Goal: Information Seeking & Learning: Learn about a topic

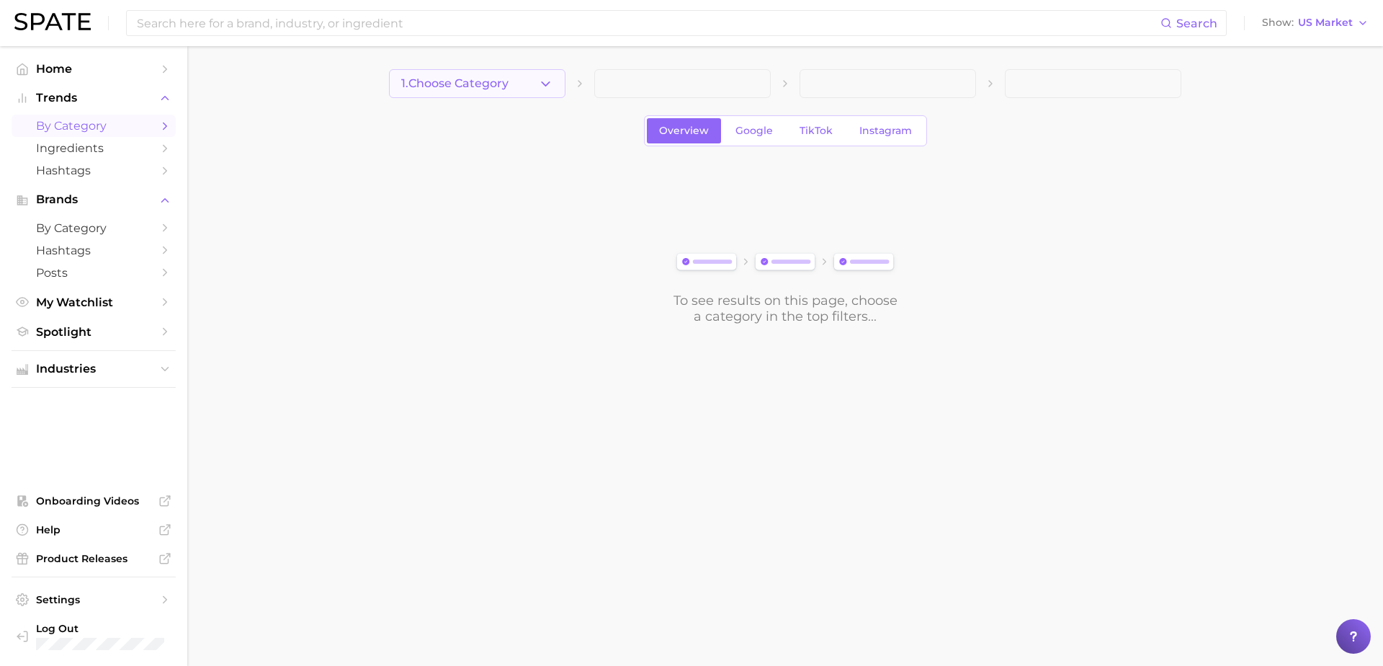
click at [554, 84] on button "1. Choose Category" at bounding box center [477, 83] width 177 height 29
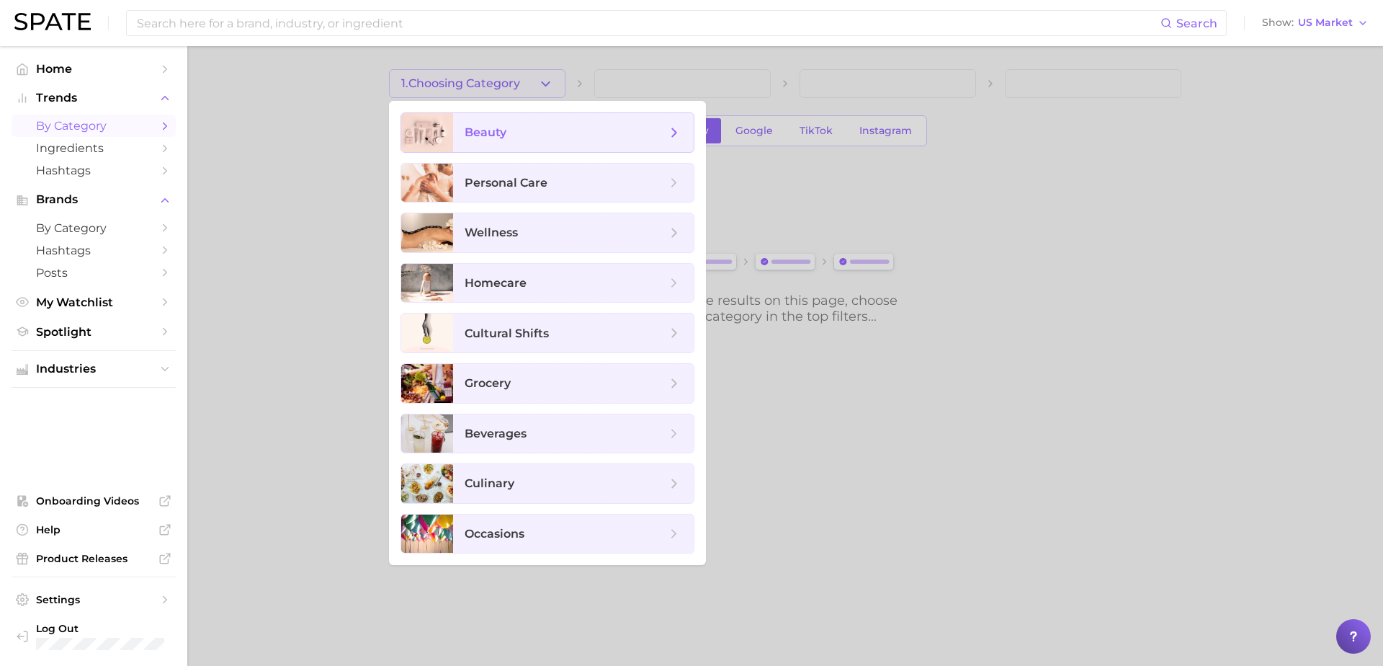
click at [554, 140] on span "beauty" at bounding box center [566, 133] width 202 height 16
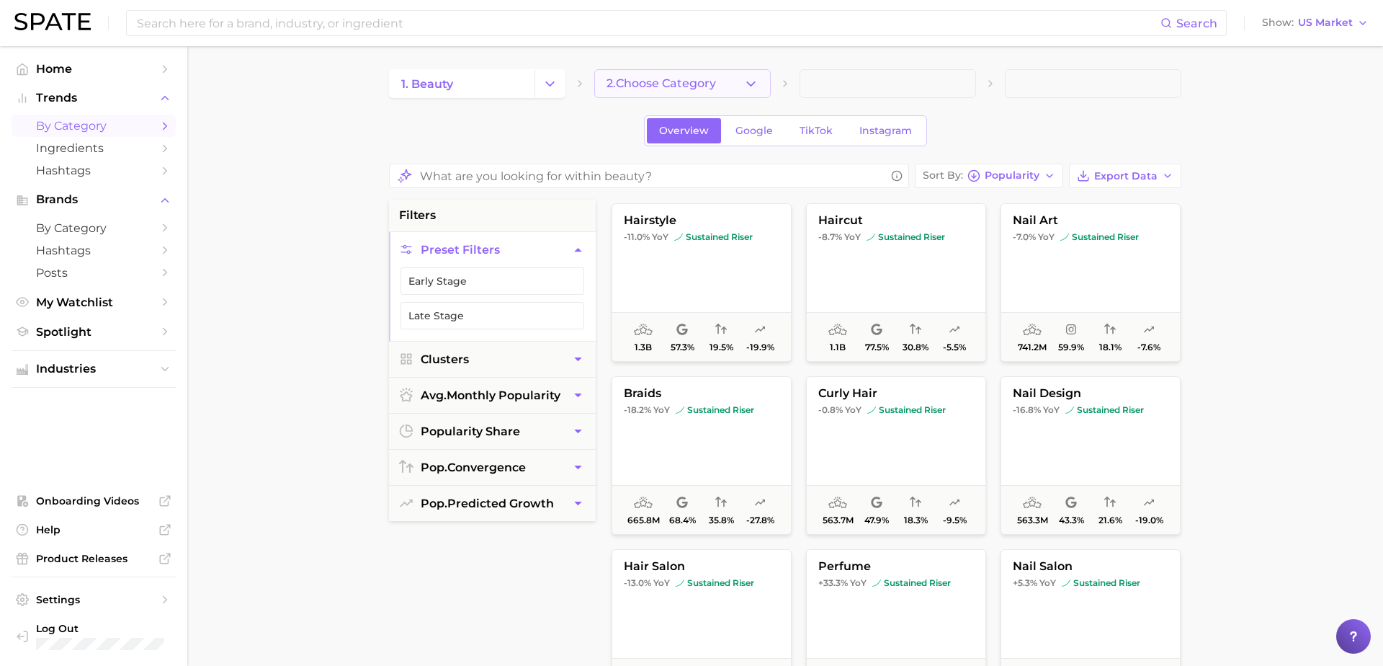
click at [683, 89] on span "2. Choose Category" at bounding box center [662, 83] width 110 height 13
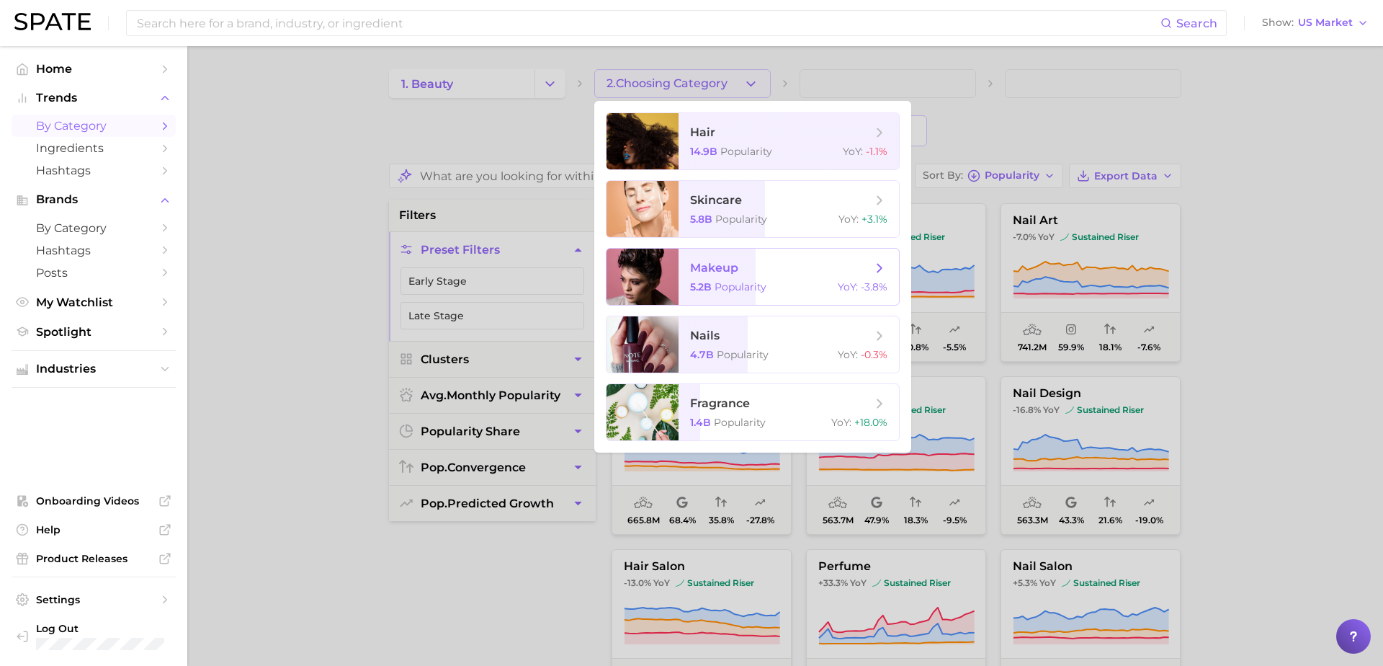
click at [690, 283] on span "5.2b" at bounding box center [701, 286] width 22 height 13
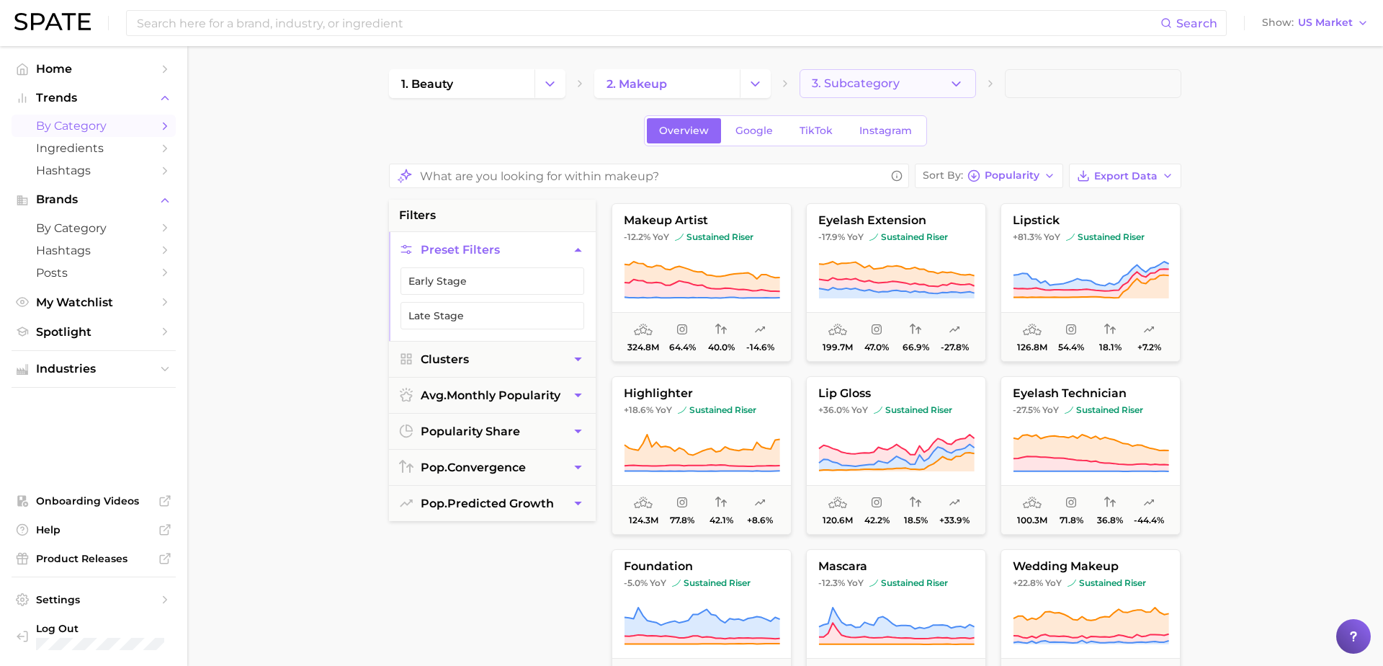
click at [884, 81] on span "3. Subcategory" at bounding box center [856, 83] width 88 height 13
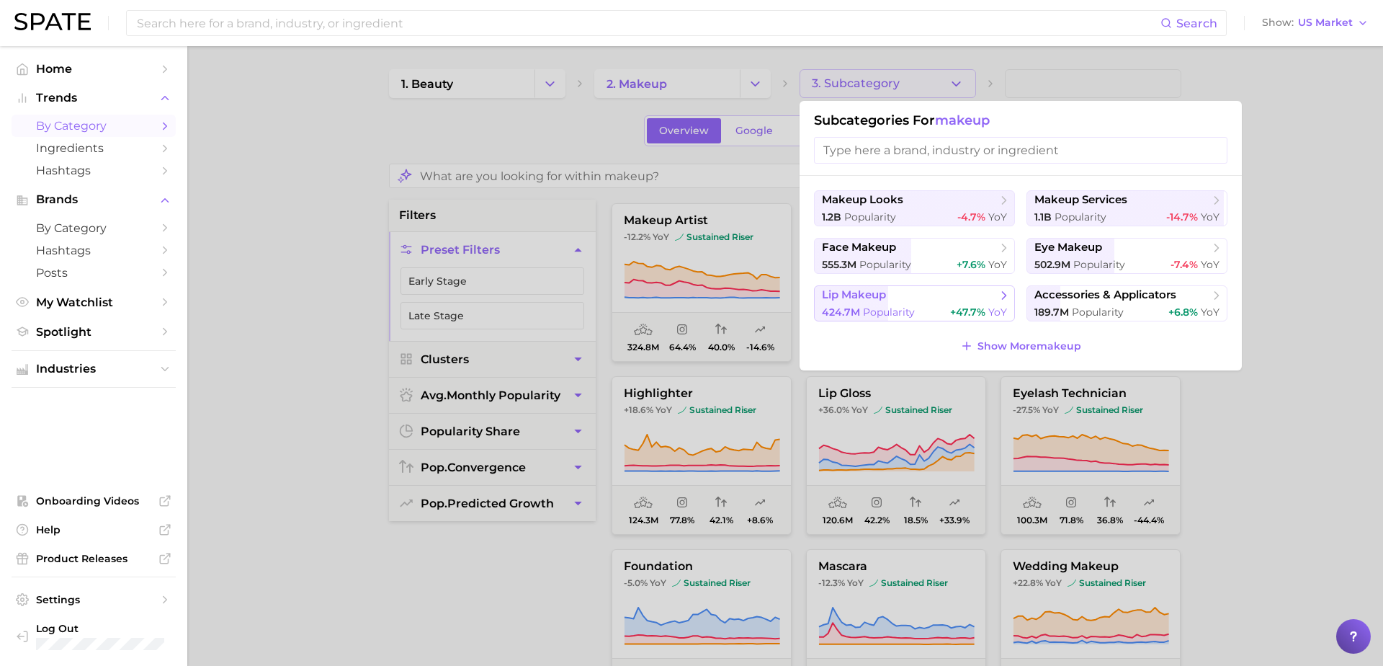
click at [883, 303] on button "lip makeup 424.7m Popularity +47.7% YoY" at bounding box center [914, 303] width 201 height 36
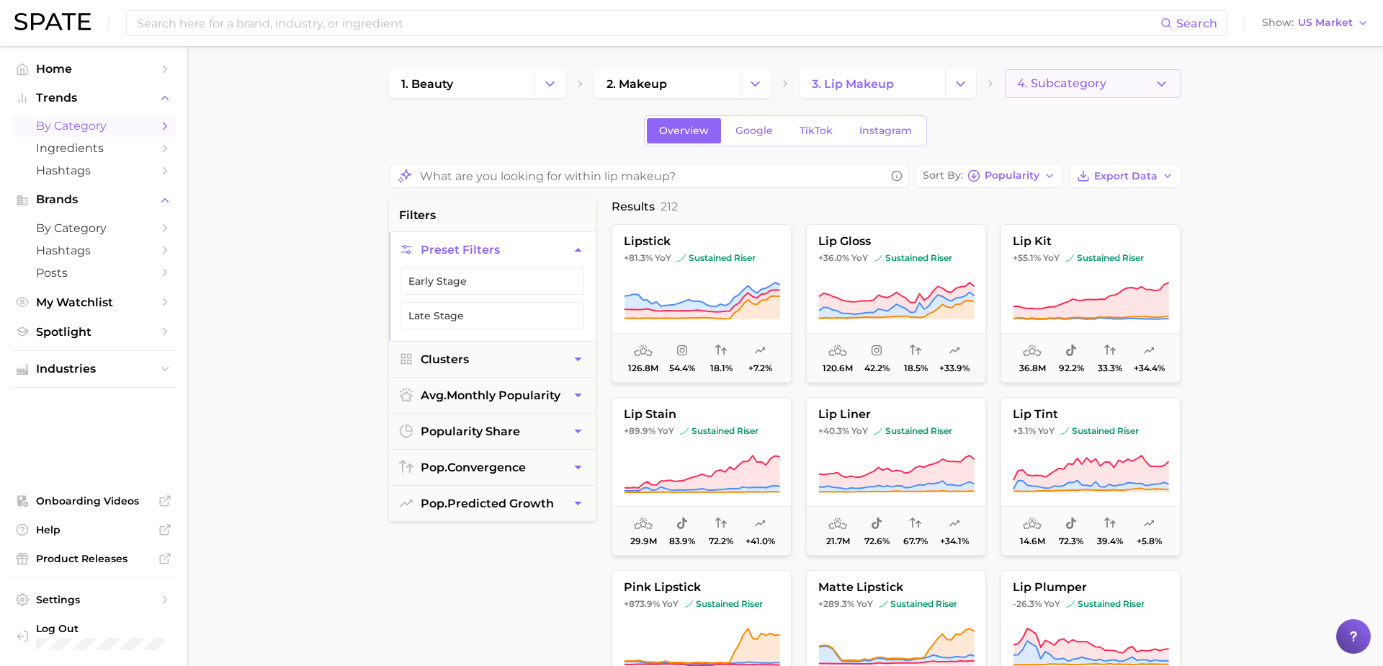
click at [1065, 77] on span "4. Subcategory" at bounding box center [1061, 83] width 89 height 13
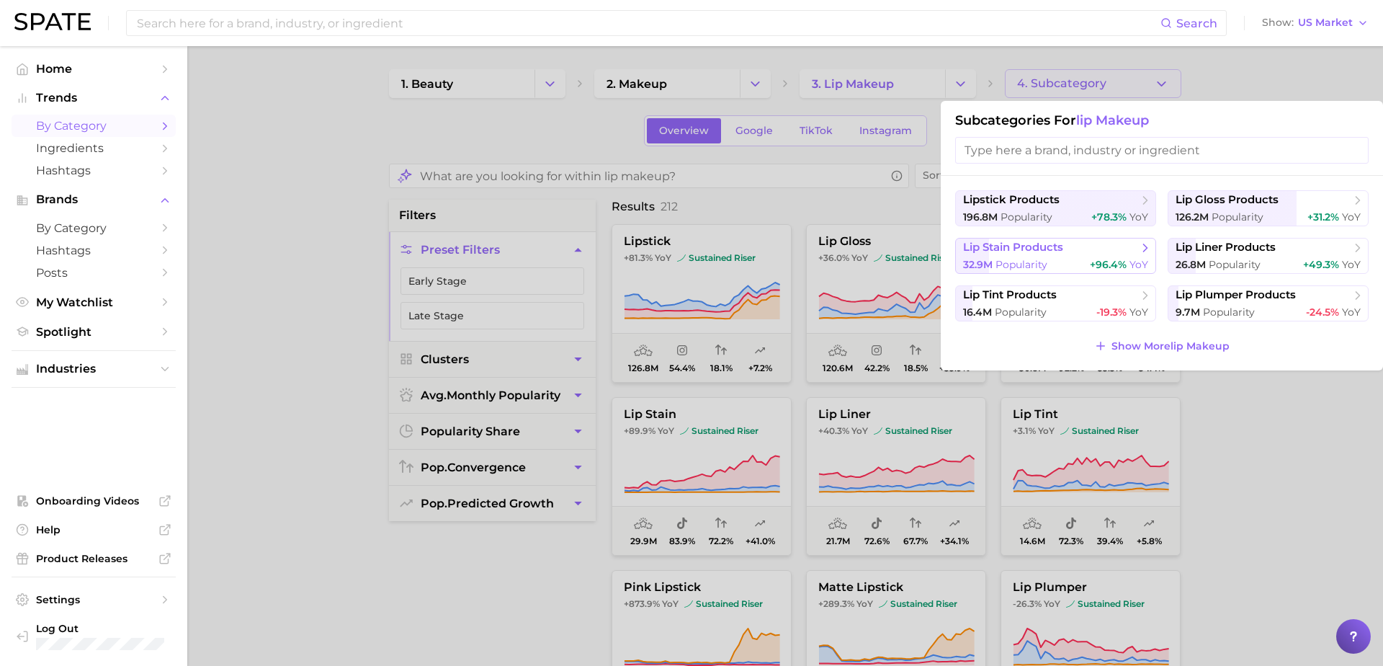
click at [1049, 260] on div "32.9m Popularity +96.4% YoY" at bounding box center [1055, 265] width 185 height 14
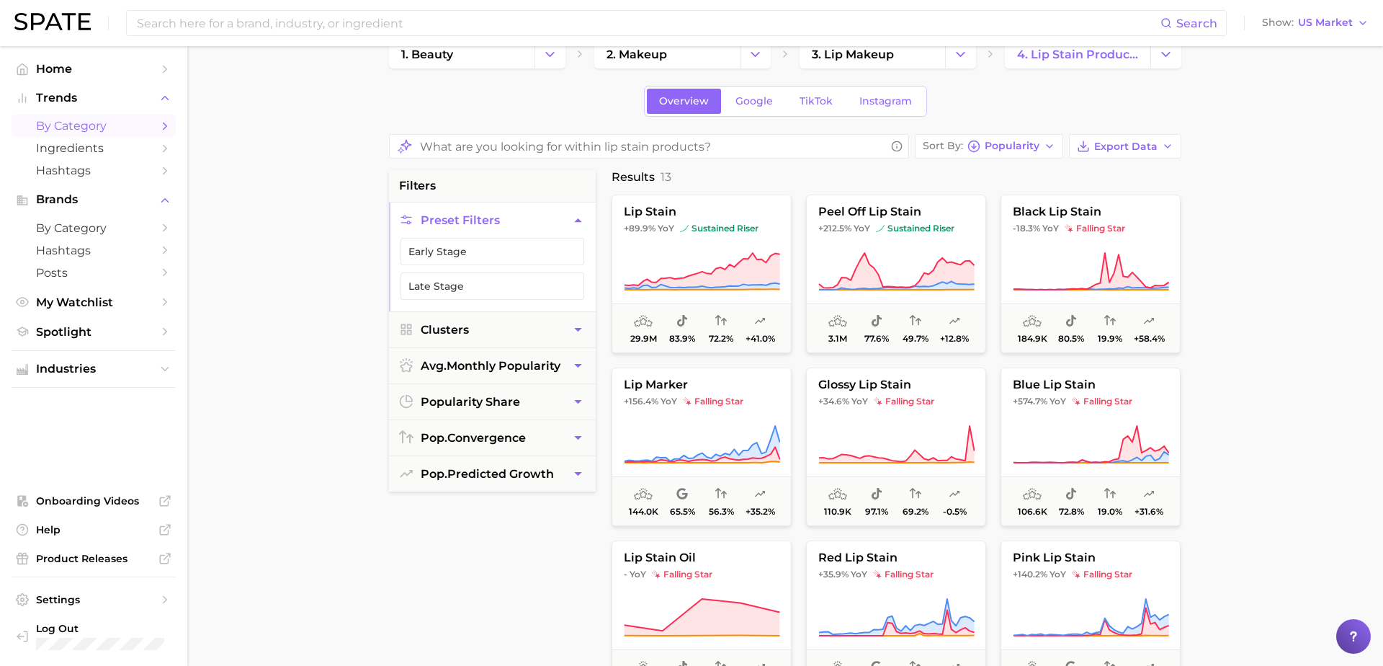
scroll to position [64, 0]
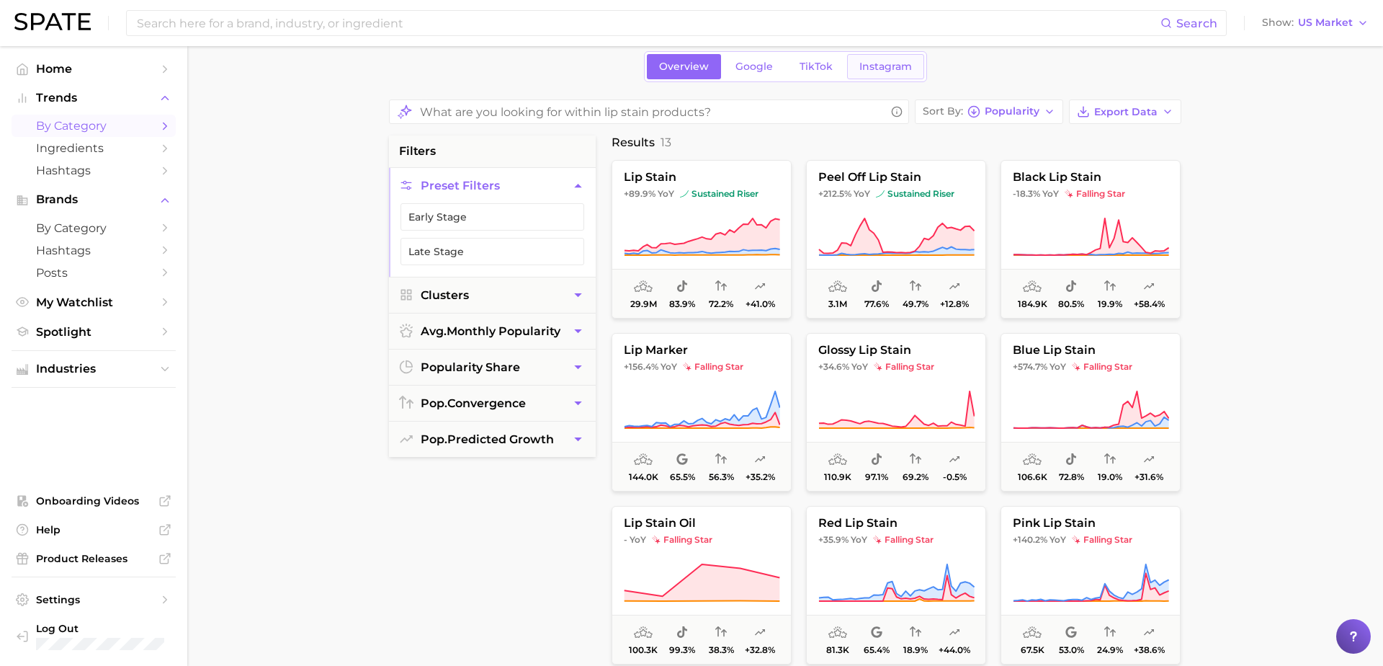
click at [886, 70] on span "Instagram" at bounding box center [886, 67] width 53 height 12
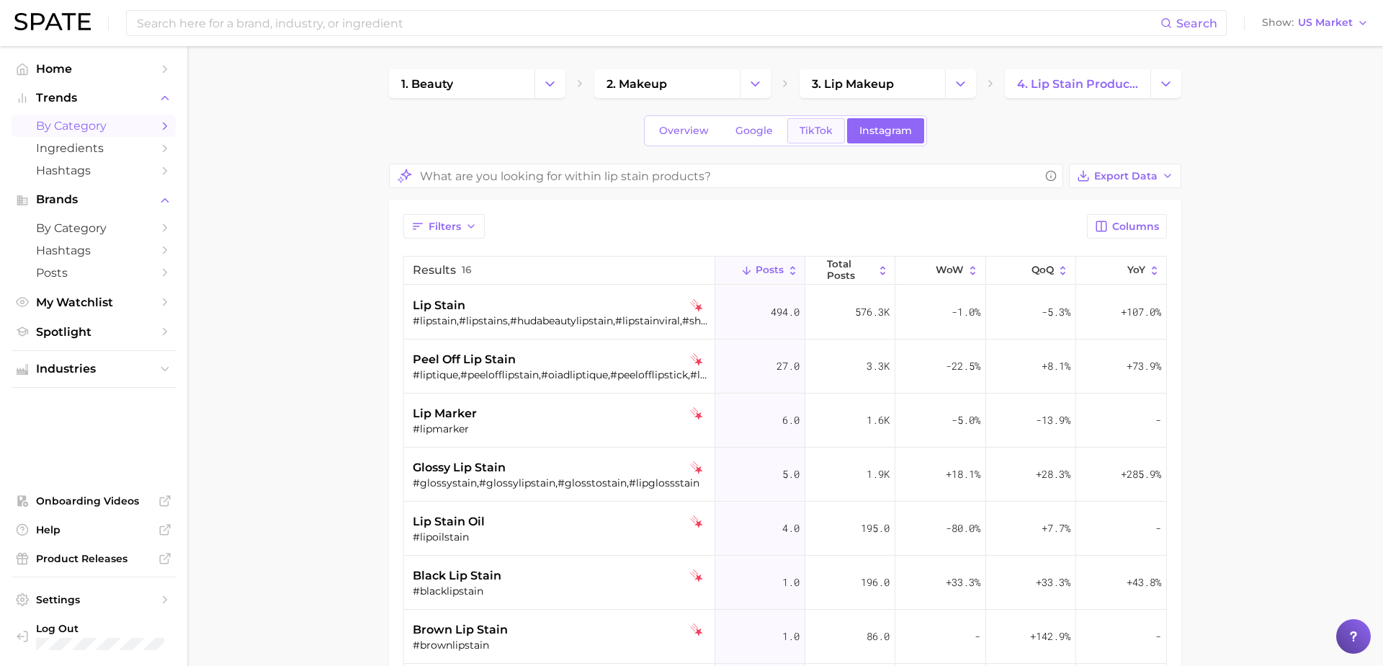
click at [819, 131] on span "TikTok" at bounding box center [816, 131] width 33 height 12
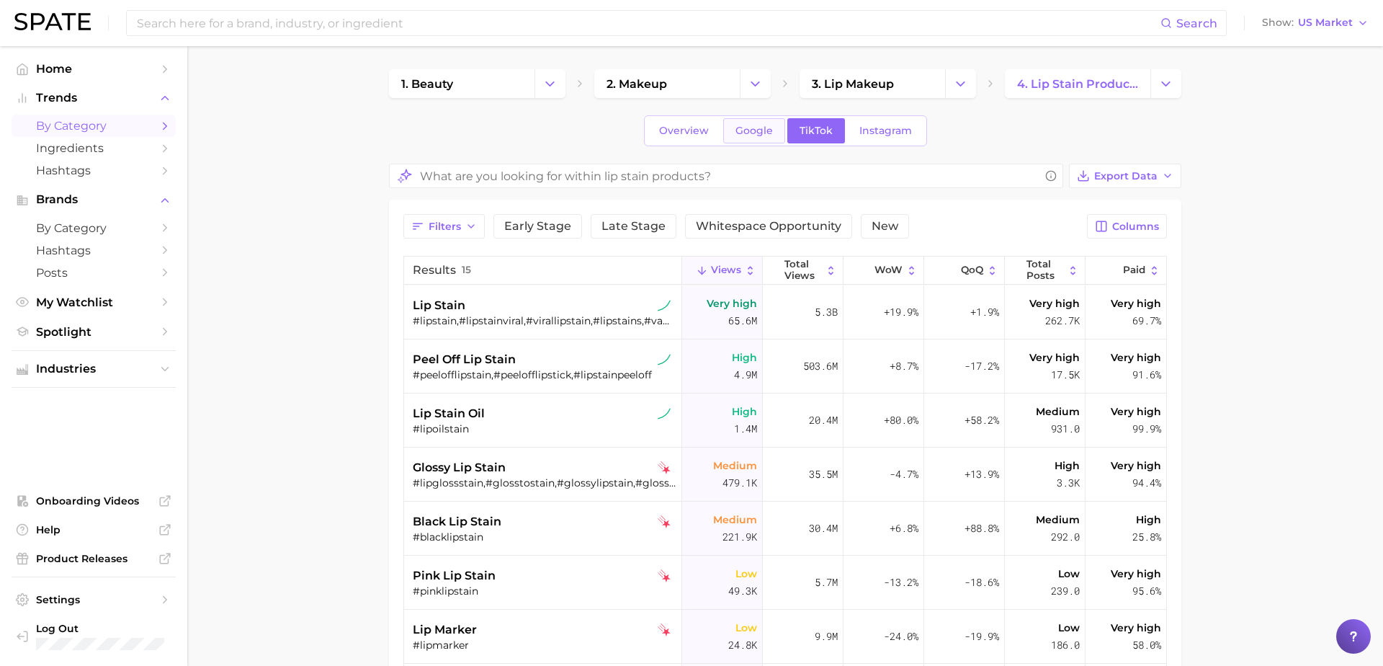
click at [765, 131] on span "Google" at bounding box center [754, 131] width 37 height 12
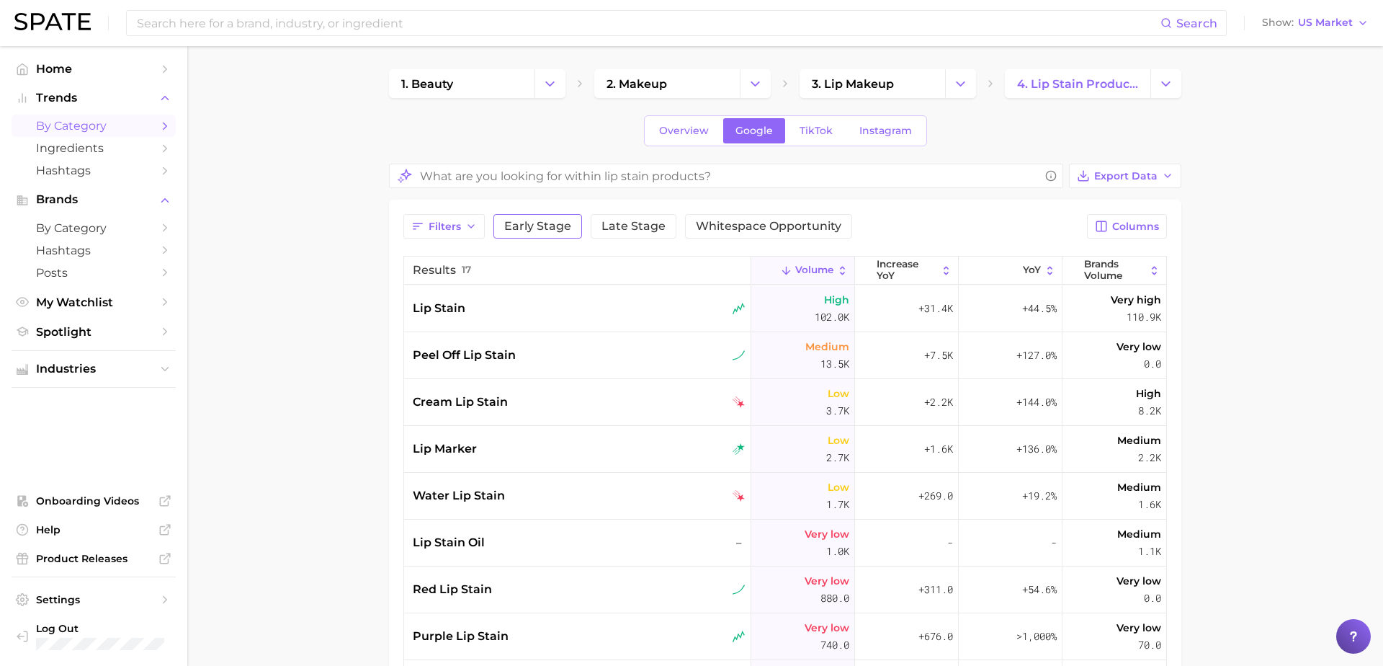
click at [545, 222] on span "Early Stage" at bounding box center [537, 226] width 67 height 12
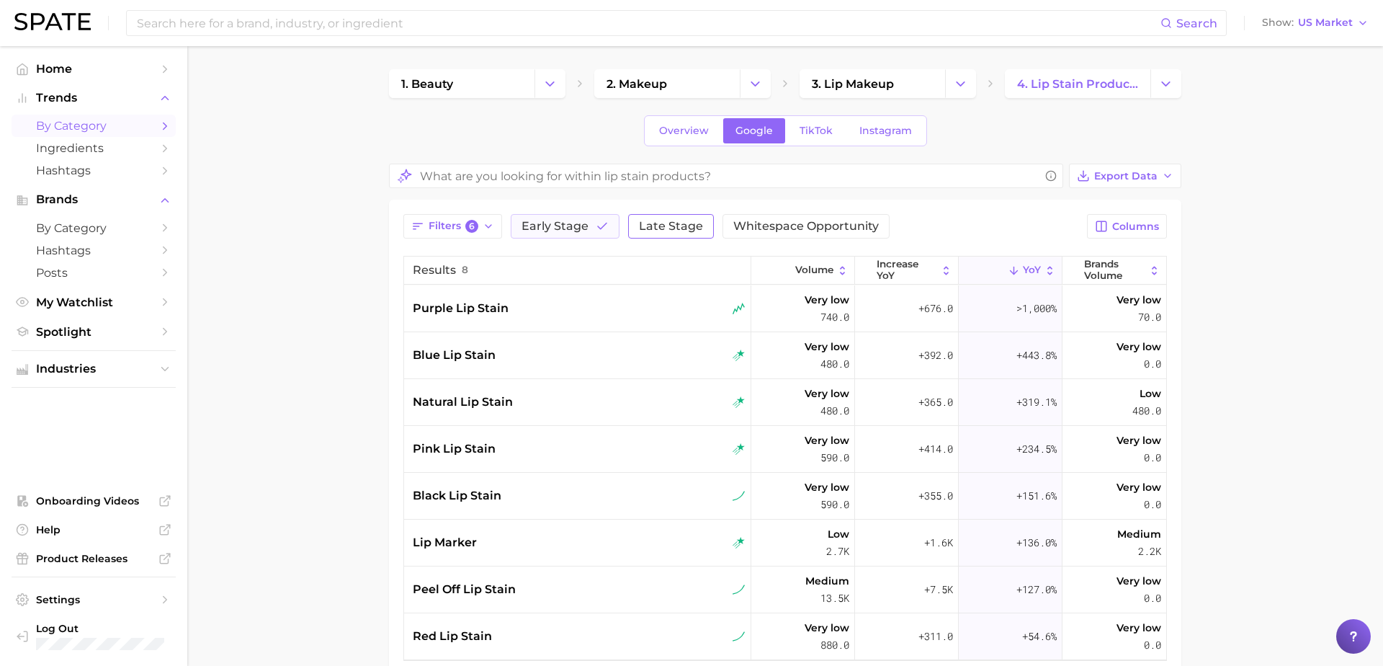
click at [666, 220] on span "Late Stage" at bounding box center [671, 226] width 64 height 12
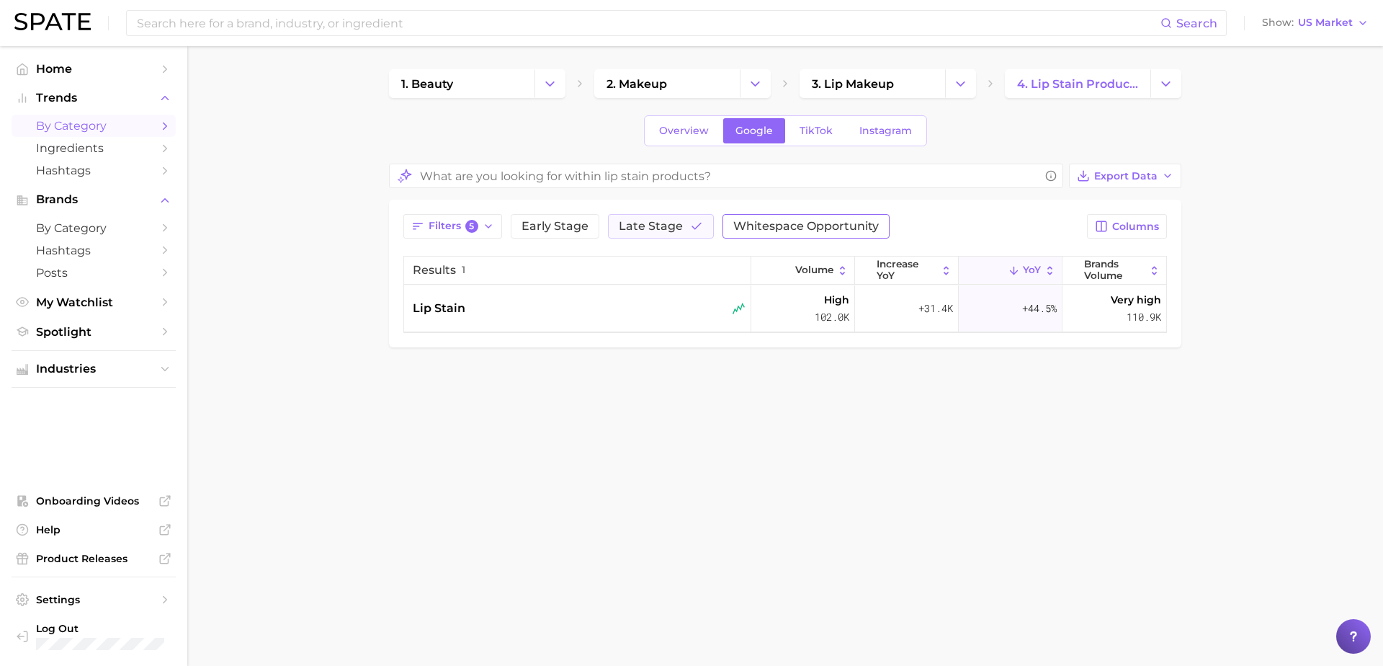
click at [816, 223] on span "Whitespace Opportunity" at bounding box center [807, 226] width 146 height 12
click at [575, 225] on span "Early Stage" at bounding box center [555, 226] width 67 height 12
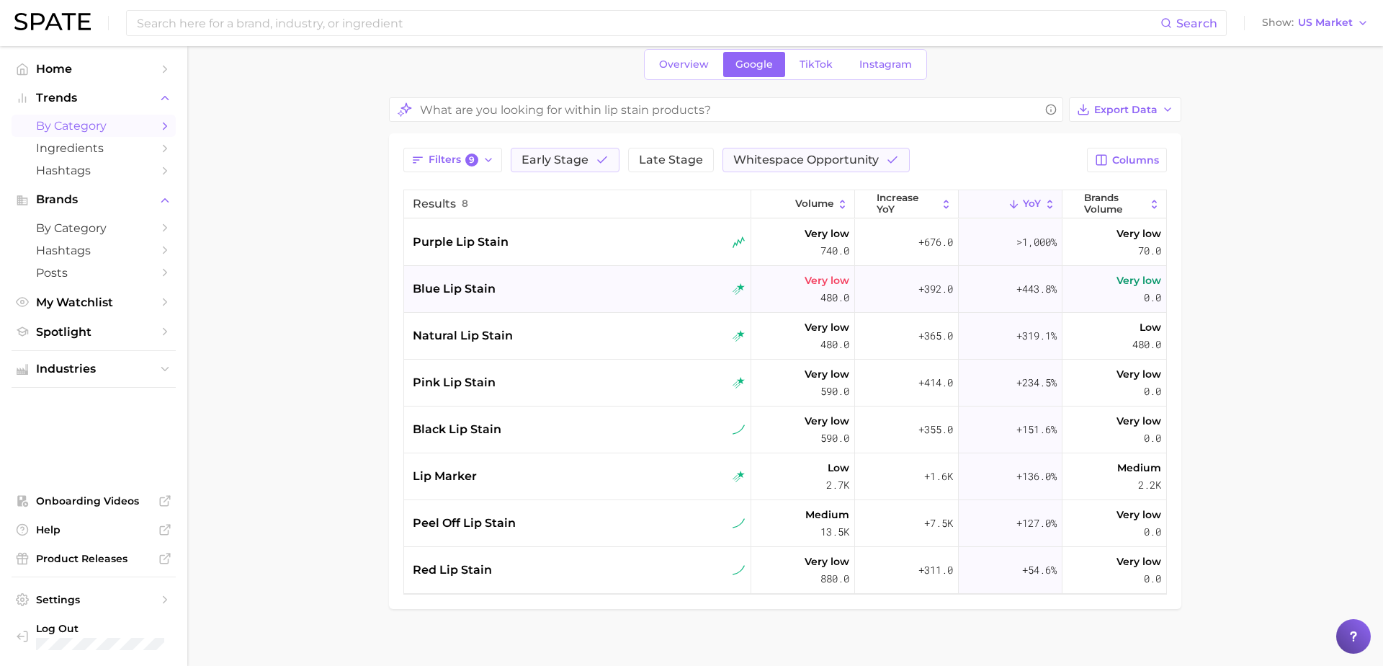
scroll to position [69, 0]
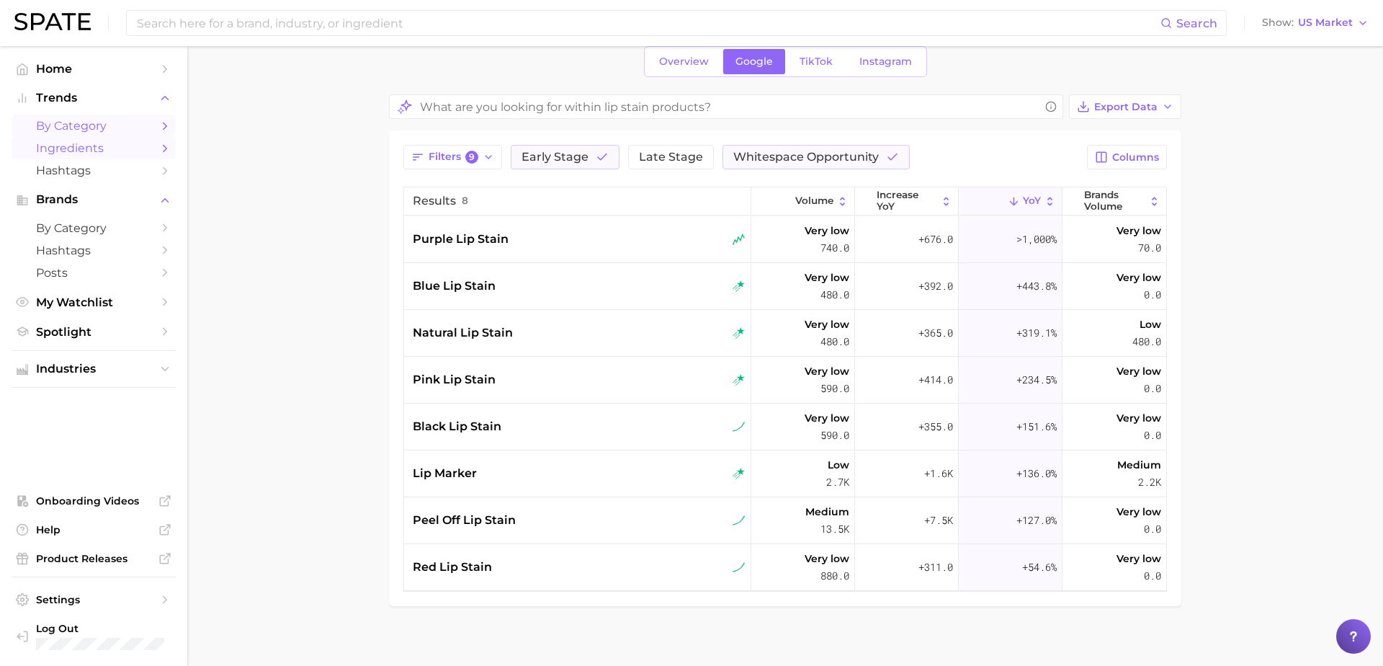
click at [88, 158] on link "Ingredients" at bounding box center [94, 148] width 164 height 22
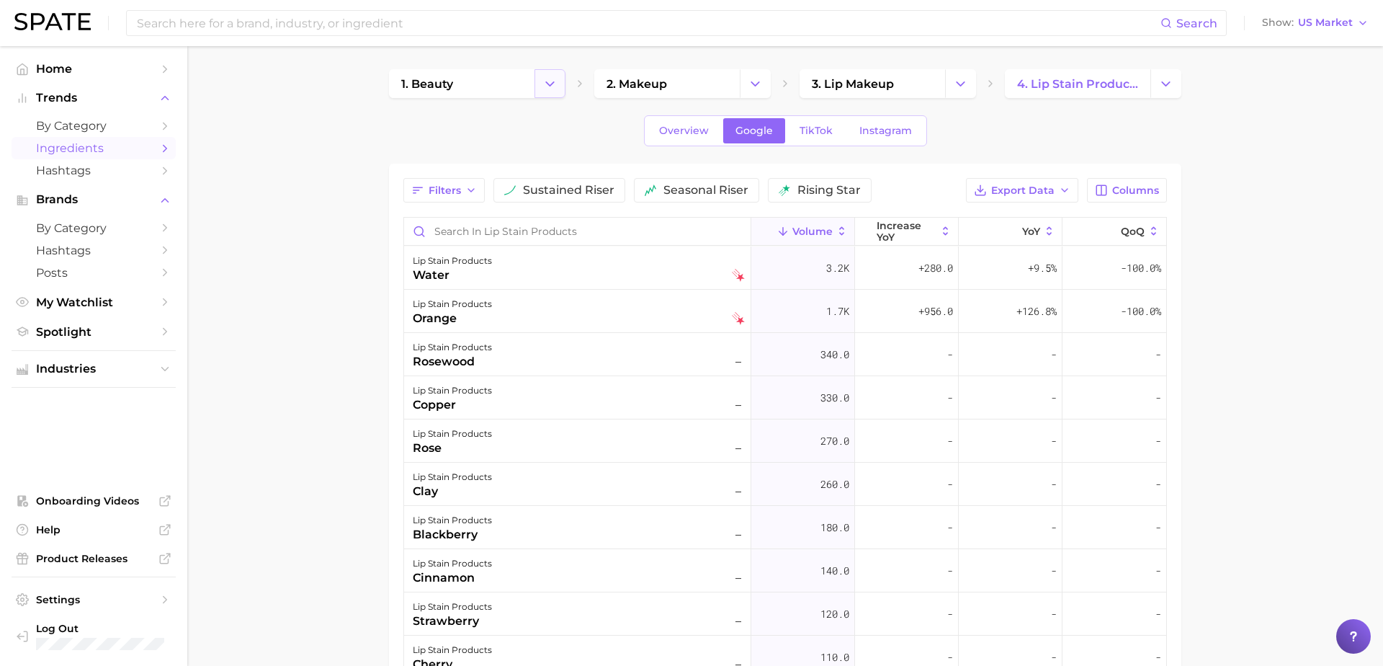
click at [553, 77] on icon "Change Category" at bounding box center [550, 83] width 15 height 15
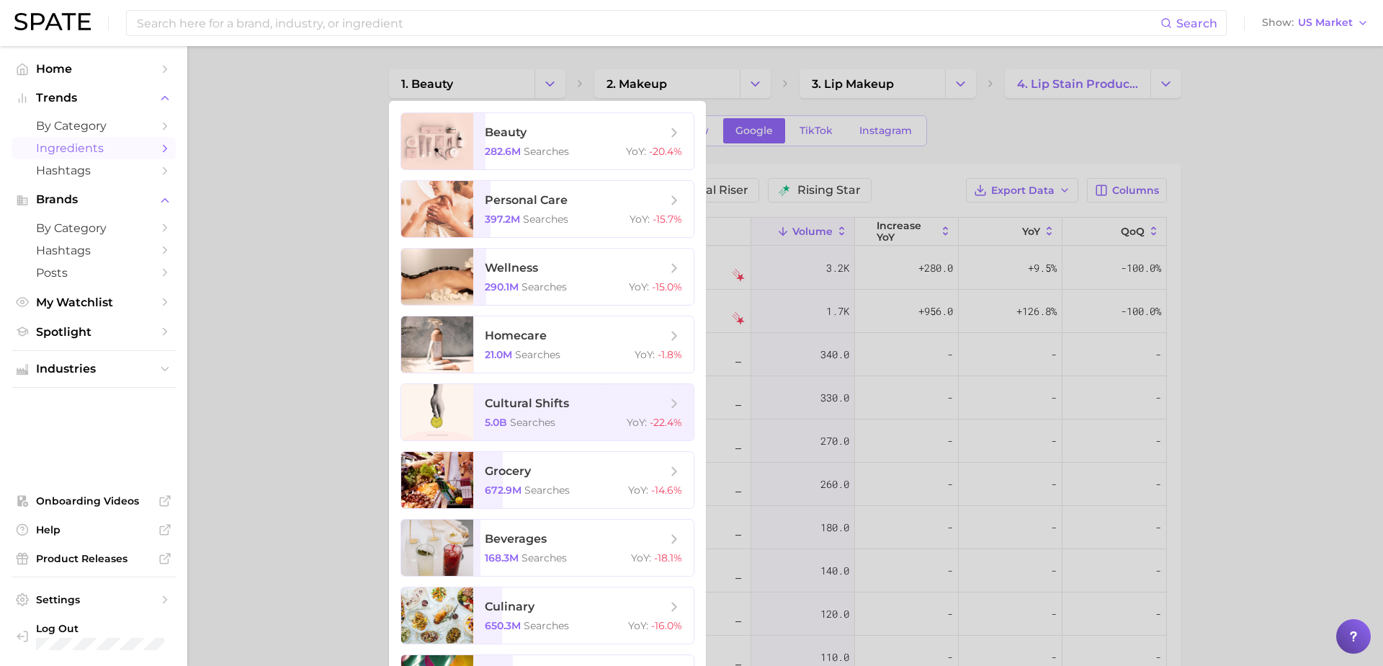
click at [716, 81] on div at bounding box center [691, 333] width 1383 height 666
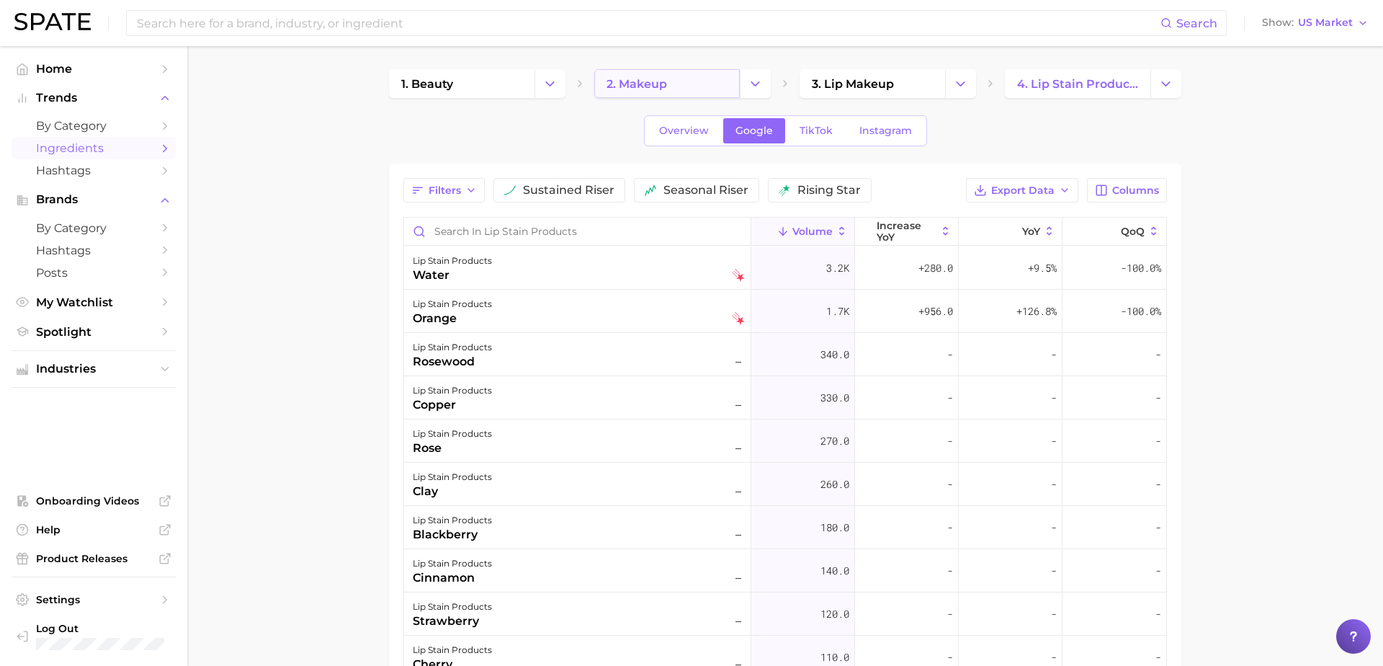
click at [736, 81] on link "2. makeup" at bounding box center [667, 83] width 146 height 29
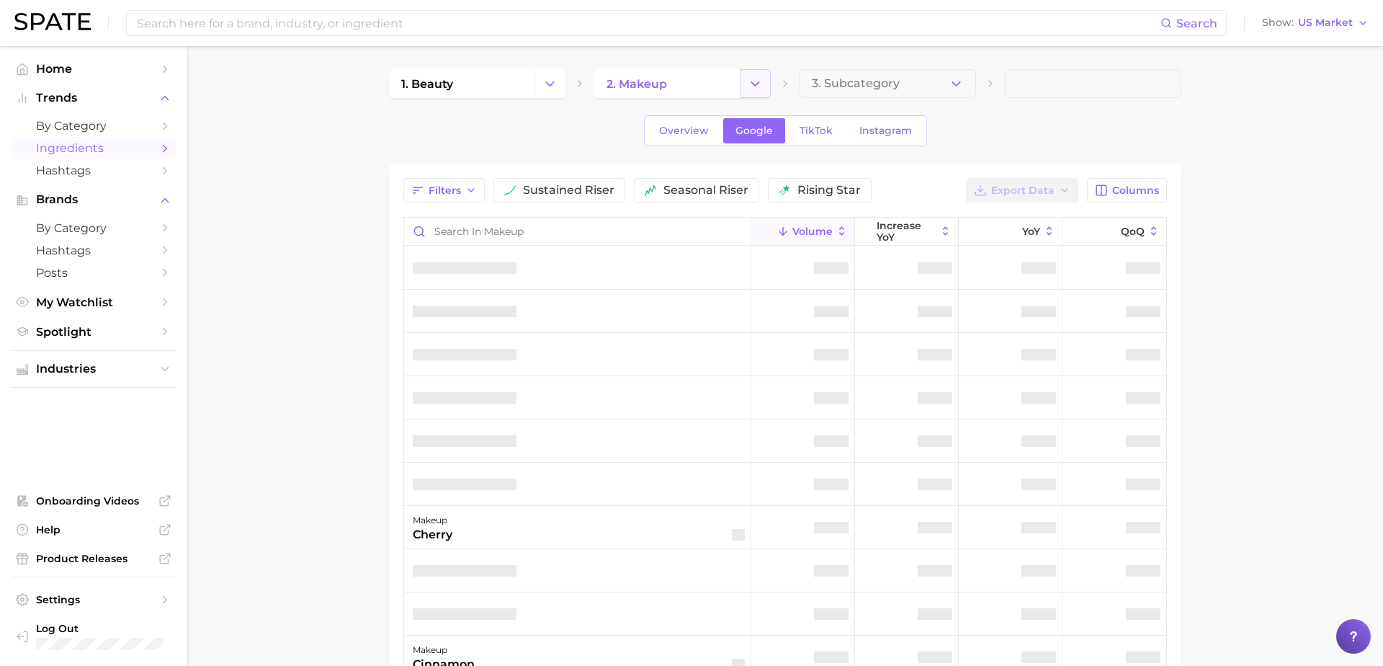
click at [751, 86] on icon "Change Category" at bounding box center [755, 83] width 15 height 15
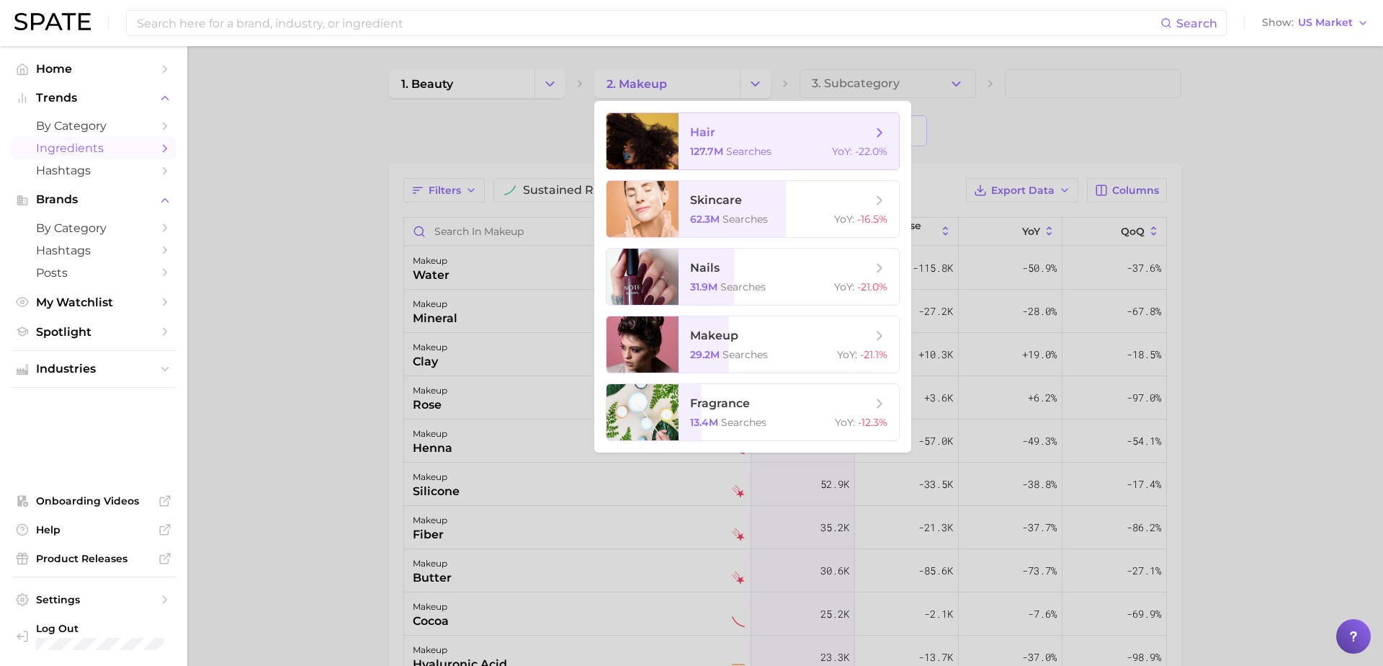
click at [694, 143] on span "hair 127.7m searches YoY : -22.0%" at bounding box center [789, 141] width 220 height 56
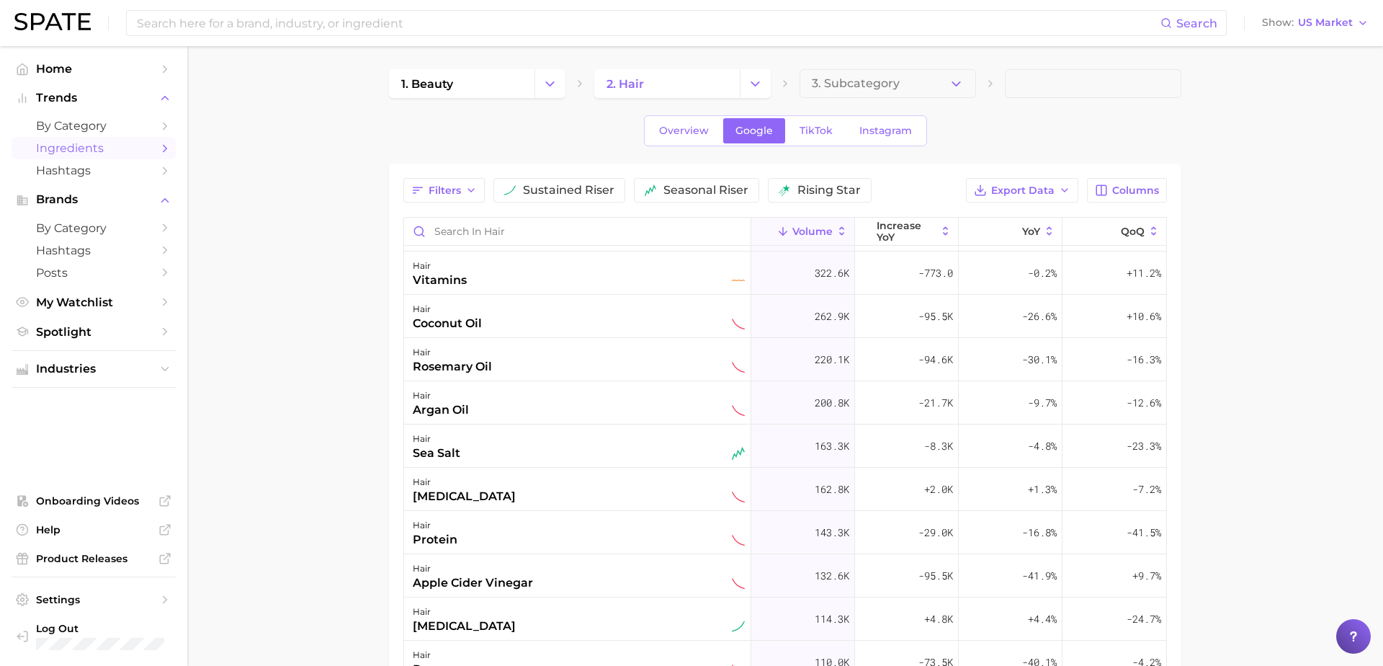
scroll to position [16, 0]
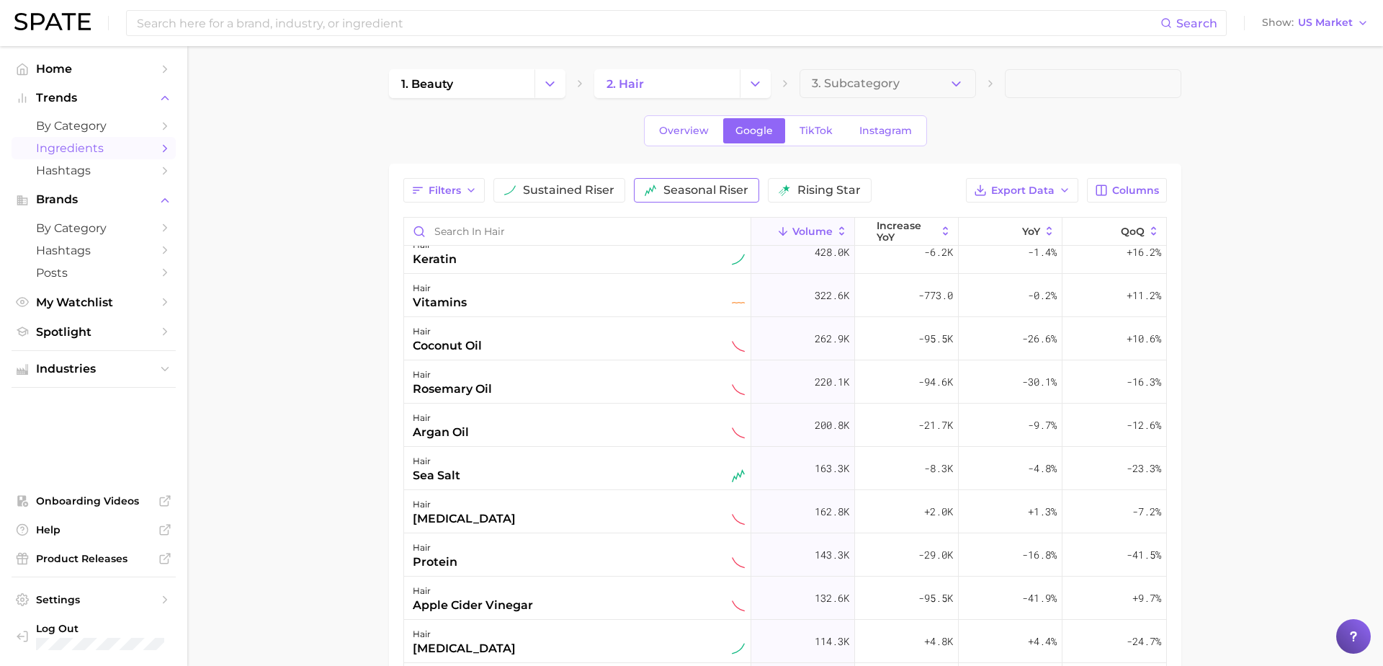
click at [687, 186] on span "seasonal riser" at bounding box center [706, 190] width 85 height 12
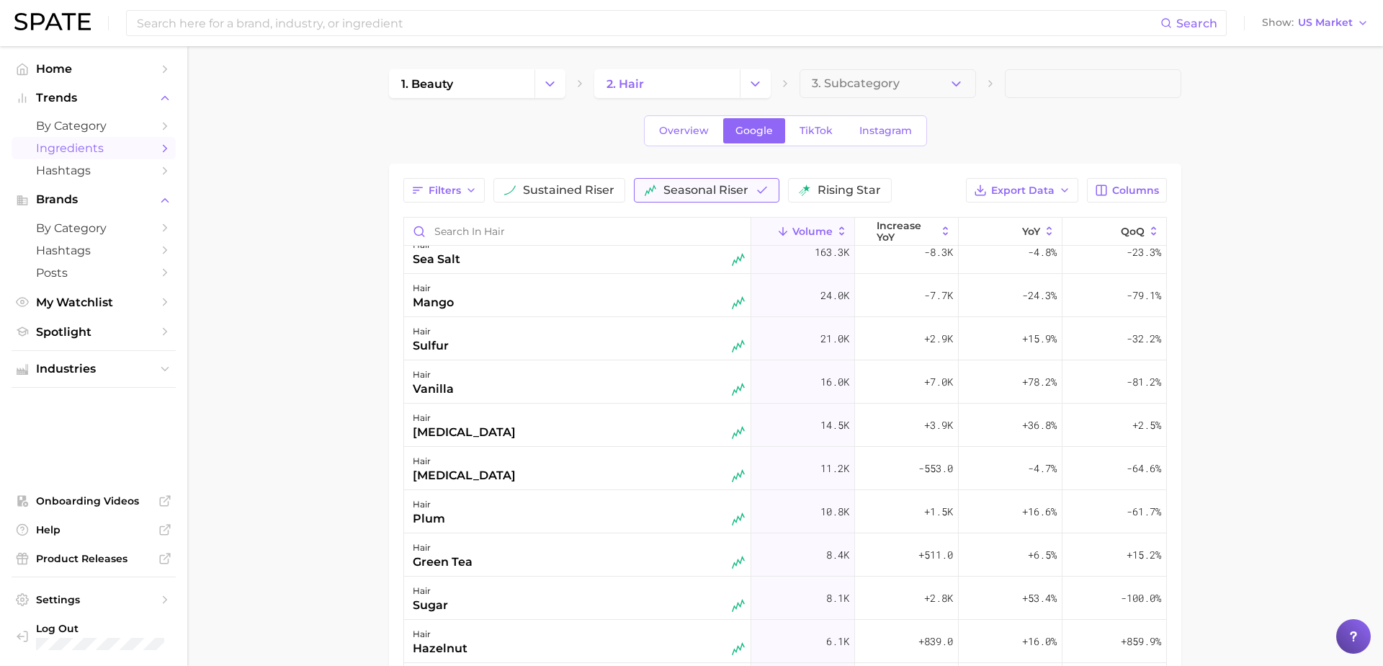
scroll to position [0, 0]
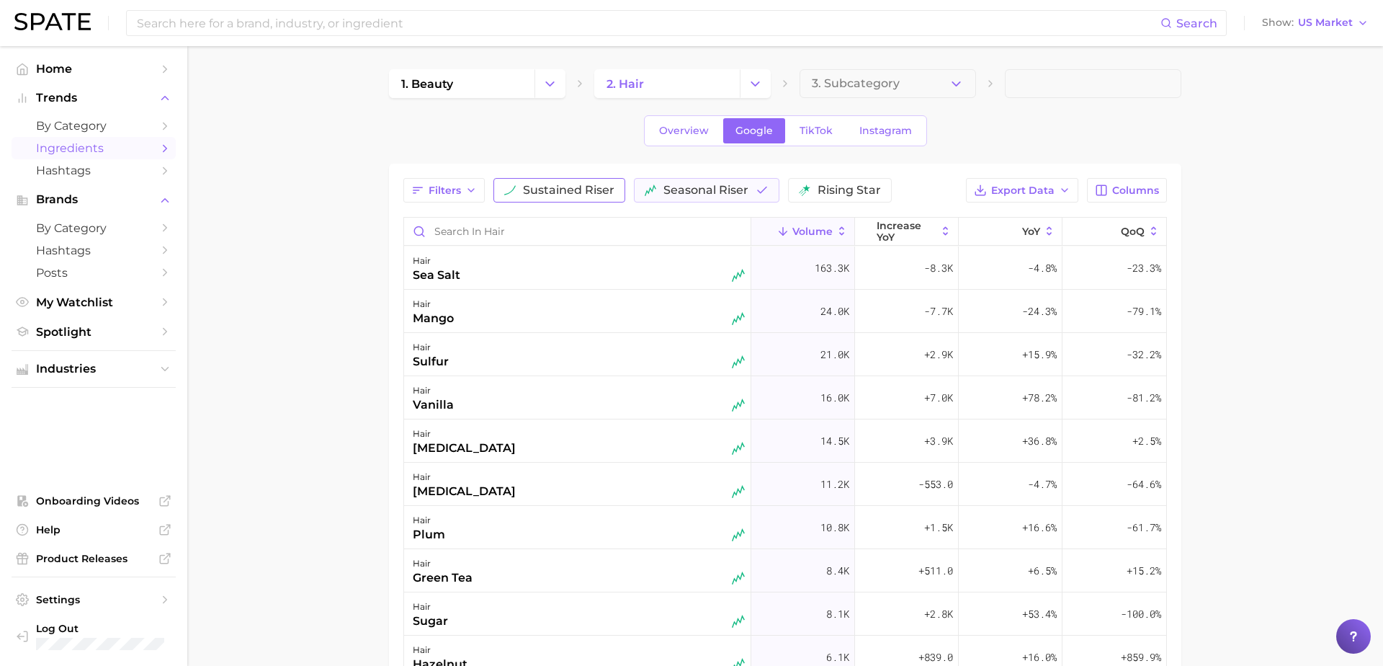
click at [594, 186] on span "sustained riser" at bounding box center [569, 190] width 92 height 12
click at [864, 184] on span "rising star" at bounding box center [869, 190] width 63 height 12
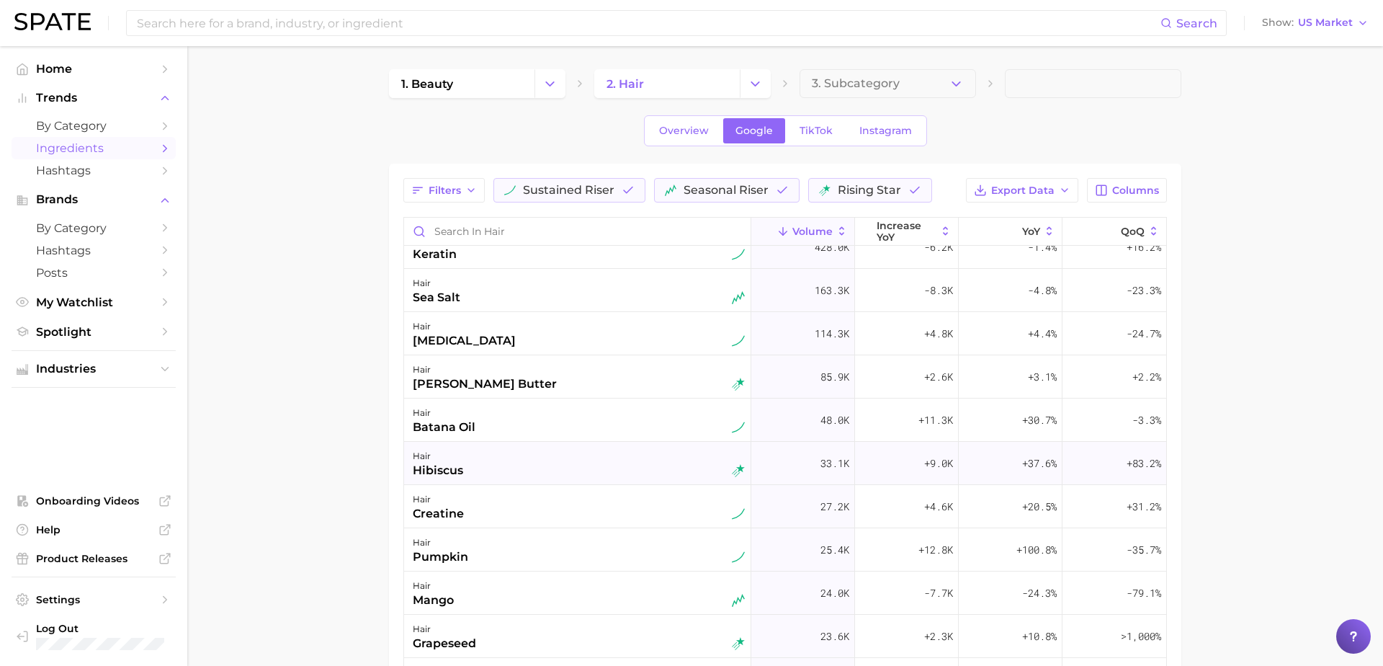
scroll to position [85, 0]
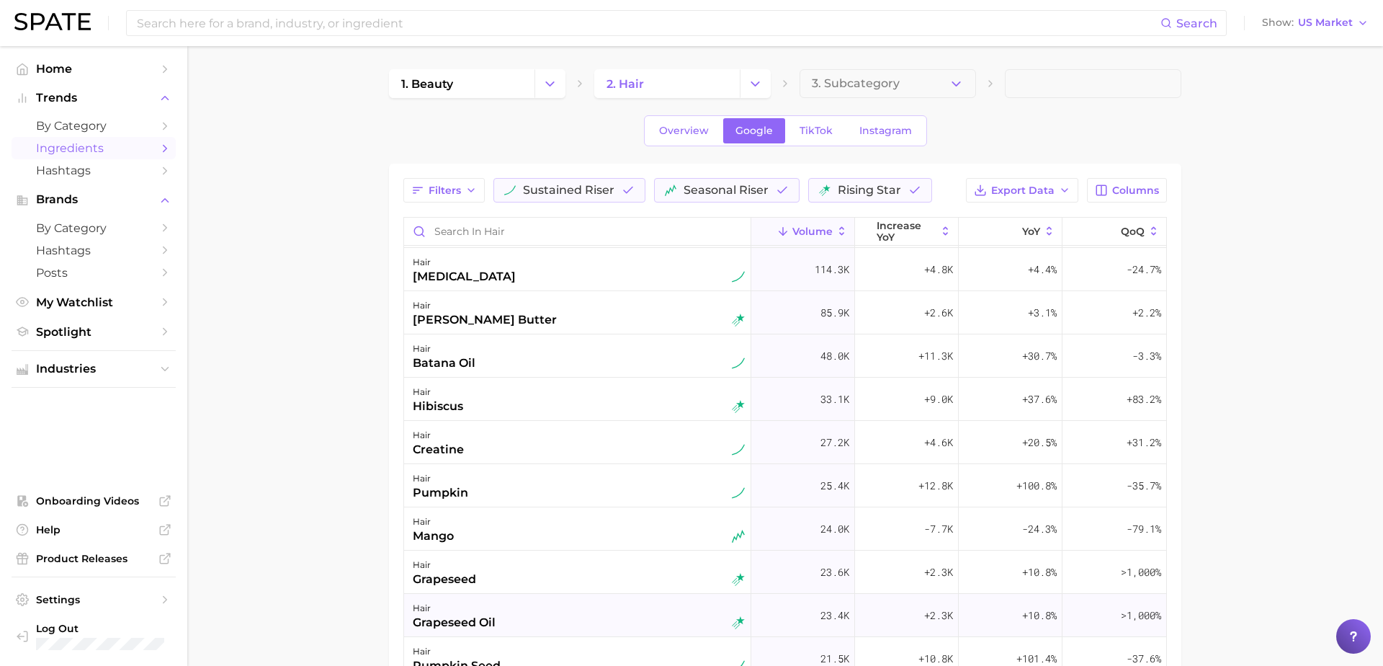
click at [528, 622] on div "hair grapeseed oil" at bounding box center [579, 616] width 332 height 32
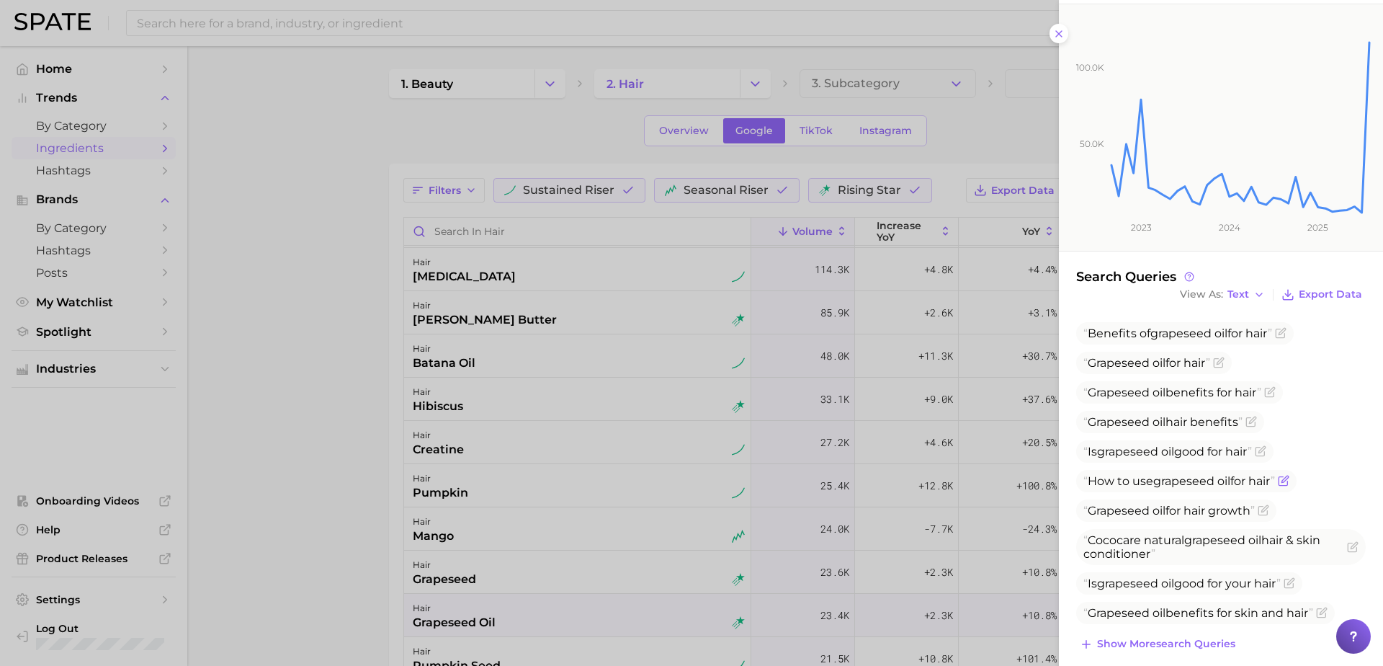
scroll to position [189, 0]
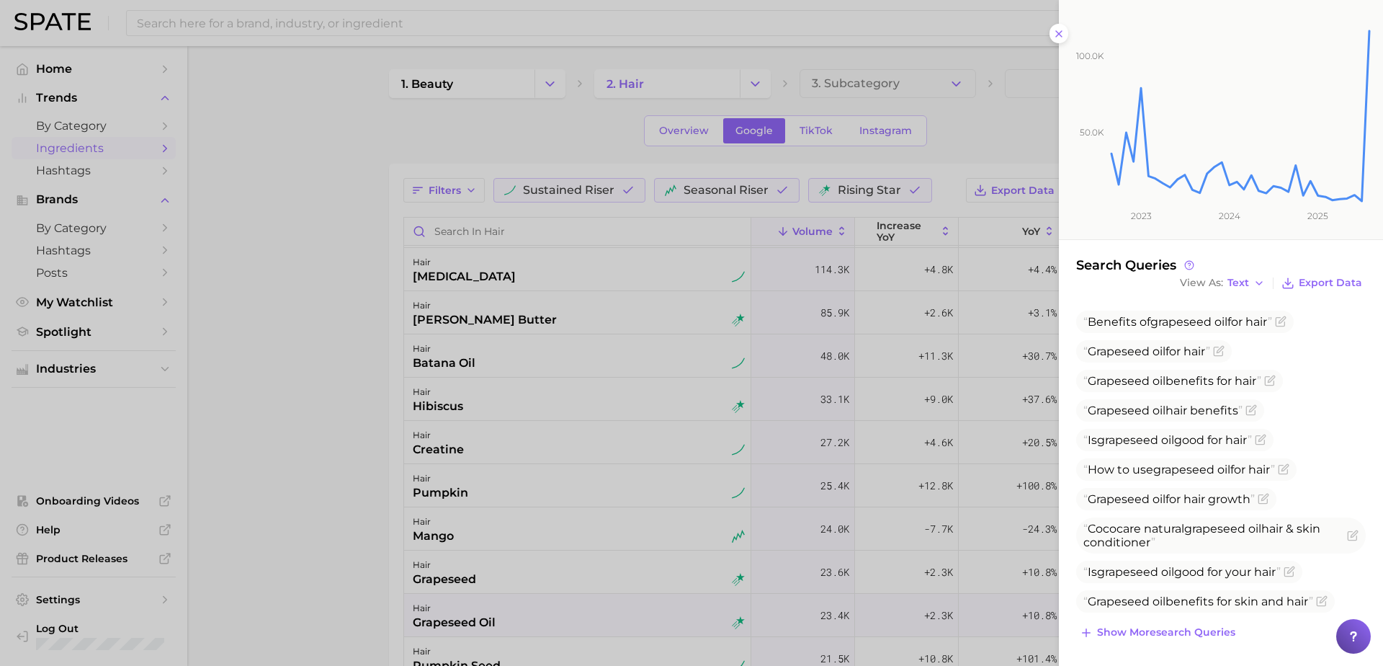
click at [1001, 128] on div at bounding box center [691, 333] width 1383 height 666
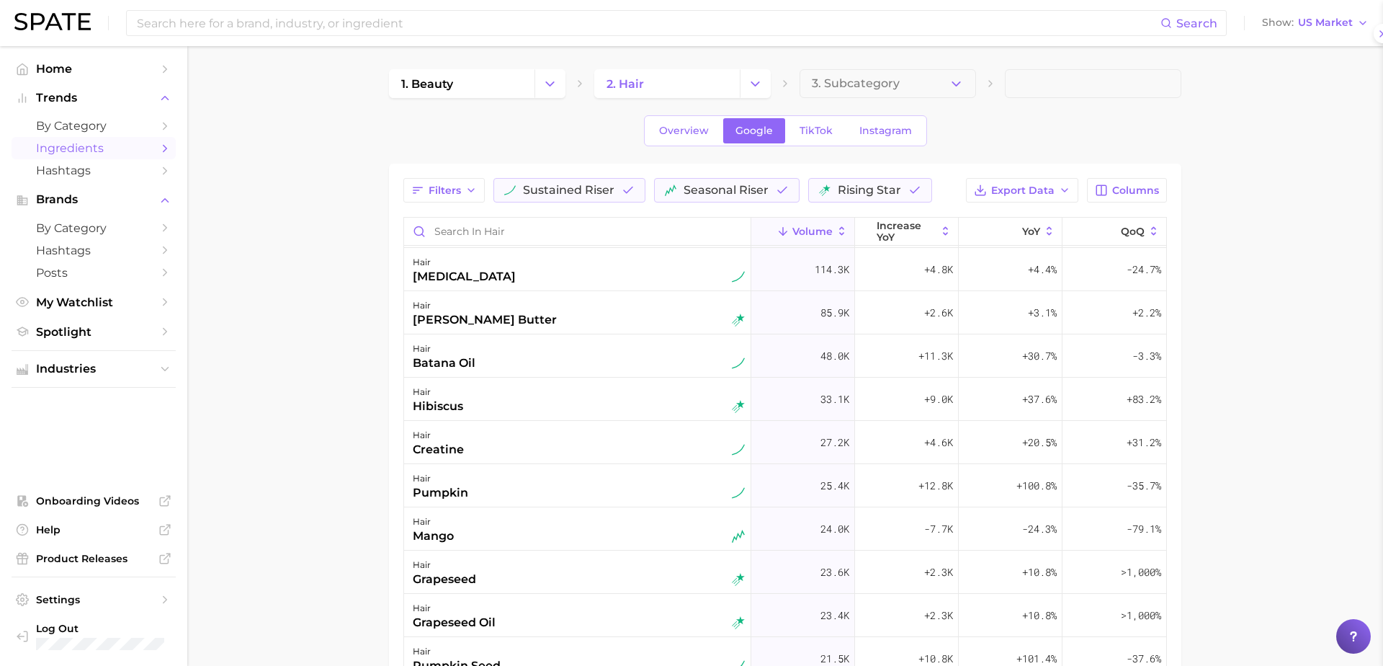
scroll to position [0, 0]
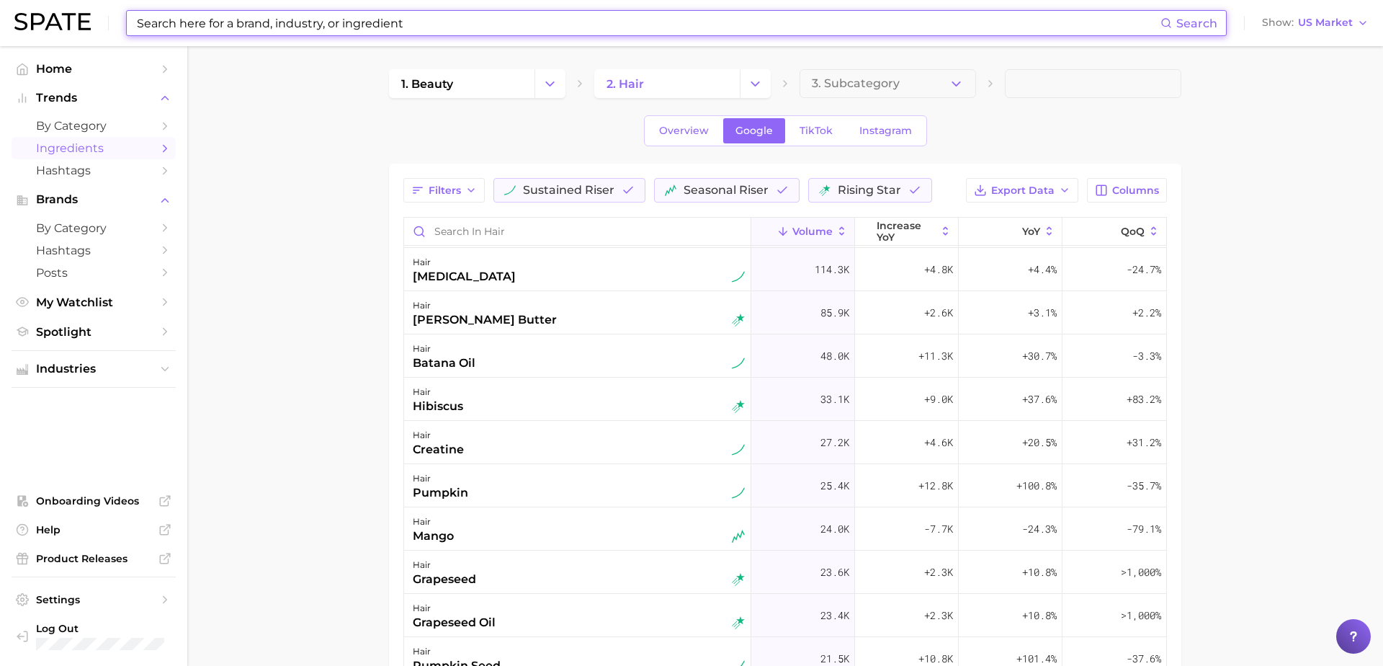
click at [266, 30] on input at bounding box center [647, 23] width 1025 height 24
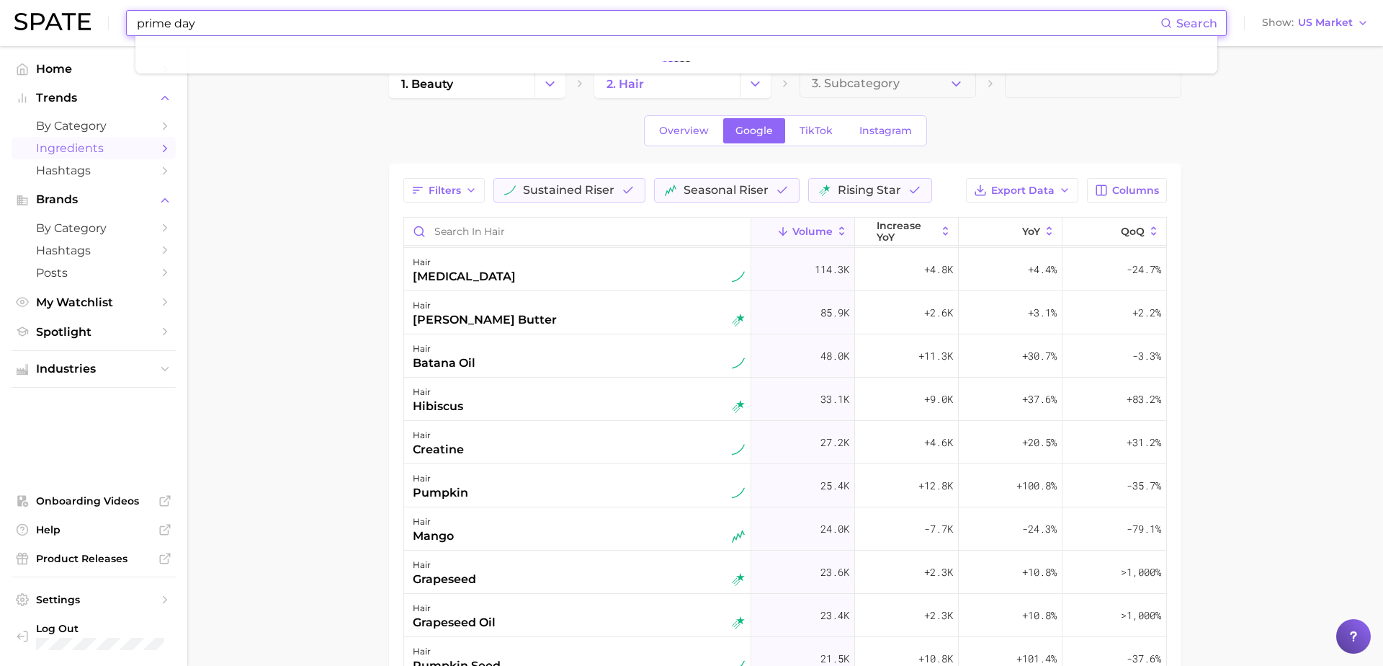
type input "prime day"
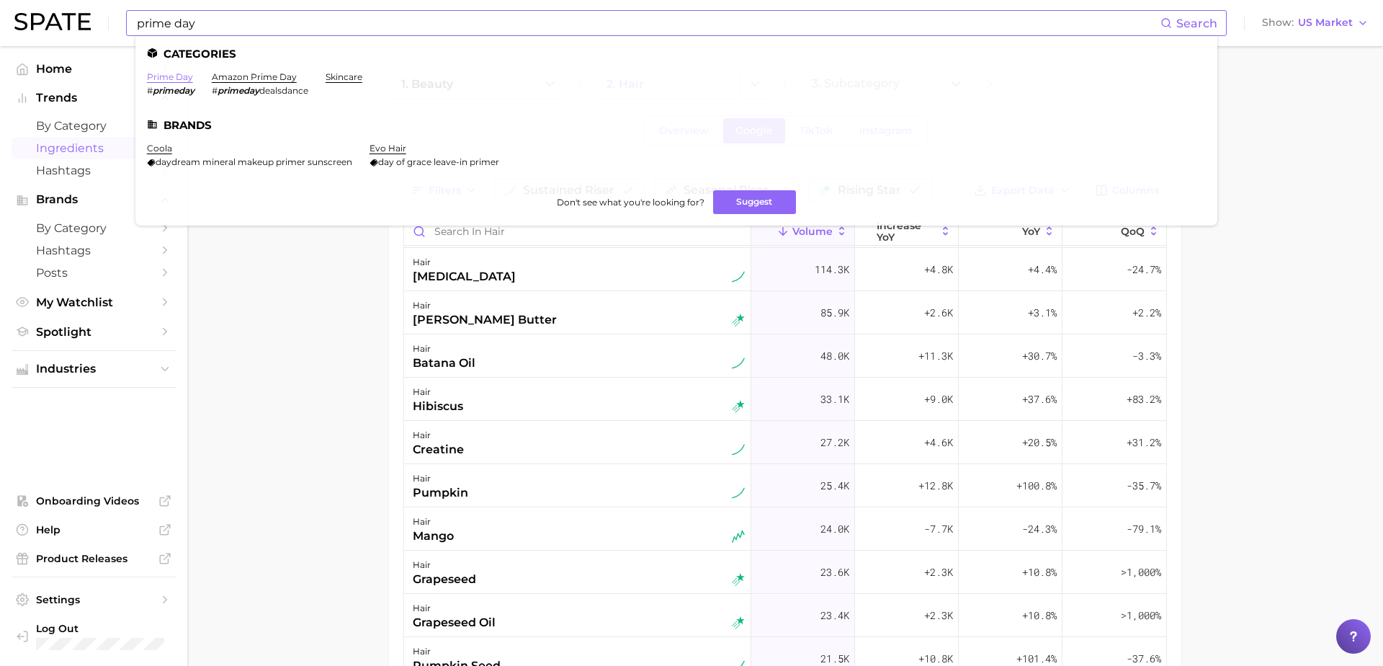
click at [166, 76] on link "prime day" at bounding box center [170, 76] width 46 height 11
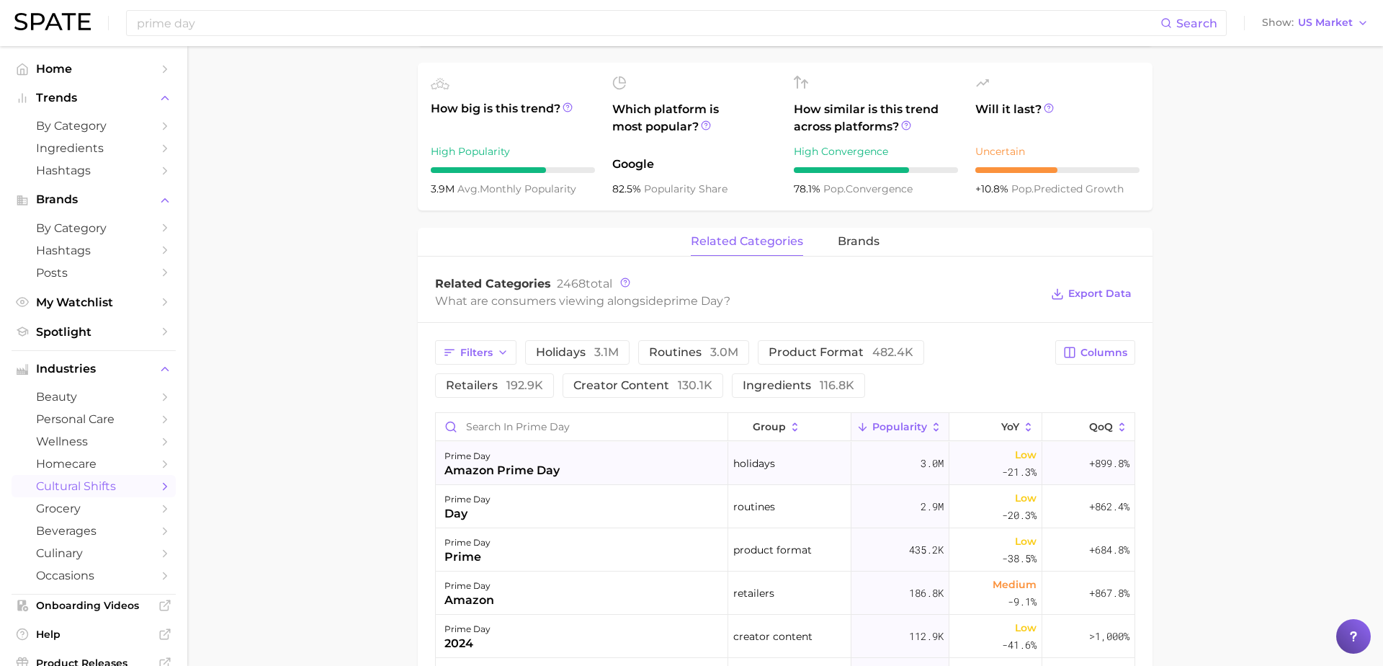
scroll to position [489, 0]
click at [489, 352] on span "Filters" at bounding box center [476, 352] width 32 height 12
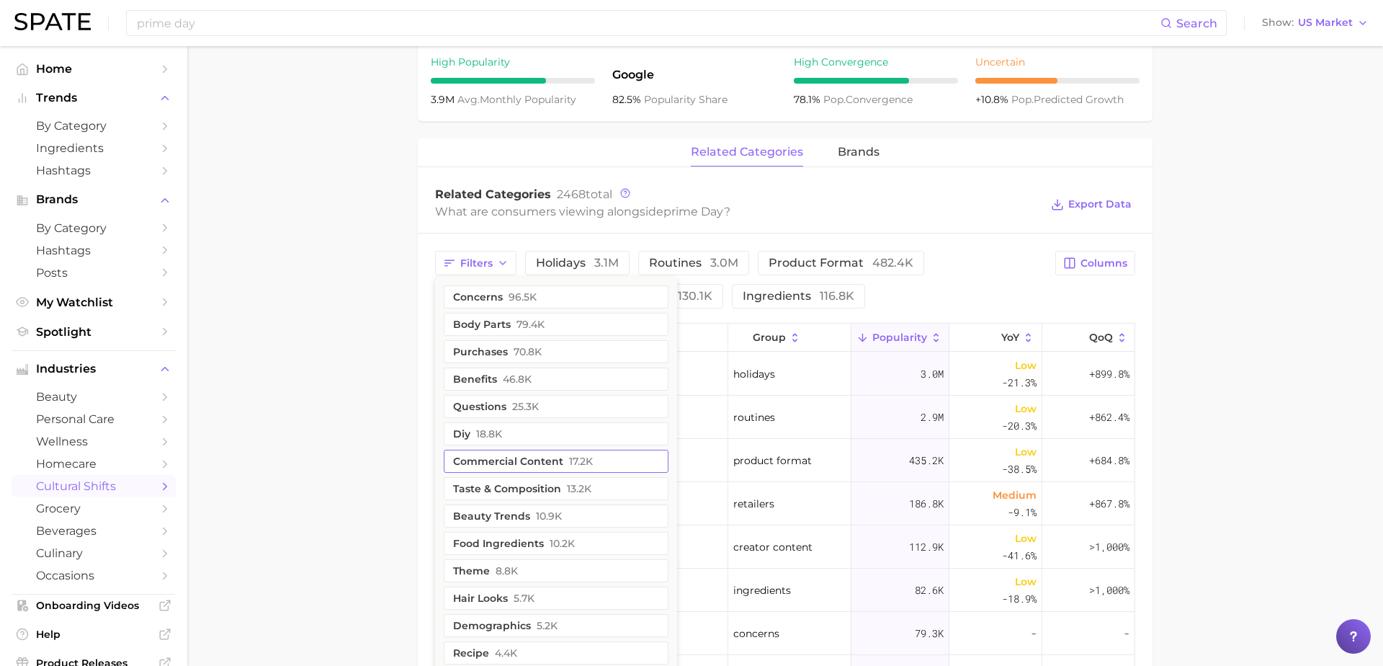
scroll to position [584, 0]
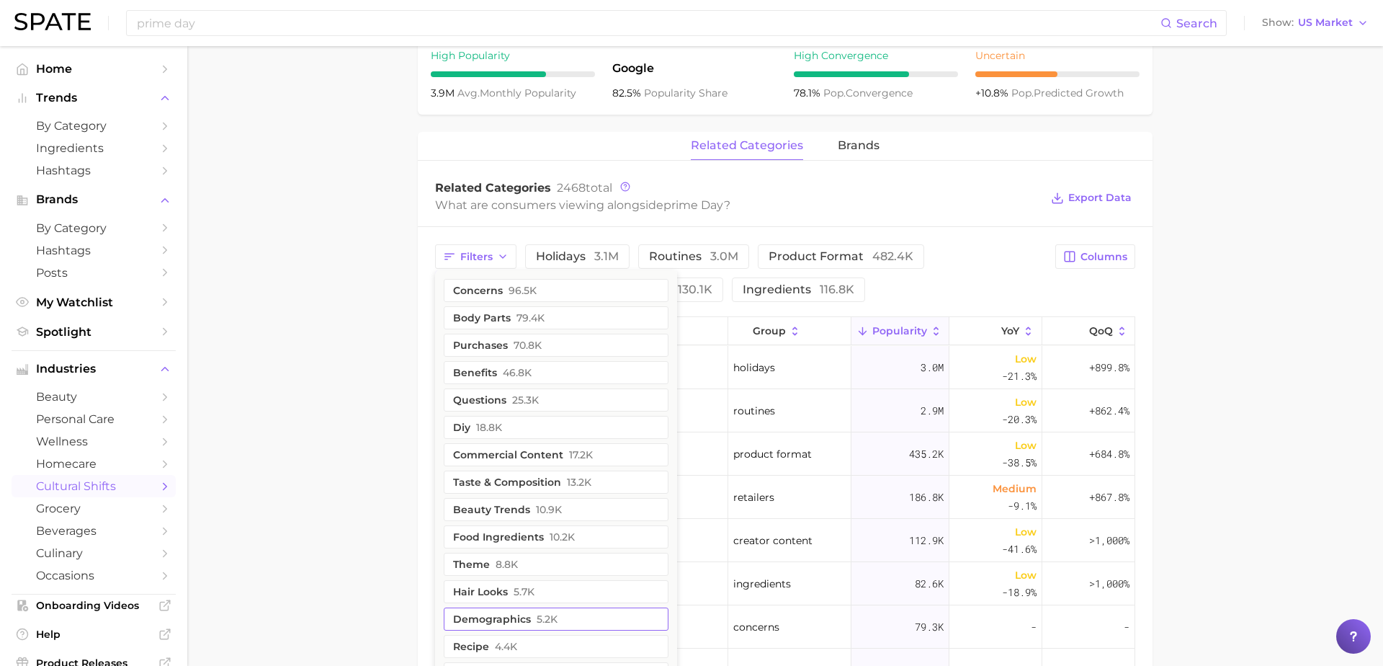
click at [477, 628] on button "demographics 5.2k" at bounding box center [556, 618] width 225 height 23
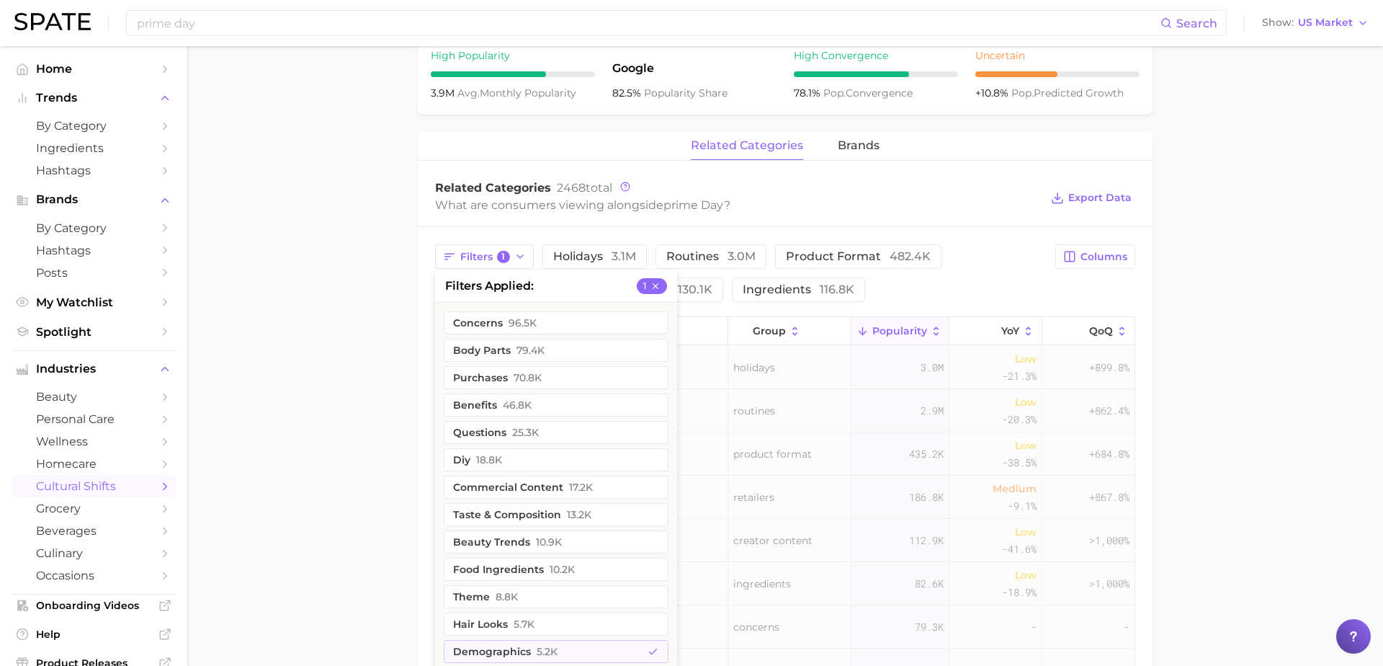
click at [363, 447] on main "1. marketing & sales 2. marketing & sales 3. discounts 4. prime day Overview Go…" at bounding box center [785, 266] width 1196 height 1609
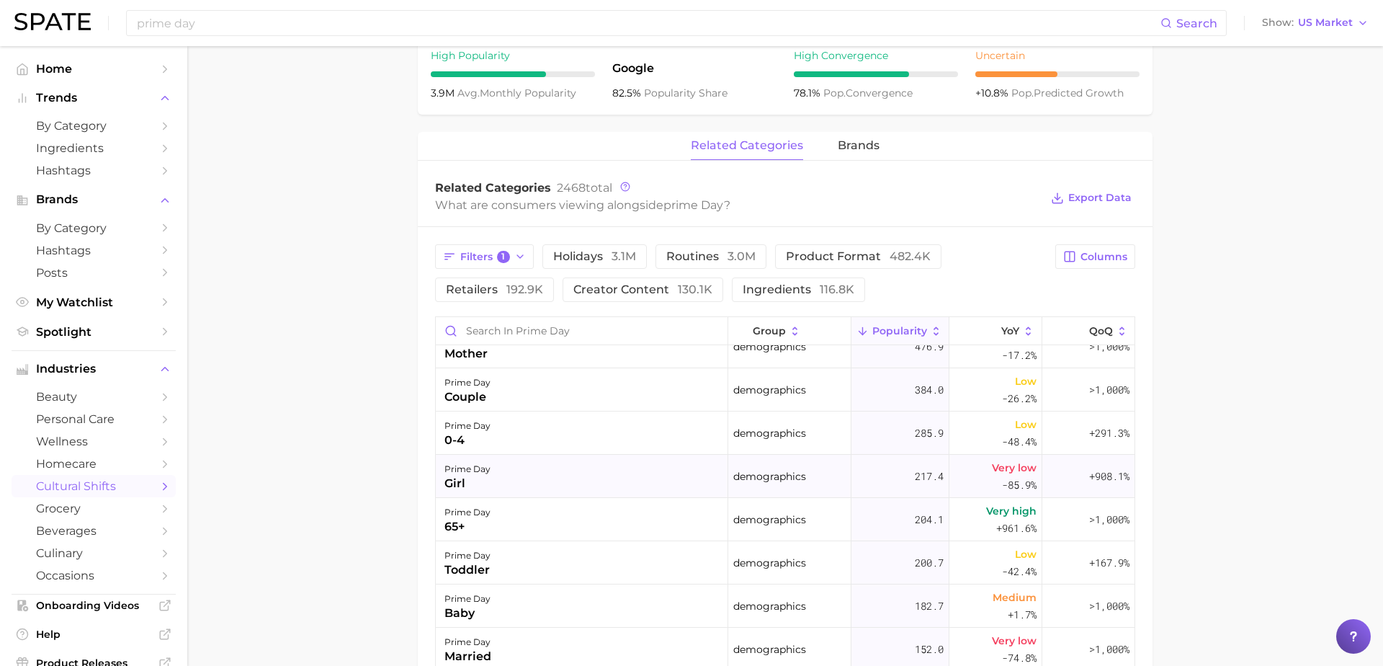
scroll to position [32, 0]
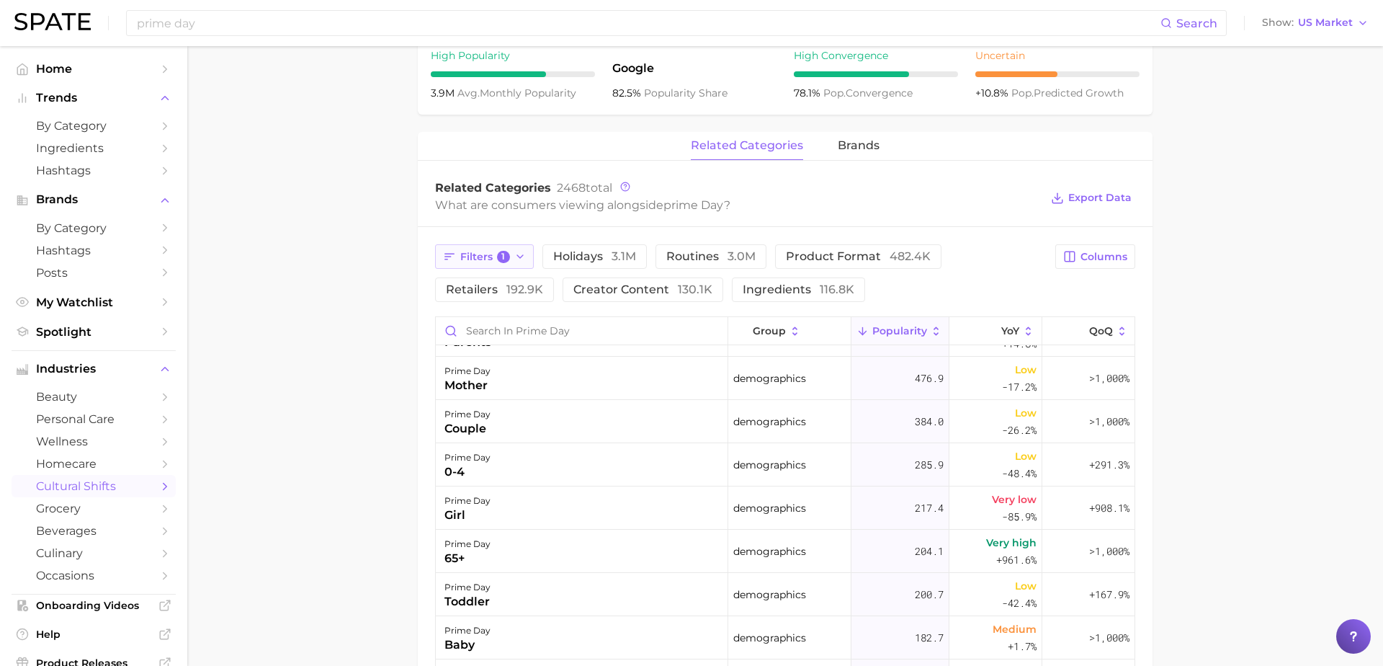
click at [514, 251] on icon "button" at bounding box center [520, 257] width 12 height 12
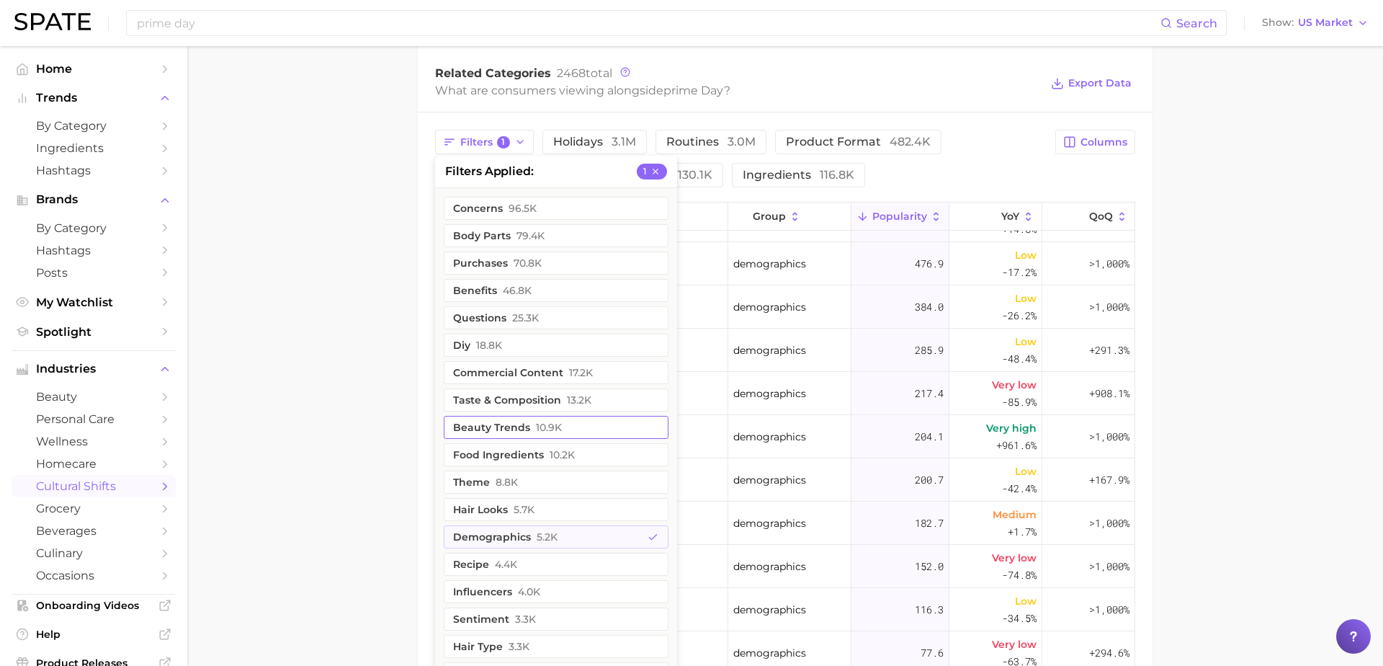
scroll to position [710, 0]
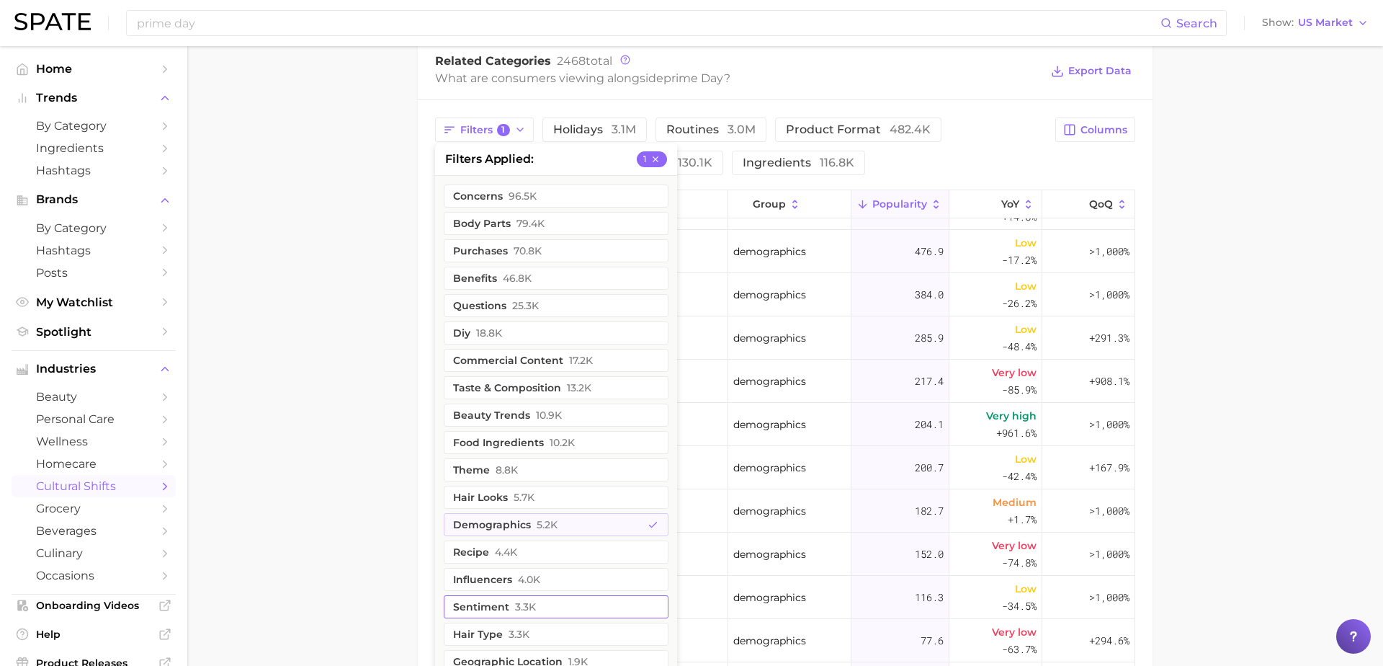
click at [502, 597] on button "sentiment 3.3k" at bounding box center [556, 606] width 225 height 23
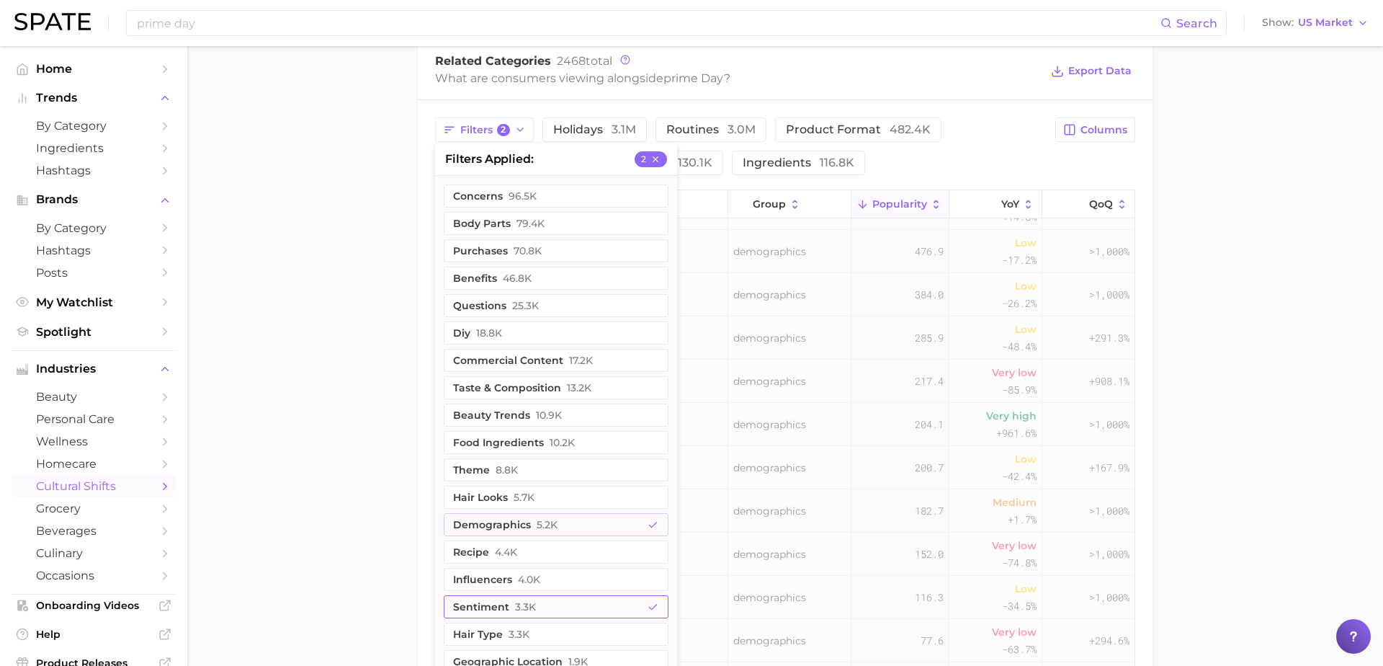
scroll to position [0, 0]
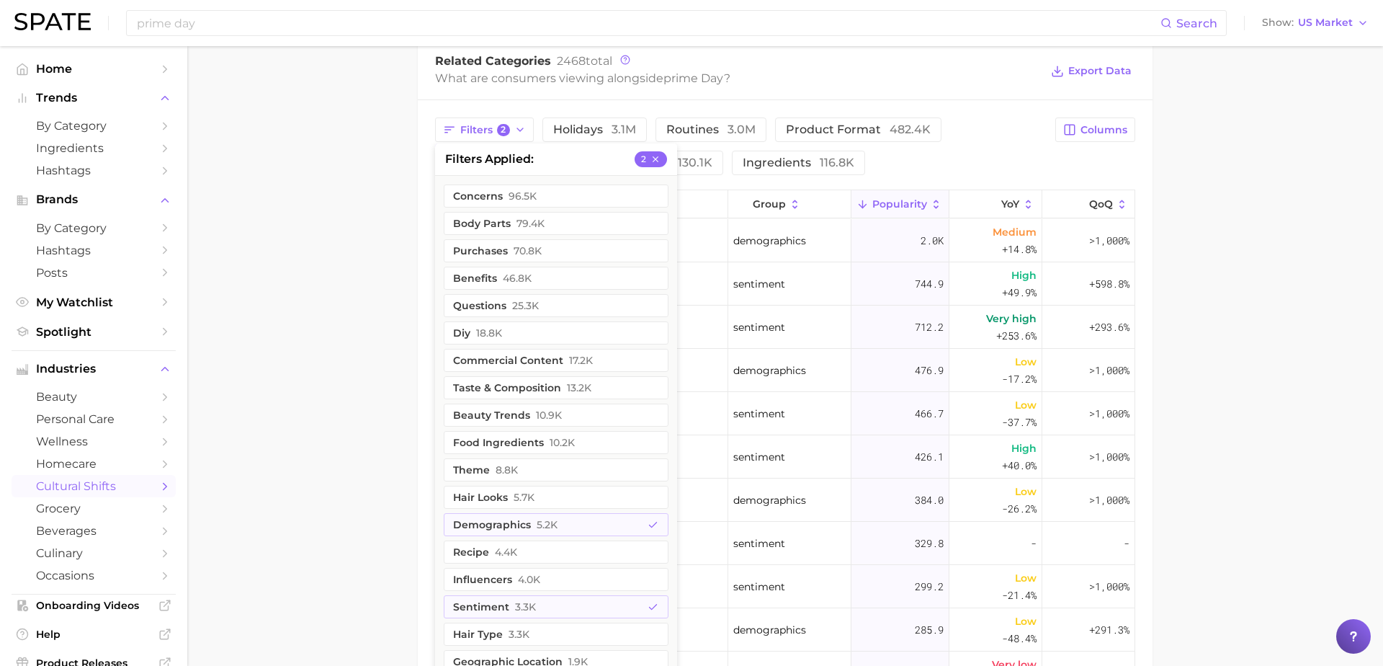
click at [1286, 191] on main "1. marketing & sales 2. marketing & sales 3. discounts 4. prime day Overview Go…" at bounding box center [785, 140] width 1196 height 1609
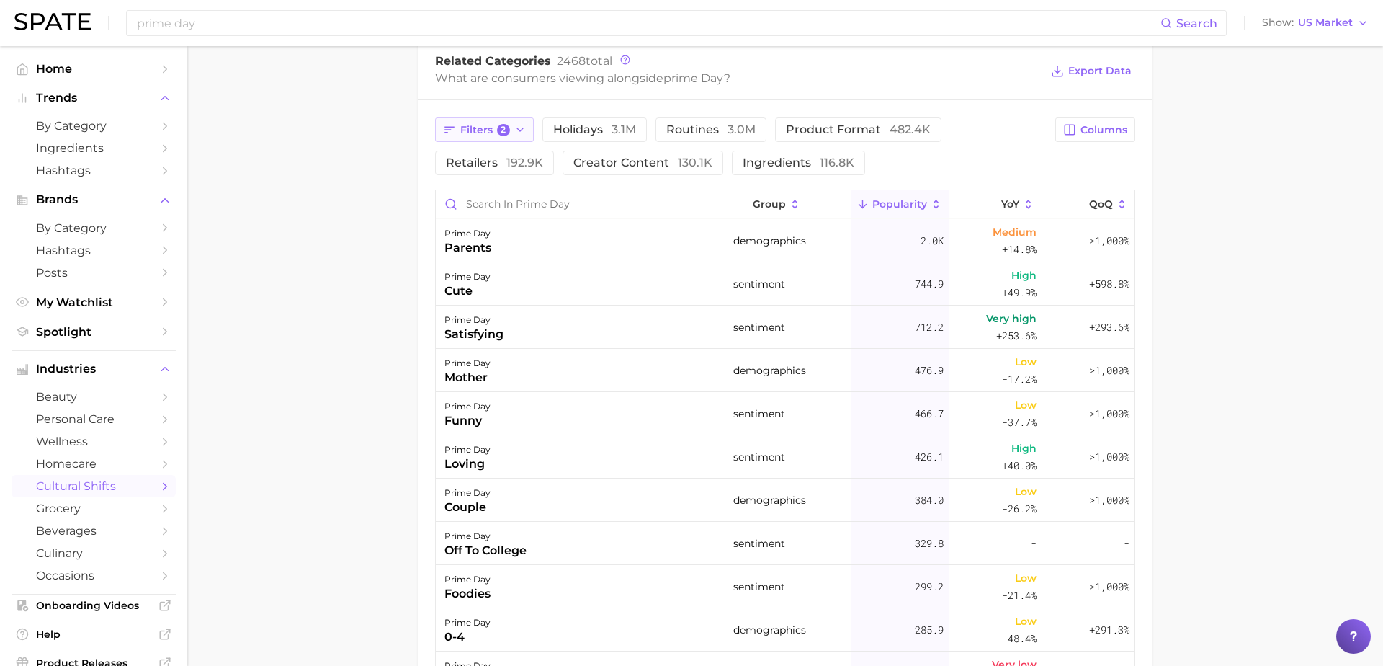
click at [504, 125] on span "2" at bounding box center [503, 130] width 13 height 13
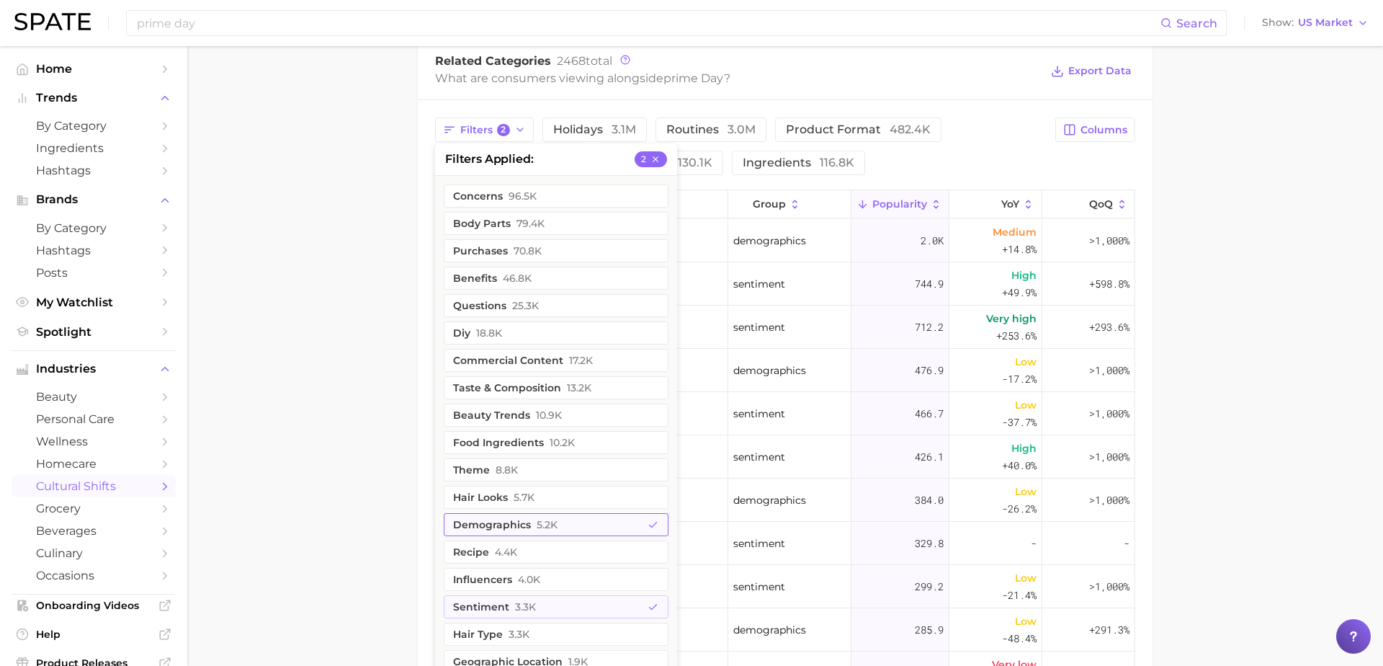
click at [525, 523] on button "demographics 5.2k" at bounding box center [556, 524] width 225 height 23
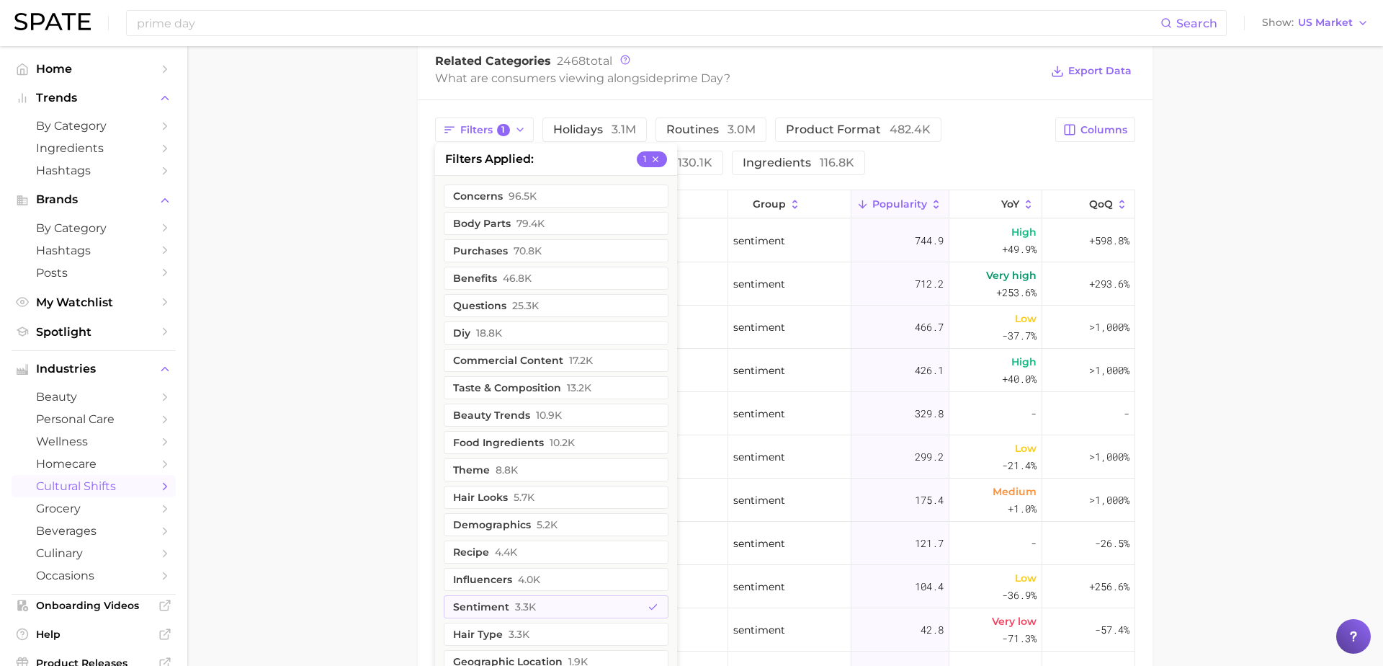
click at [1234, 242] on main "1. marketing & sales 2. marketing & sales 3. discounts 4. prime day Overview Go…" at bounding box center [785, 140] width 1196 height 1609
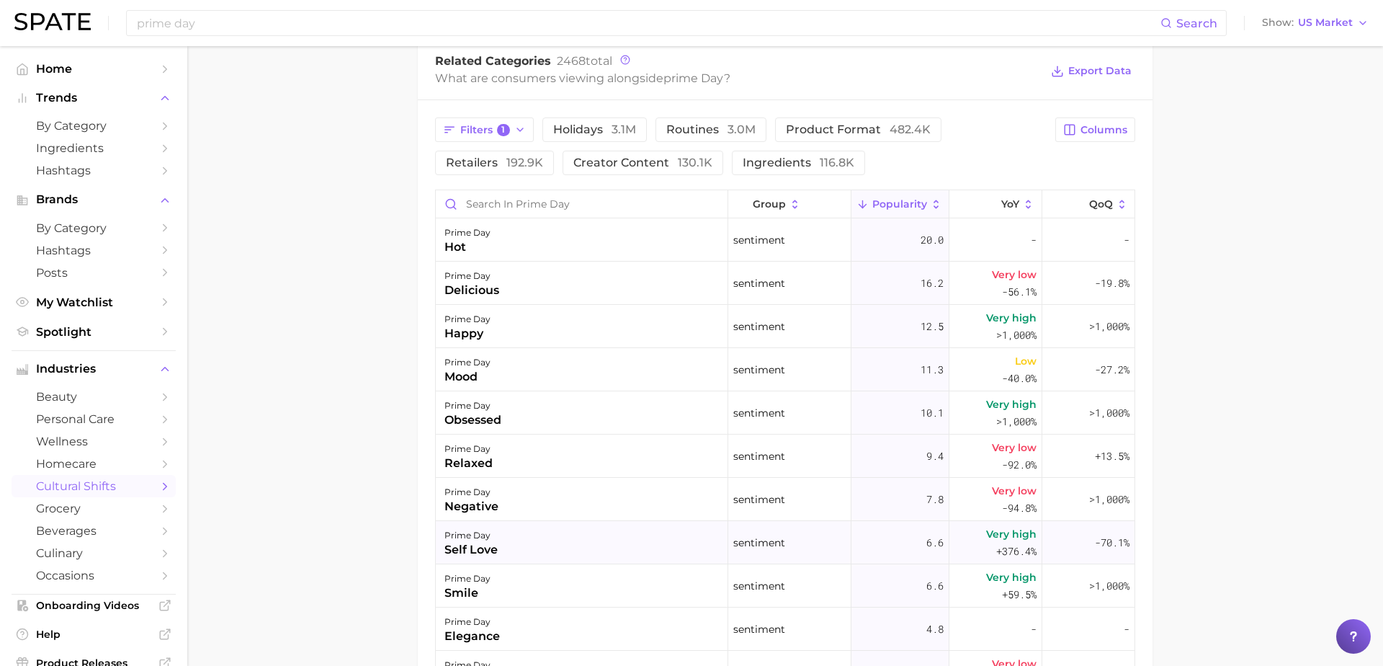
scroll to position [527, 0]
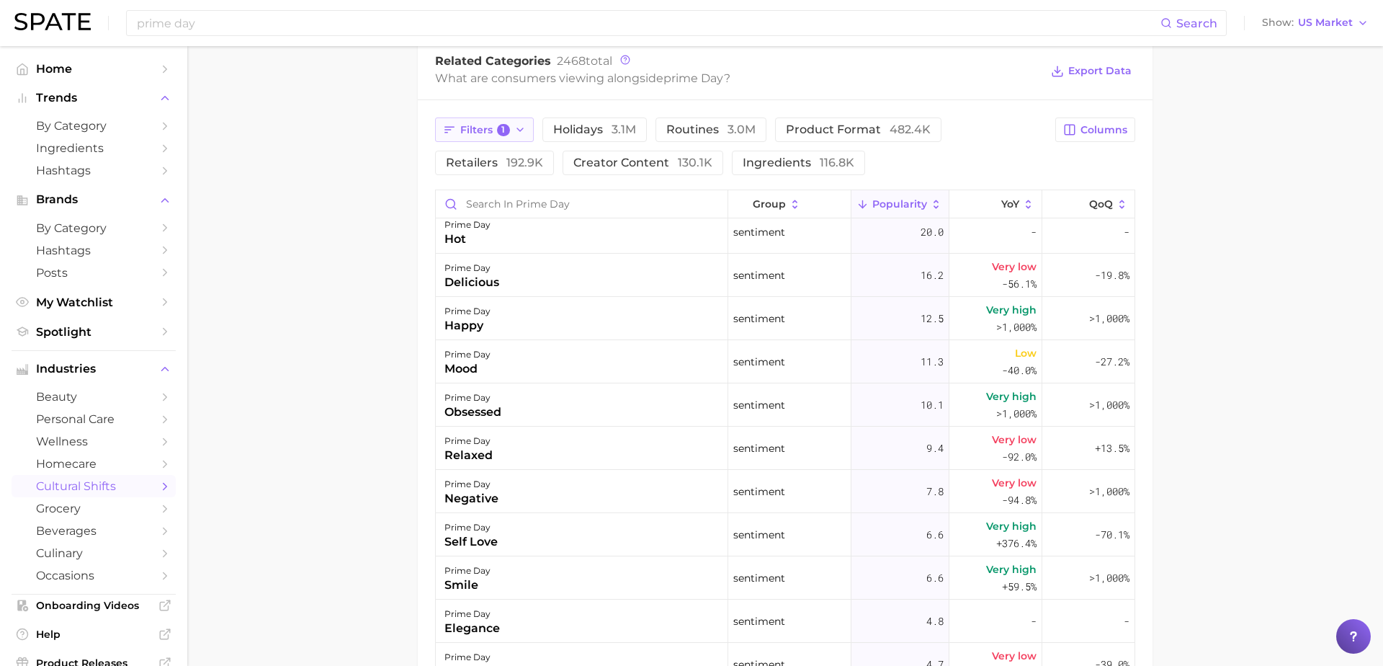
click at [525, 126] on icon "button" at bounding box center [520, 130] width 12 height 12
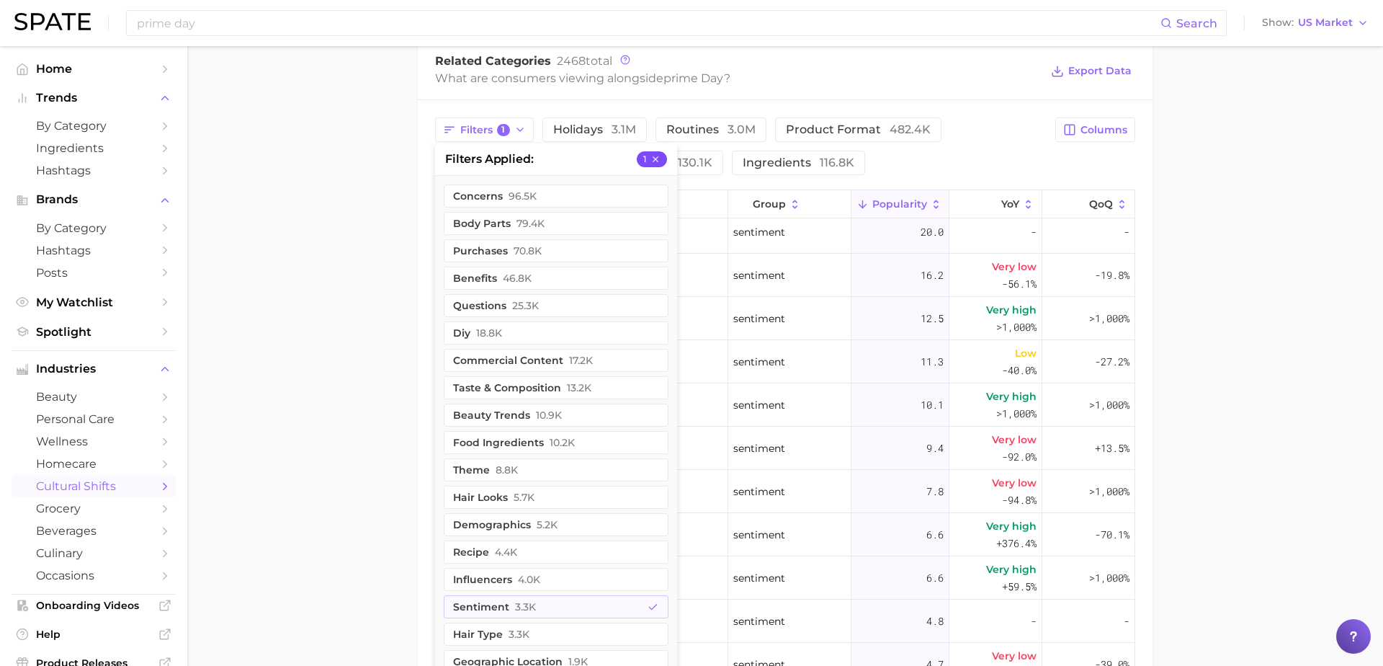
click at [654, 156] on icon "button" at bounding box center [656, 159] width 6 height 6
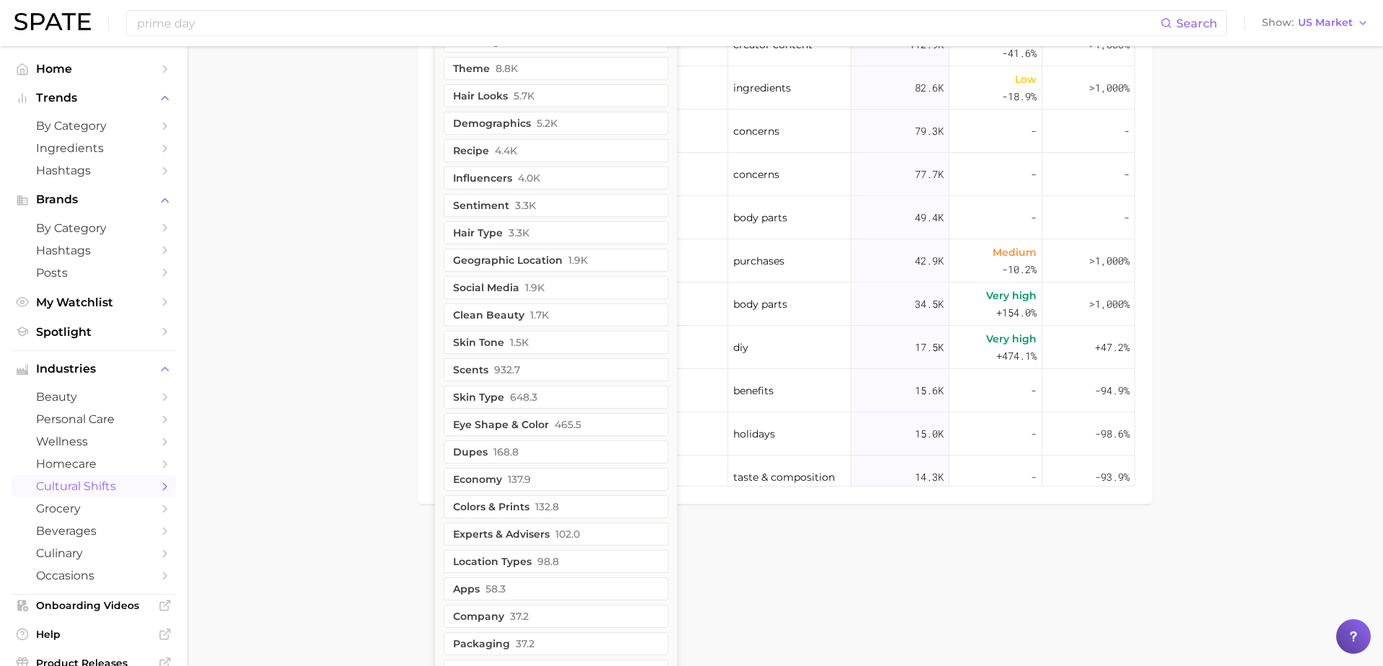
scroll to position [1104, 0]
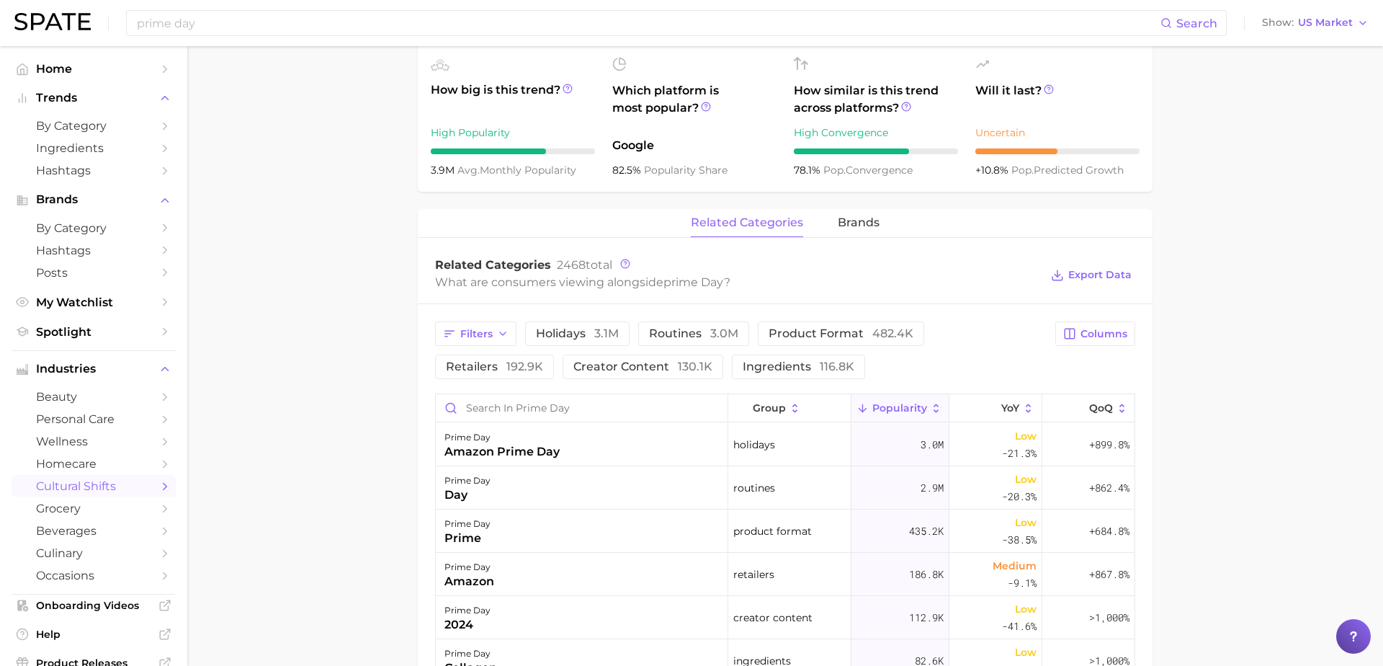
click at [878, 409] on span "Popularity" at bounding box center [900, 408] width 55 height 12
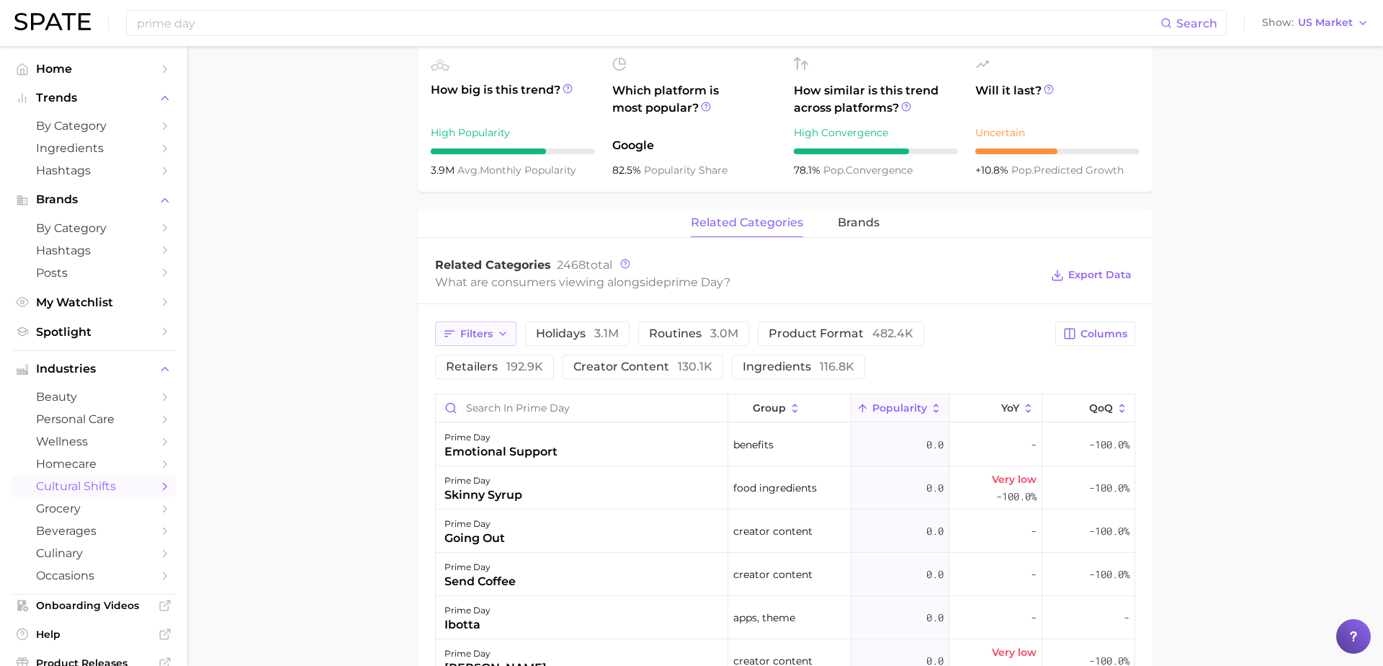
click at [484, 336] on span "Filters" at bounding box center [476, 334] width 32 height 12
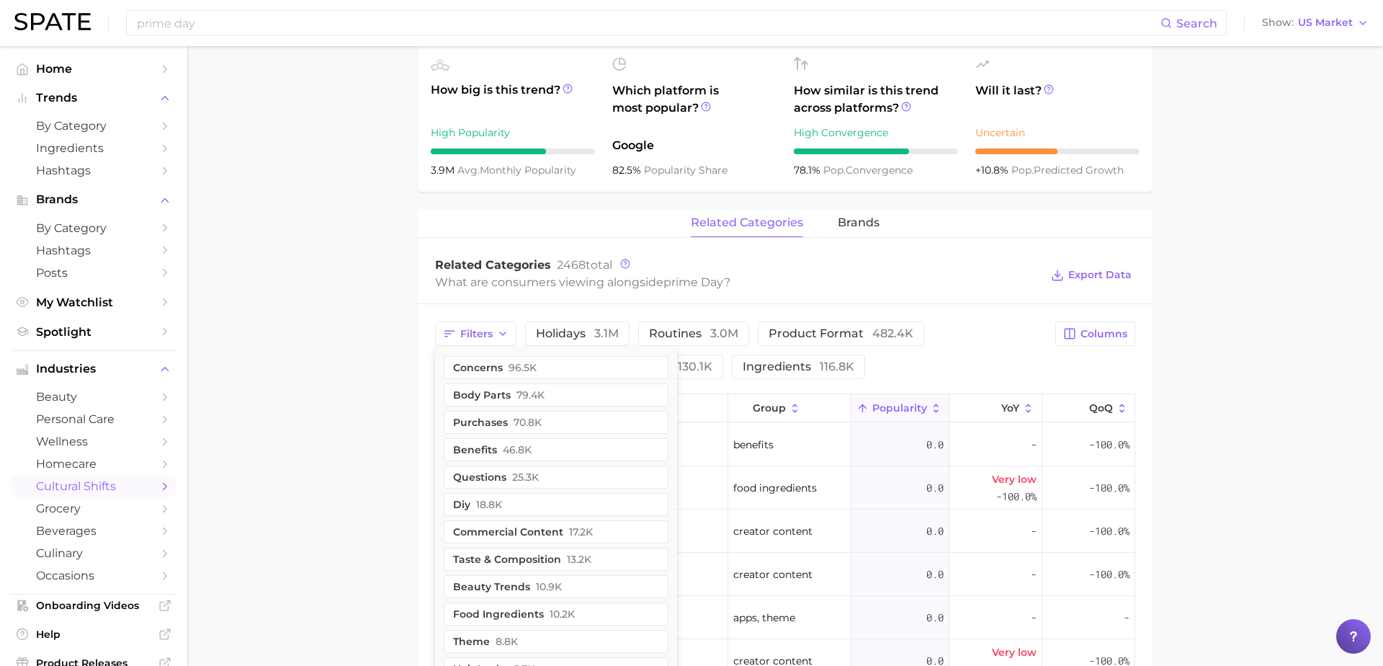
click at [352, 391] on main "1. marketing & sales 2. marketing & sales 3. discounts 4. prime day Overview Go…" at bounding box center [785, 344] width 1196 height 1609
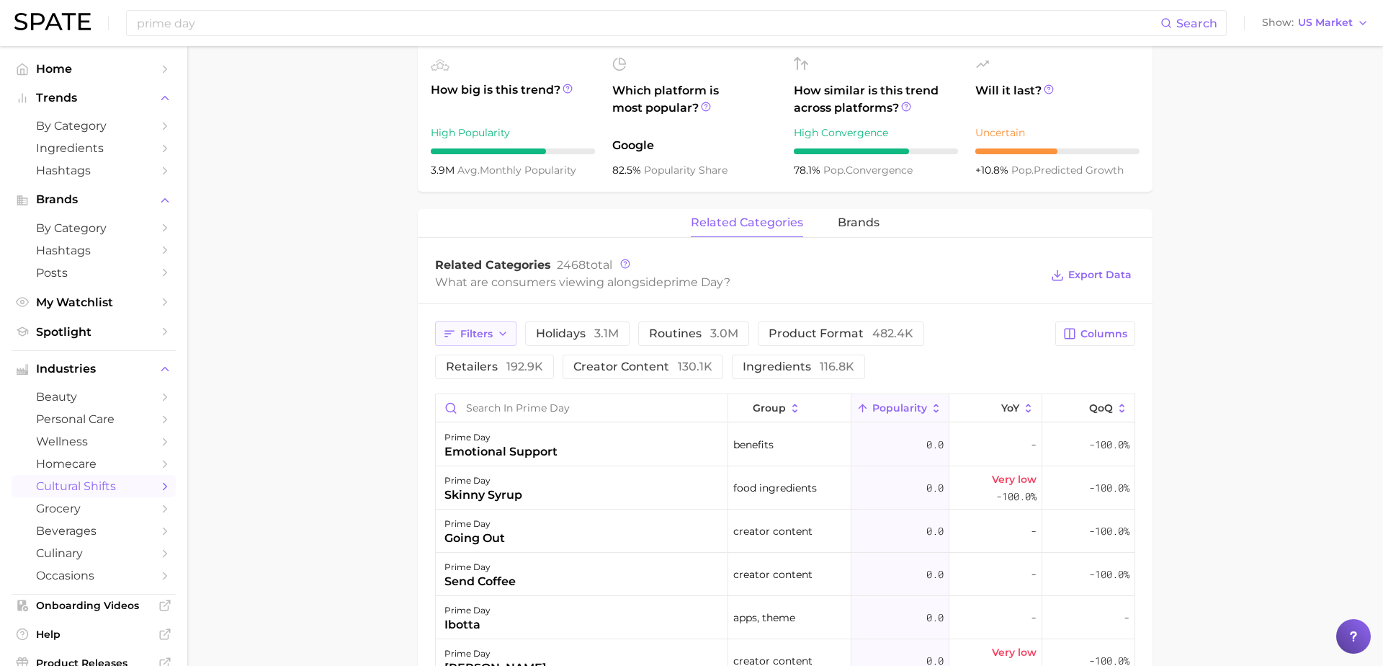
click at [498, 334] on icon "button" at bounding box center [503, 334] width 12 height 12
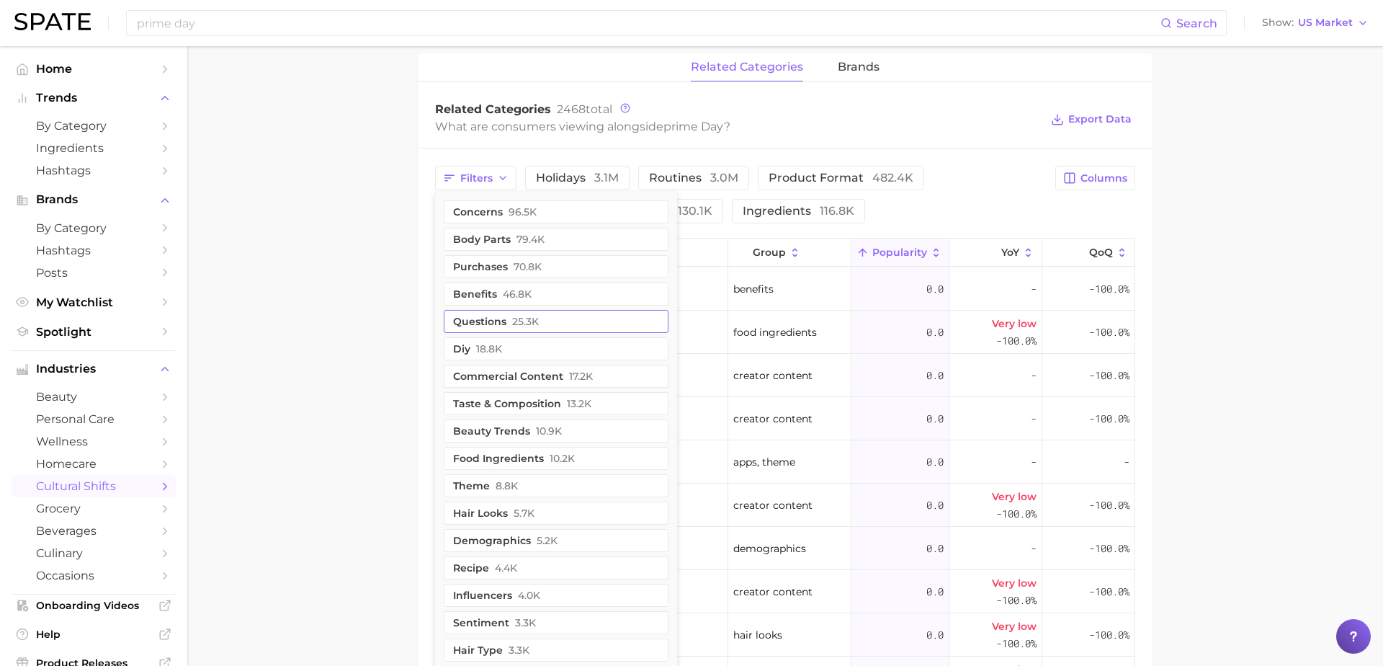
scroll to position [683, 0]
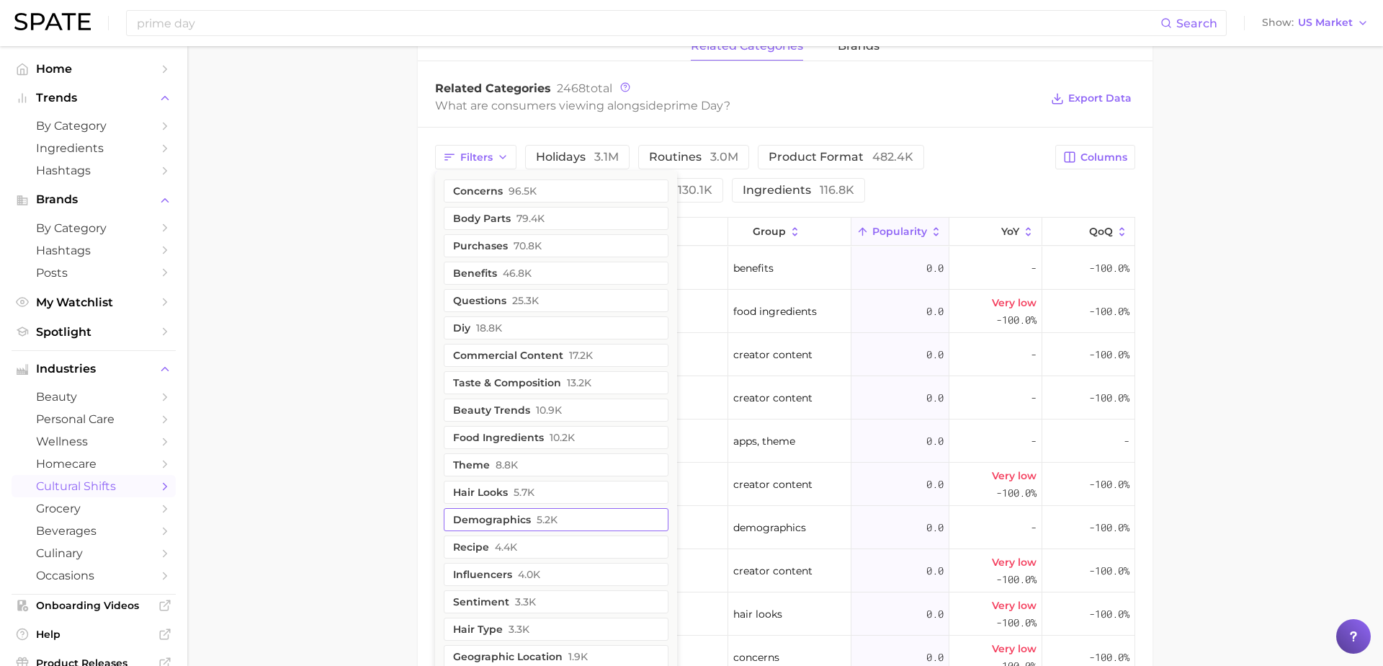
click at [520, 525] on button "demographics 5.2k" at bounding box center [556, 519] width 225 height 23
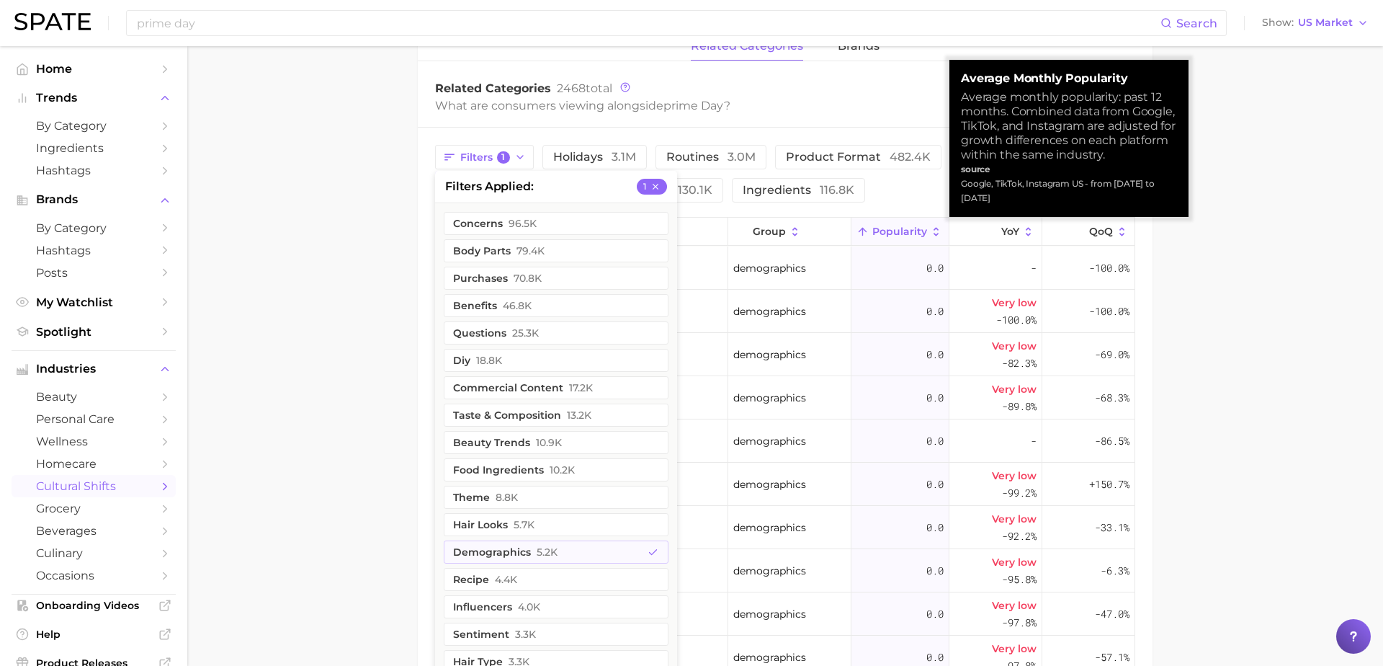
click at [894, 221] on button "Popularity" at bounding box center [901, 232] width 98 height 28
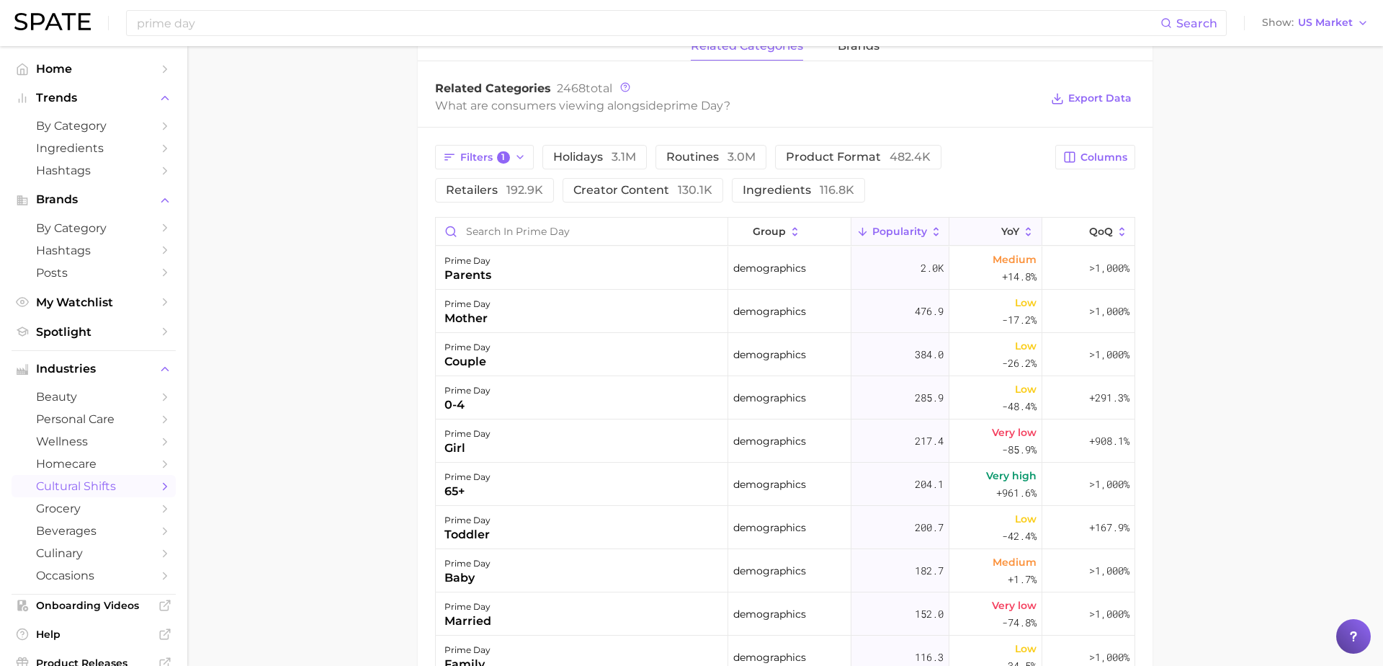
click at [1009, 227] on span "YoY" at bounding box center [1011, 232] width 18 height 12
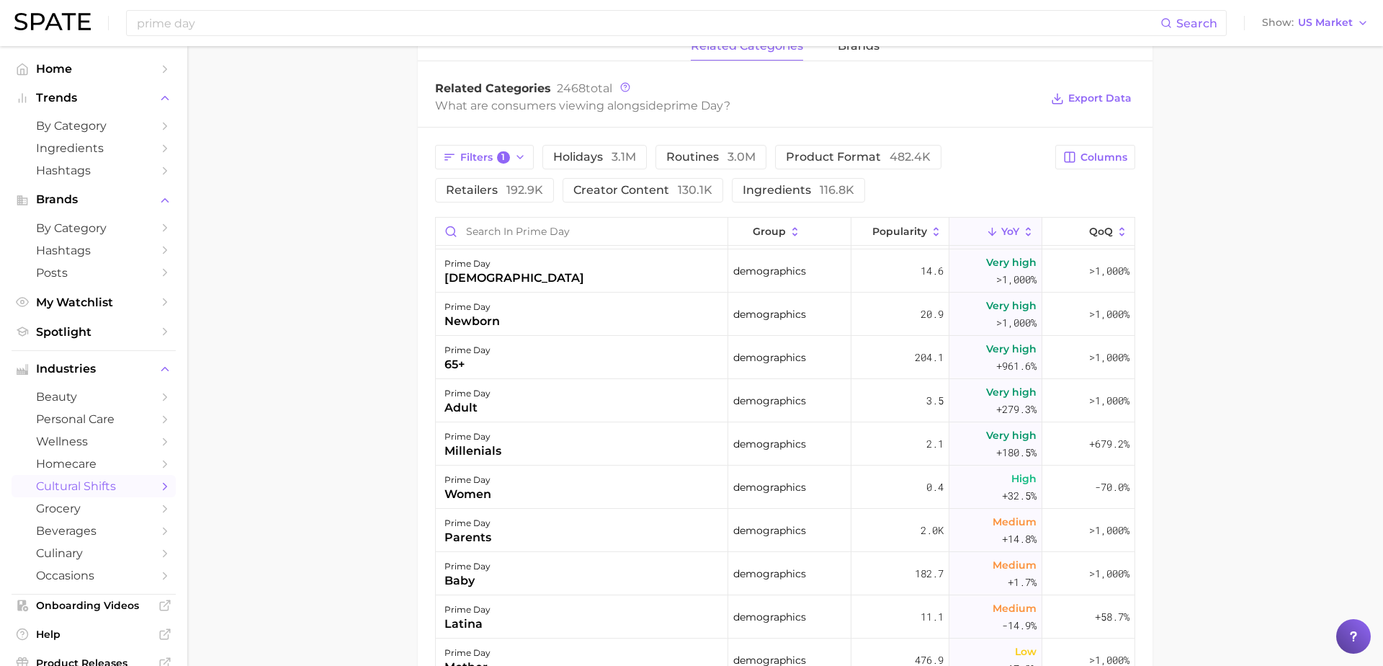
scroll to position [0, 0]
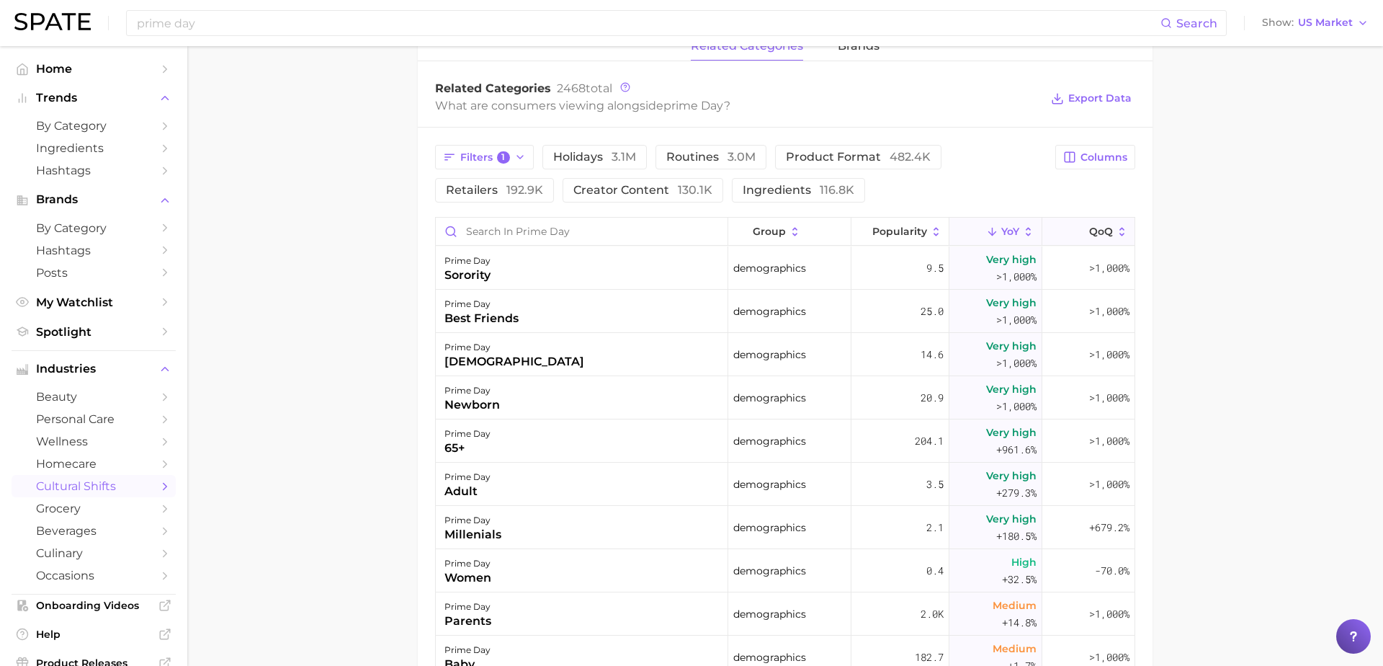
click at [1097, 228] on span "QoQ" at bounding box center [1101, 232] width 24 height 12
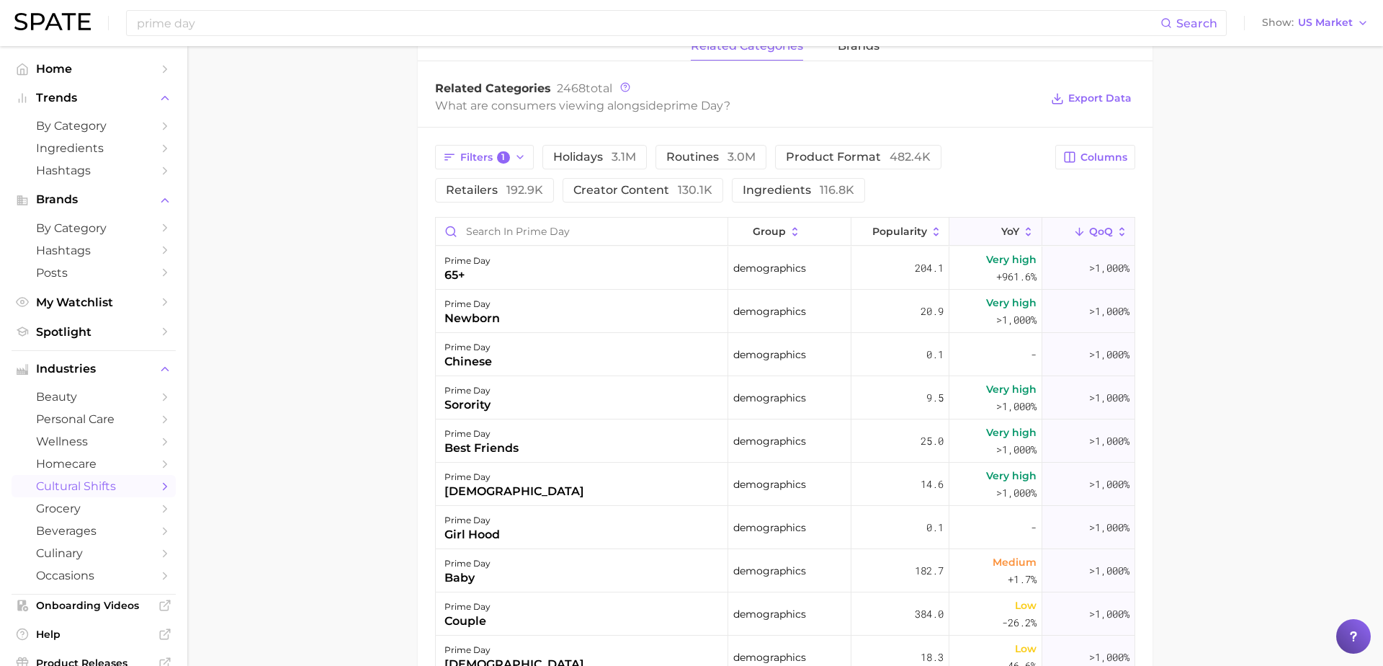
click at [986, 232] on icon at bounding box center [992, 232] width 13 height 13
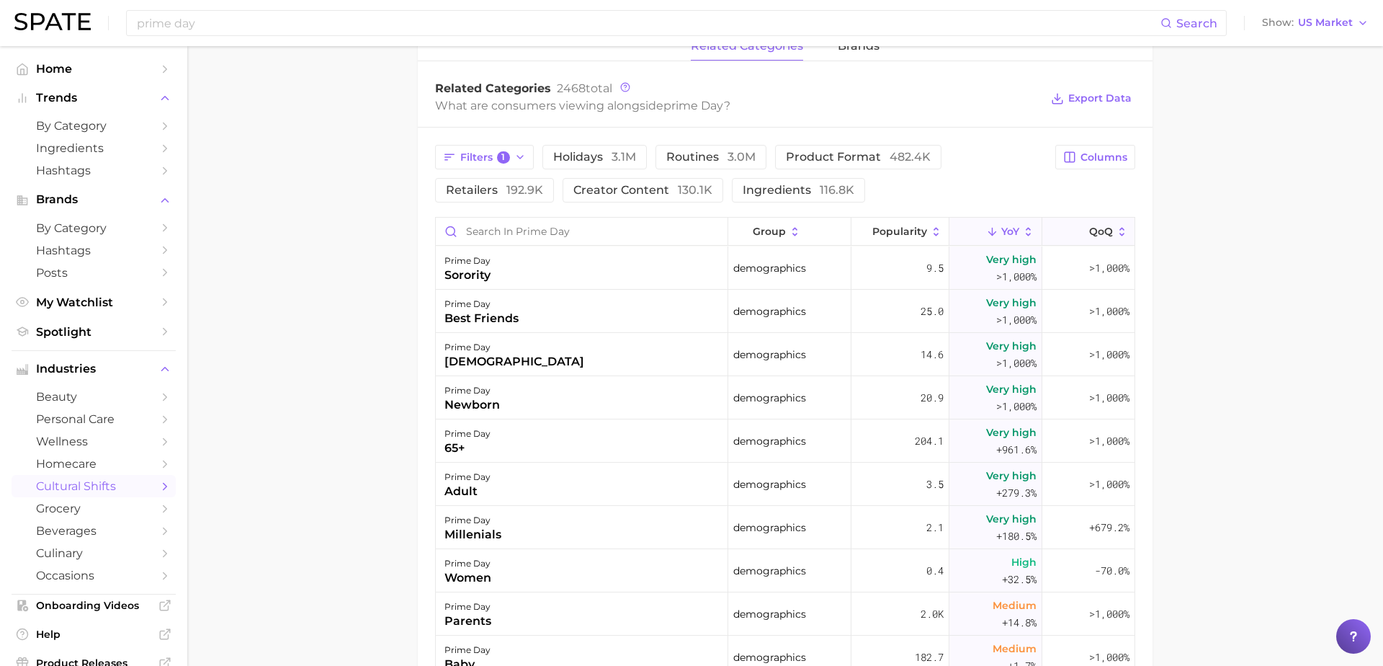
click at [1074, 235] on icon at bounding box center [1080, 232] width 13 height 13
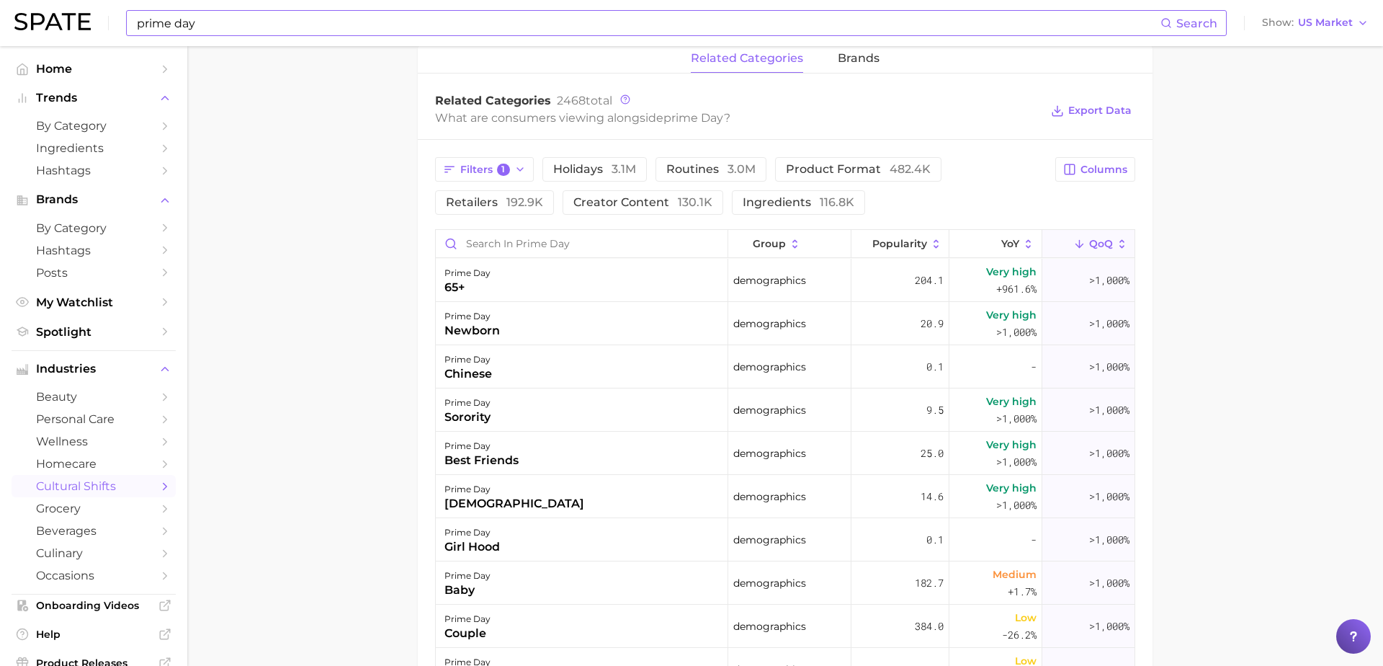
click at [219, 13] on input "prime day" at bounding box center [647, 23] width 1025 height 24
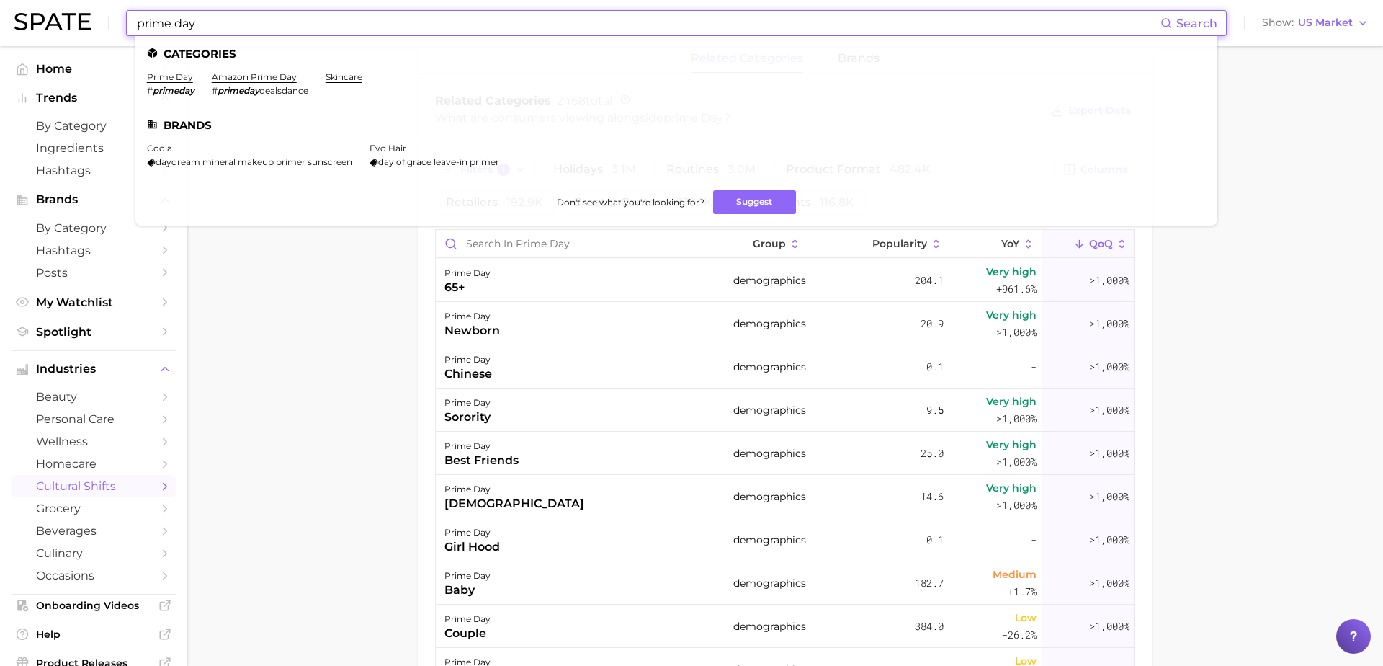
click at [219, 13] on input "prime day" at bounding box center [647, 23] width 1025 height 24
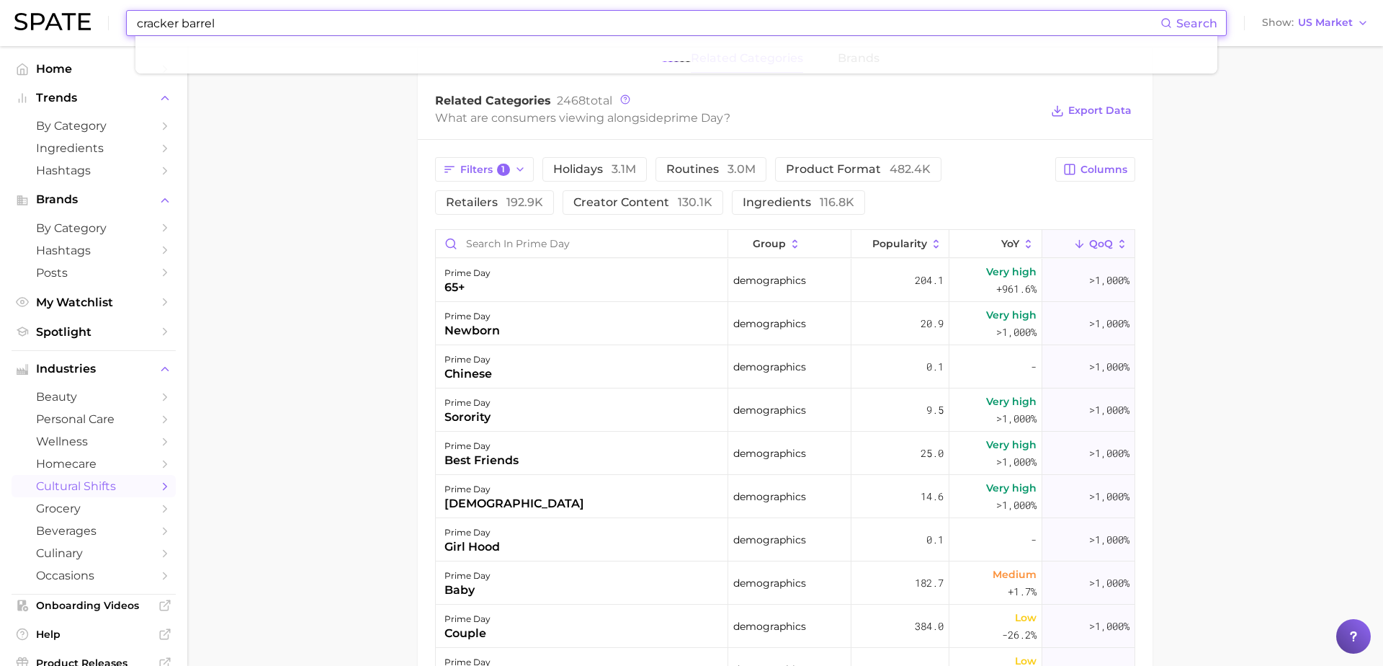
type input "cracker barrel"
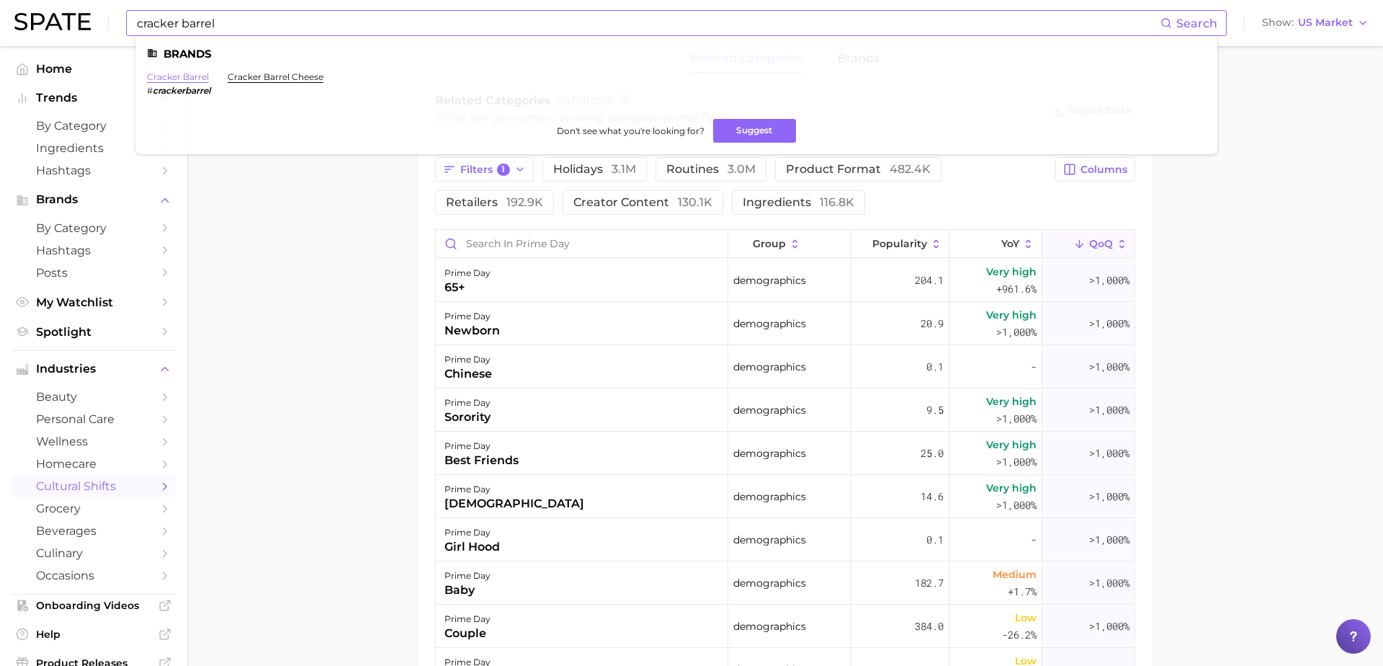
click at [187, 77] on link "cracker barrel" at bounding box center [178, 76] width 62 height 11
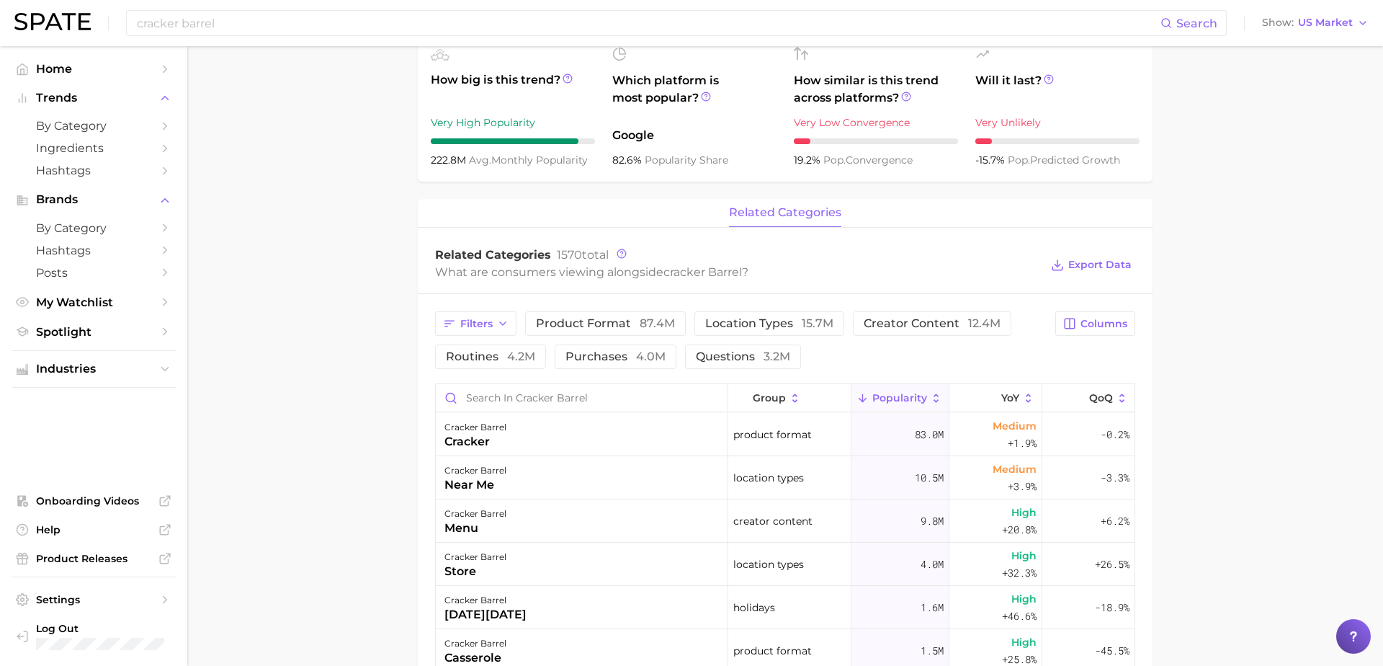
scroll to position [450, 0]
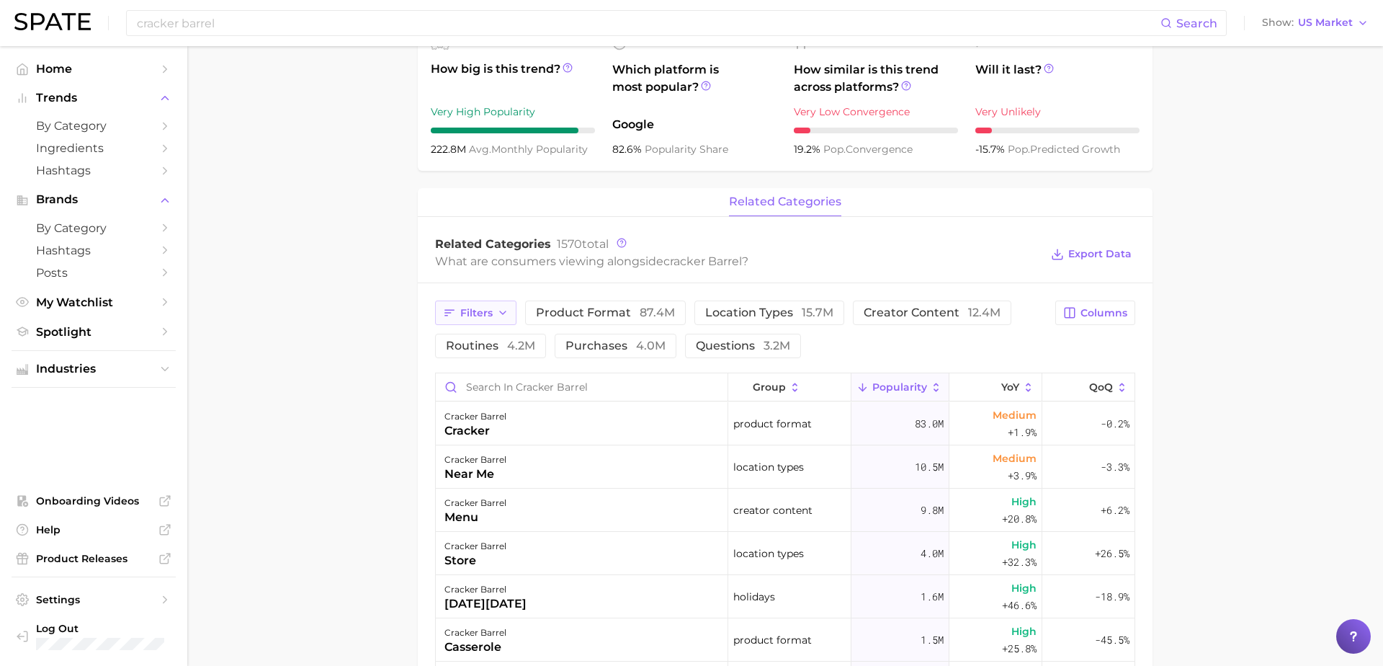
click at [493, 308] on button "Filters" at bounding box center [475, 312] width 81 height 24
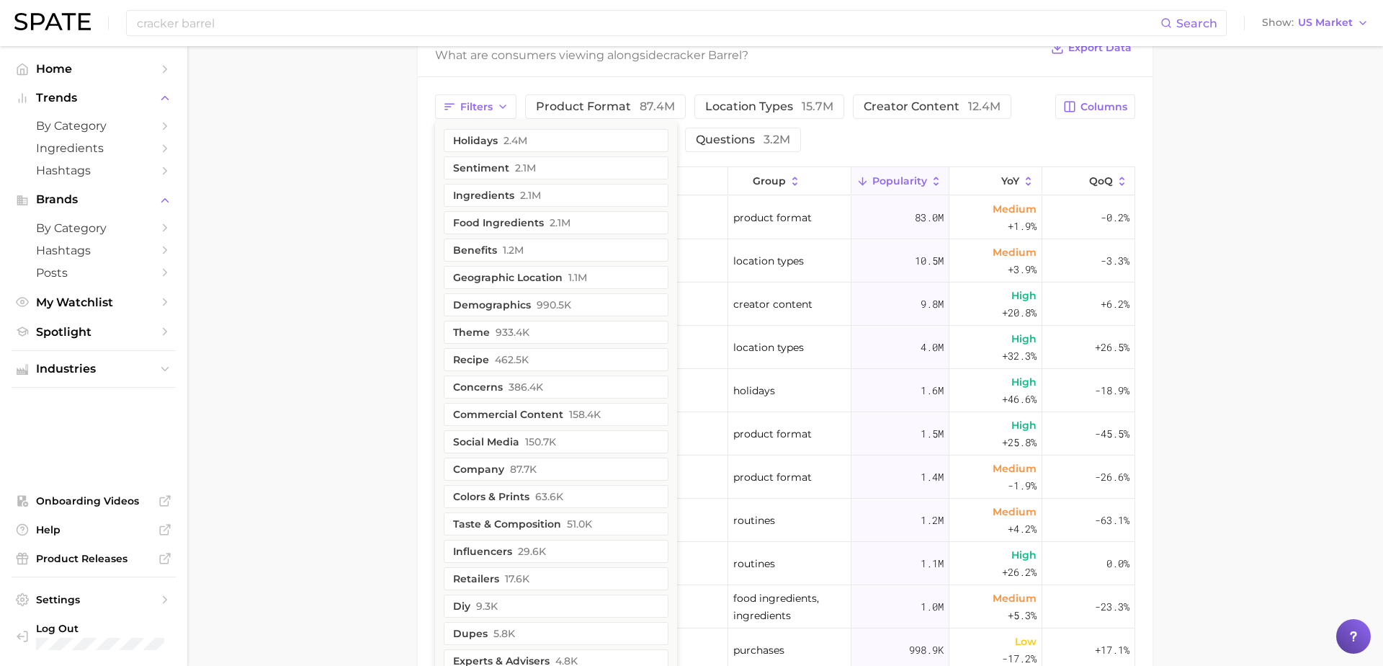
scroll to position [654, 0]
click at [514, 297] on button "demographics 990.5k" at bounding box center [556, 306] width 225 height 23
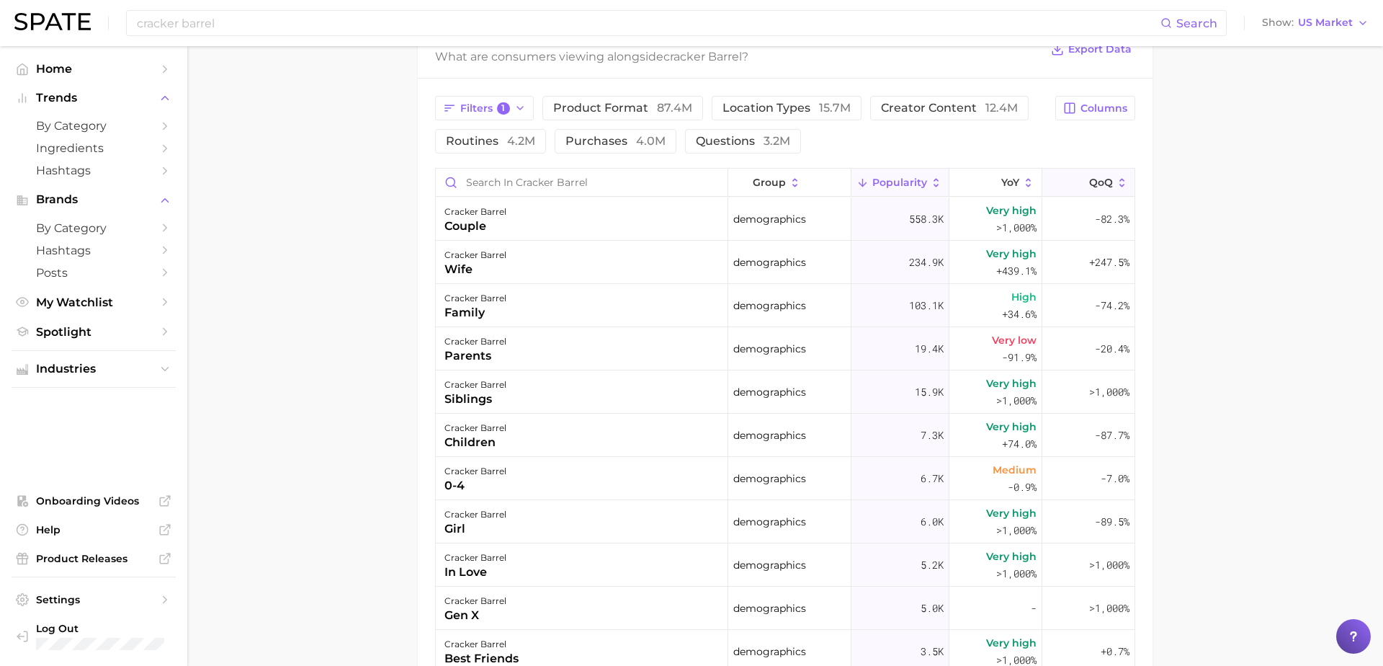
click at [1084, 174] on button "QoQ" at bounding box center [1089, 183] width 92 height 28
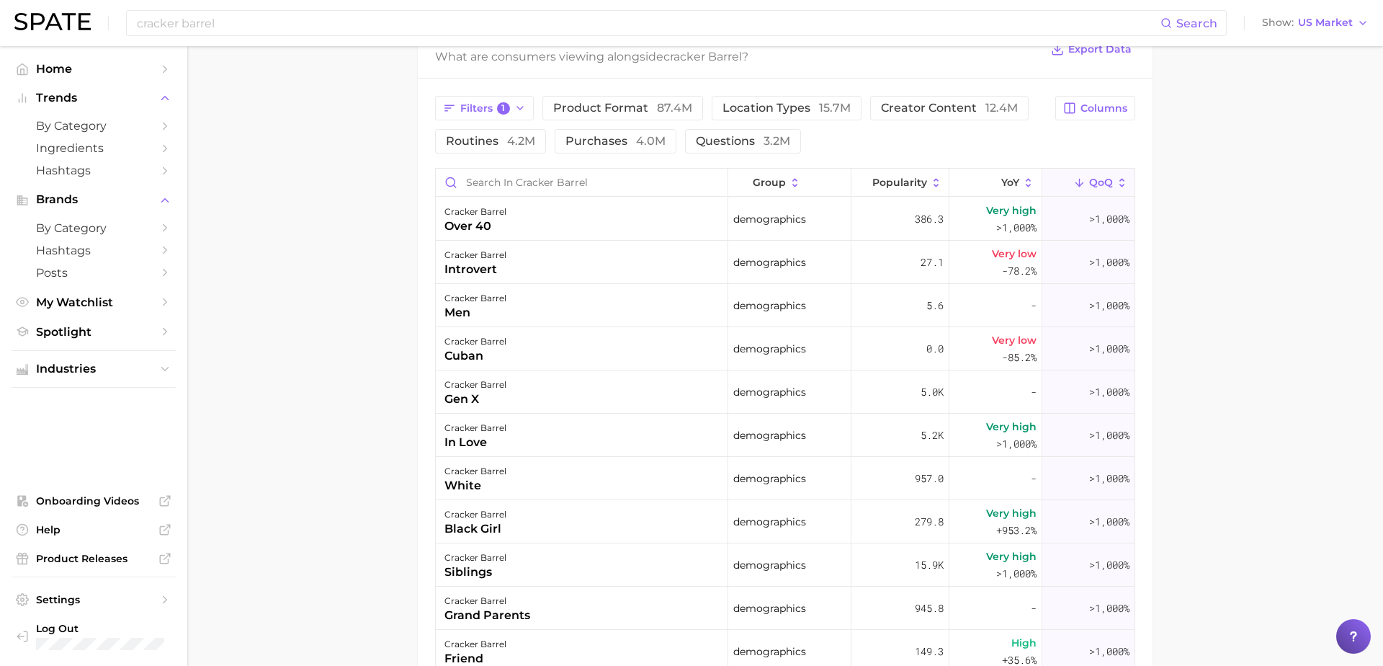
click at [1228, 244] on main "Overview Google TikTok Instagram brand cracker barrel Add to Watchlist Export D…" at bounding box center [785, 157] width 1196 height 1531
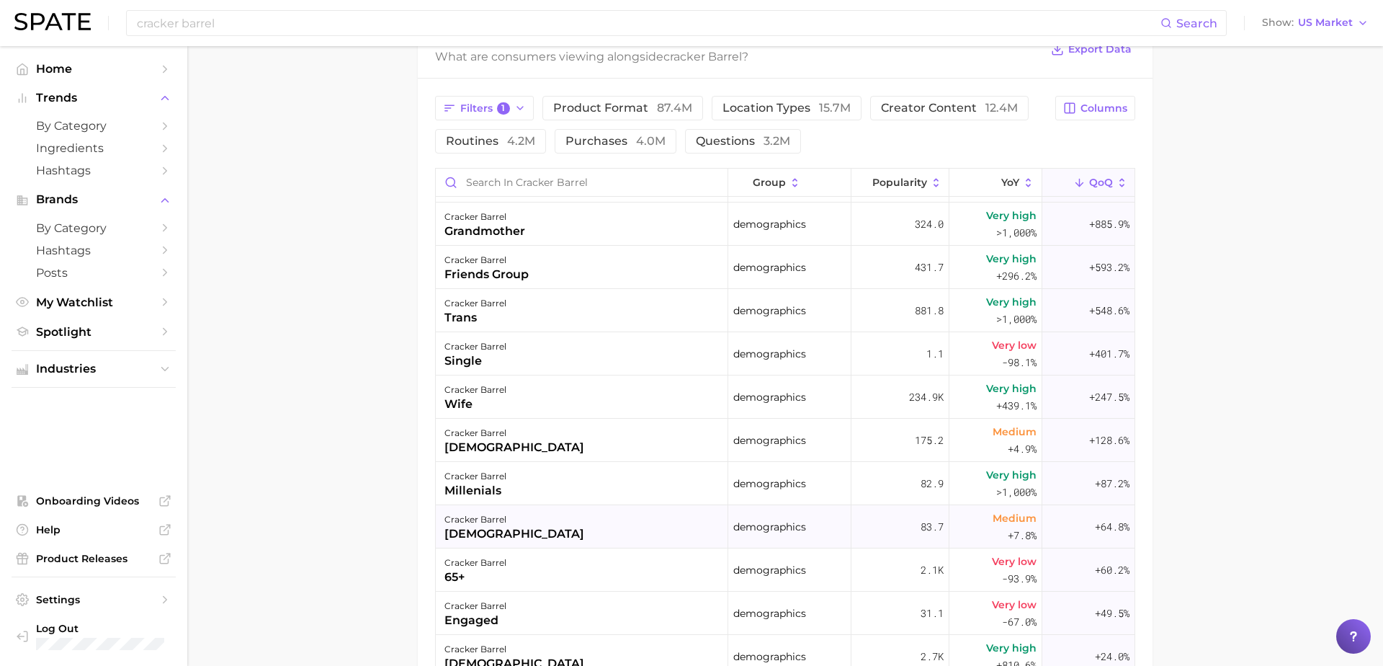
scroll to position [534, 0]
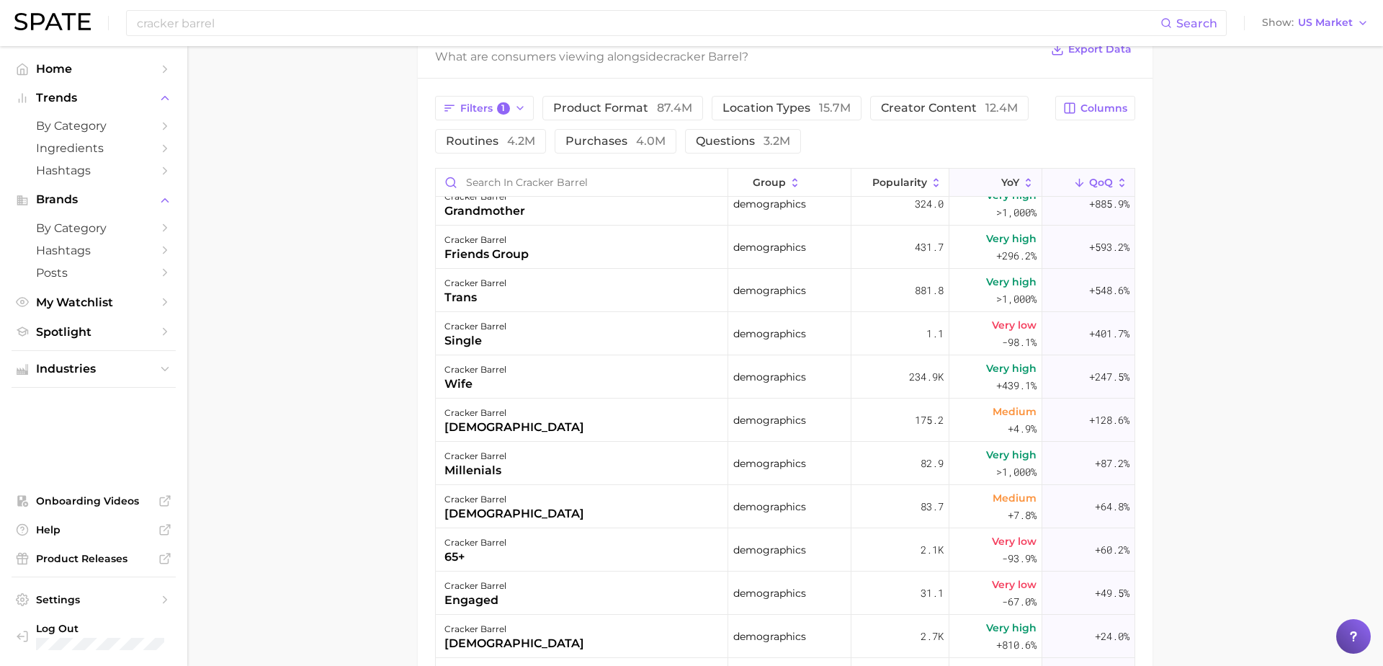
click at [1005, 179] on span "YoY" at bounding box center [1011, 183] width 18 height 12
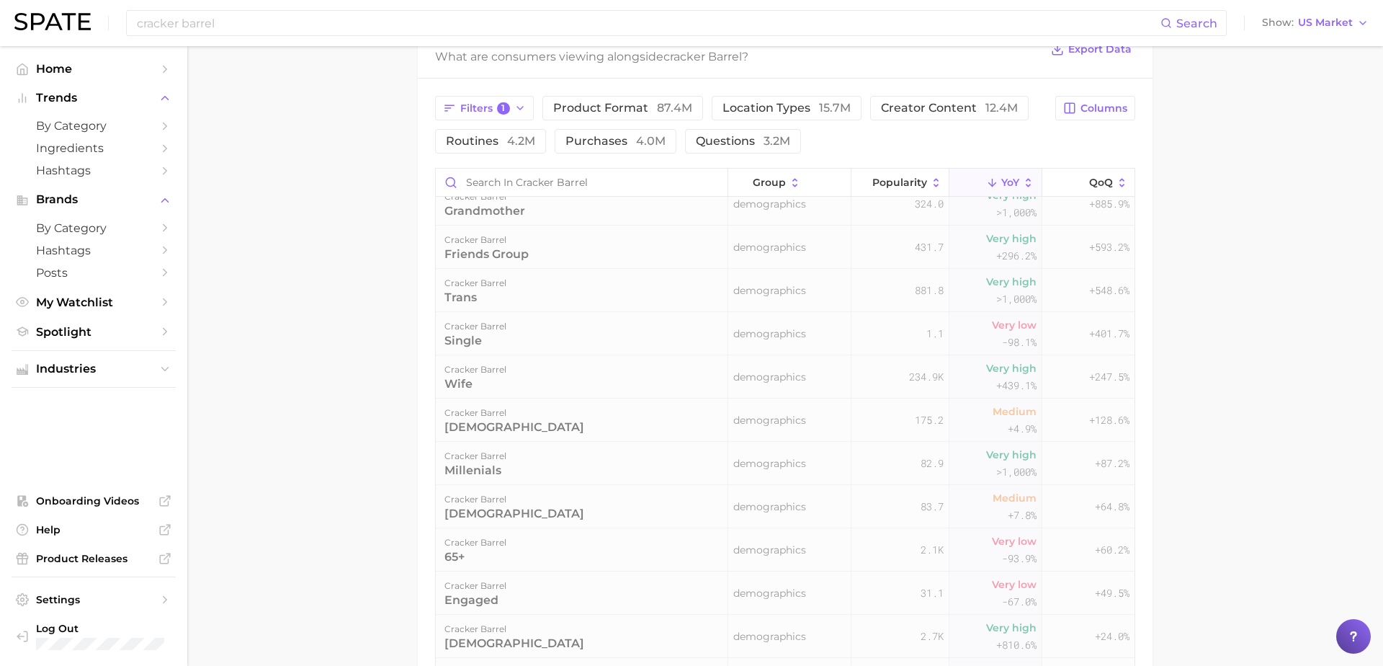
scroll to position [0, 0]
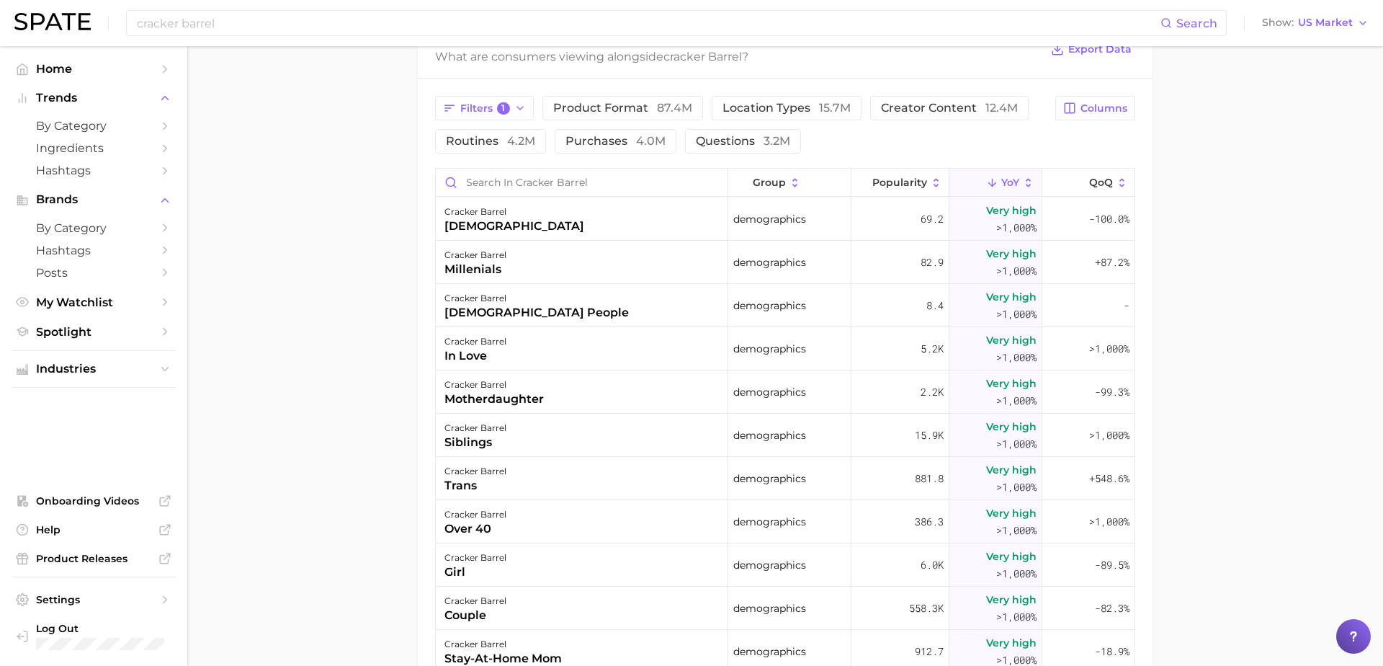
click at [1288, 311] on main "Overview Google TikTok Instagram brand cracker barrel Add to Watchlist Export D…" at bounding box center [785, 157] width 1196 height 1531
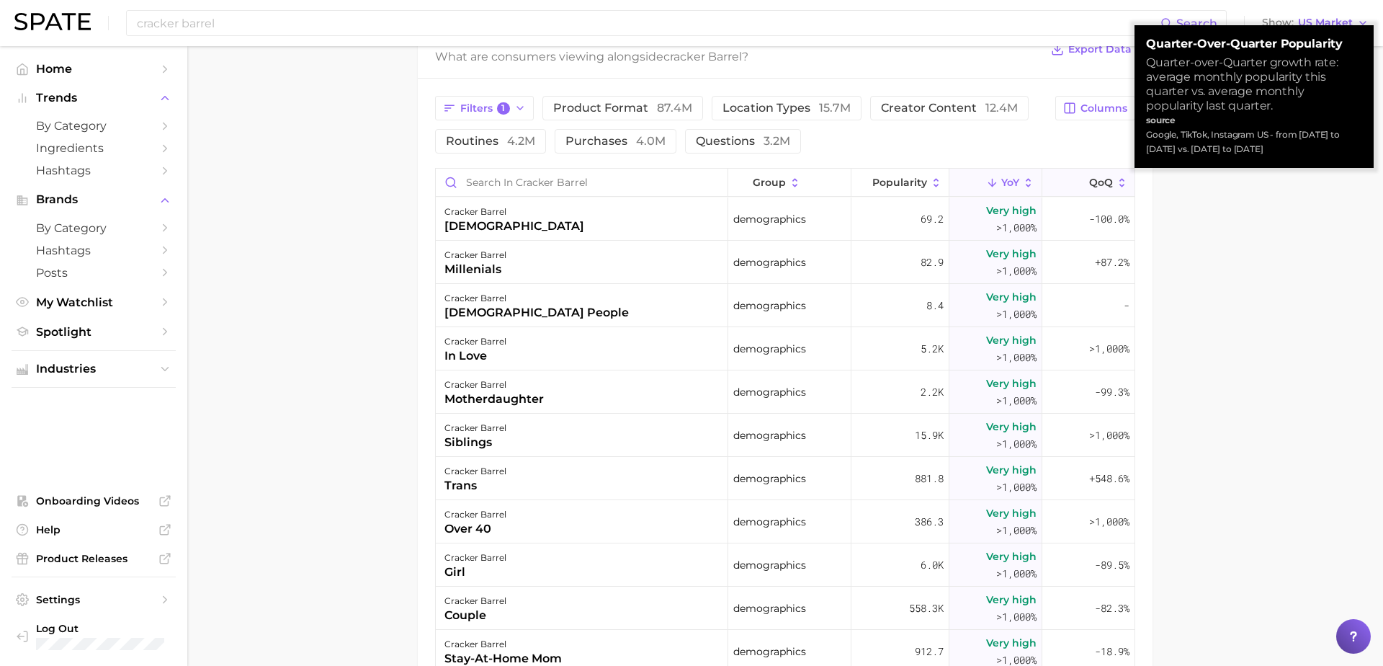
click at [1105, 177] on span "QoQ" at bounding box center [1101, 183] width 24 height 12
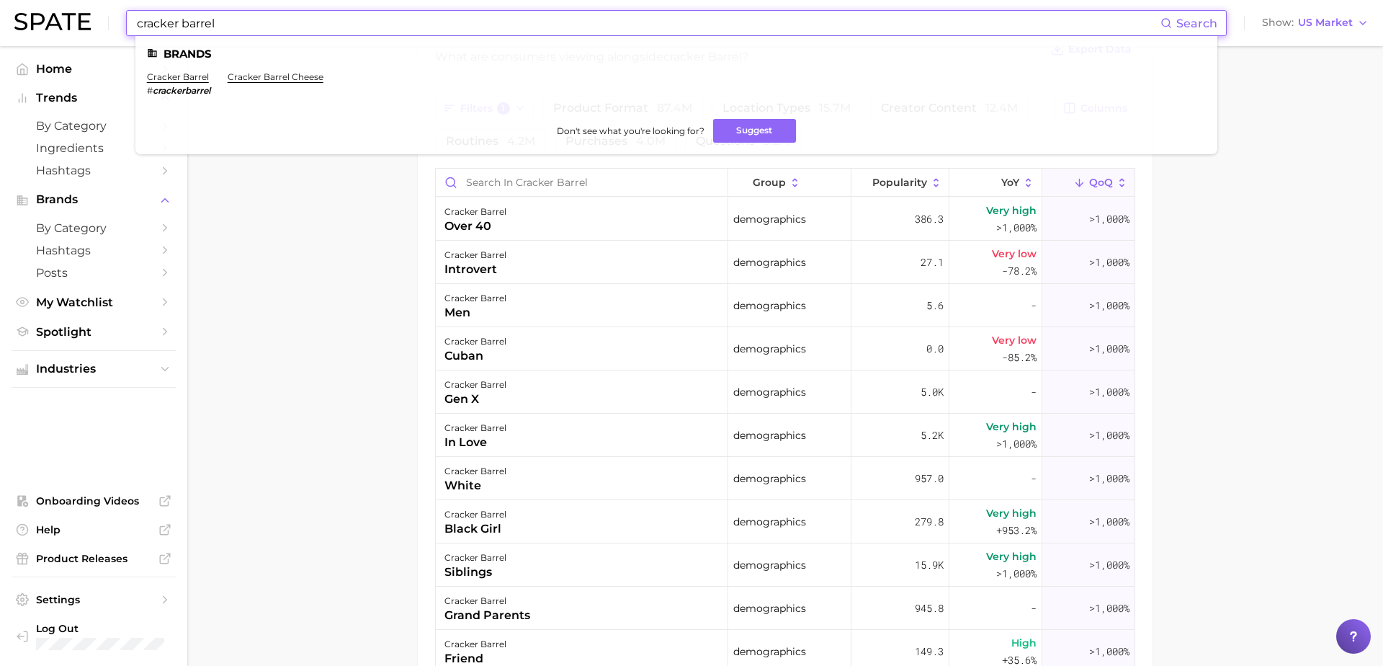
click at [345, 22] on input "cracker barrel" at bounding box center [647, 23] width 1025 height 24
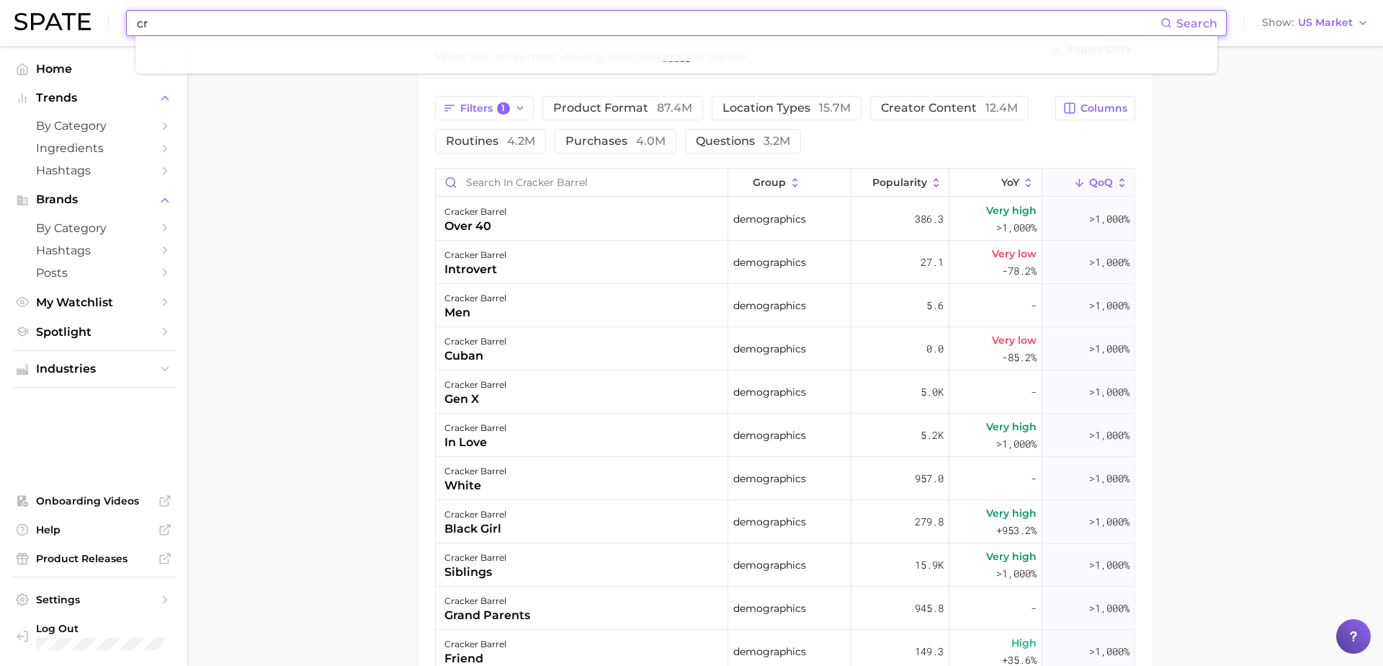
type input "c"
type input "superbowl"
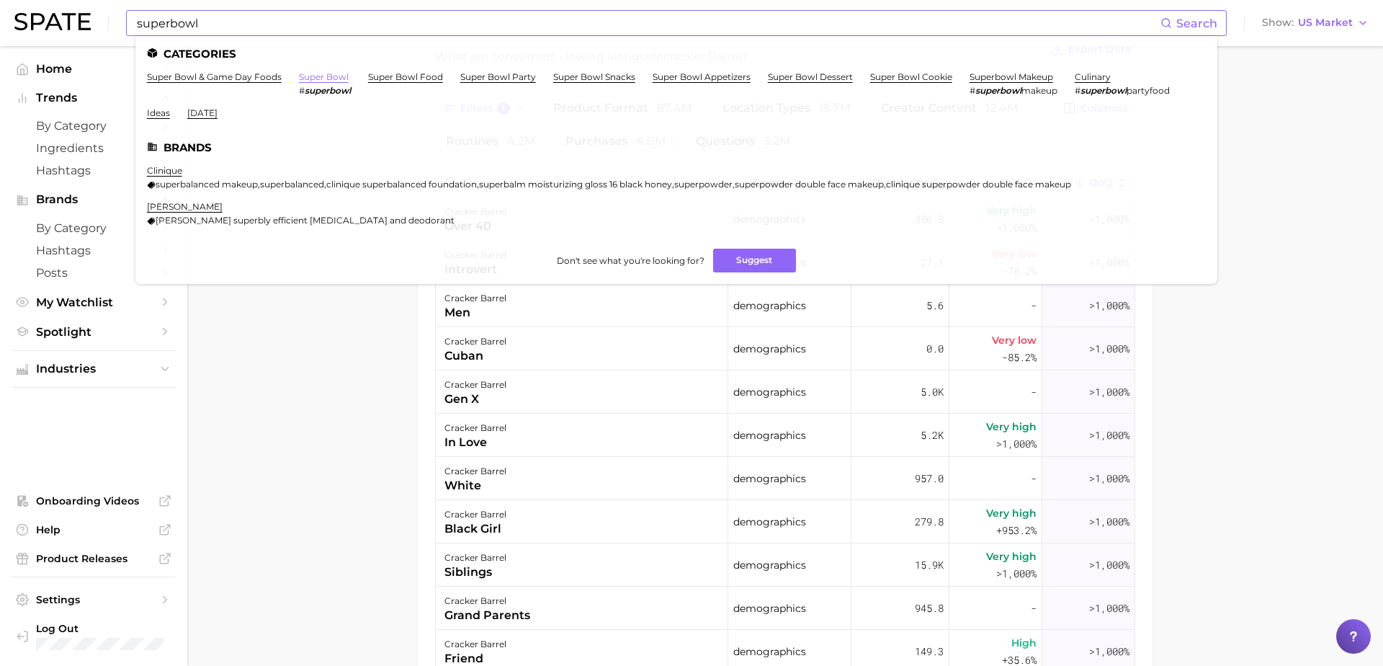
click at [315, 79] on link "super bowl" at bounding box center [324, 76] width 50 height 11
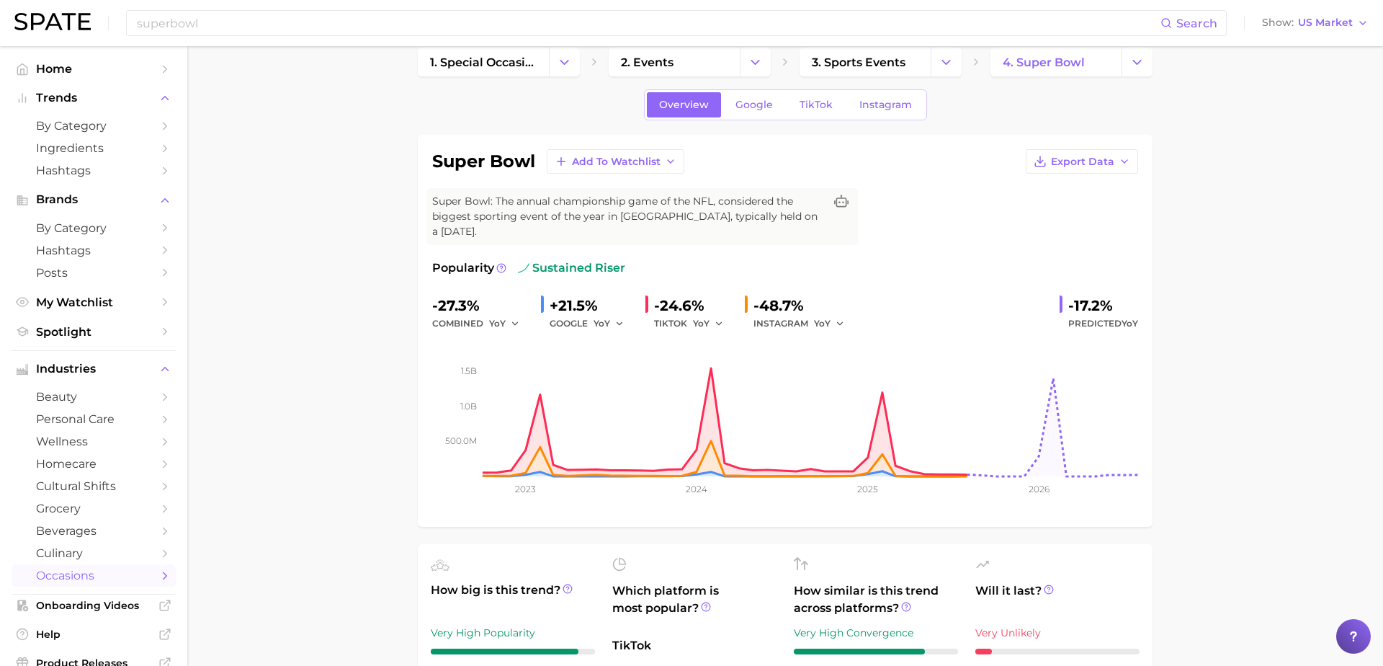
scroll to position [23, 0]
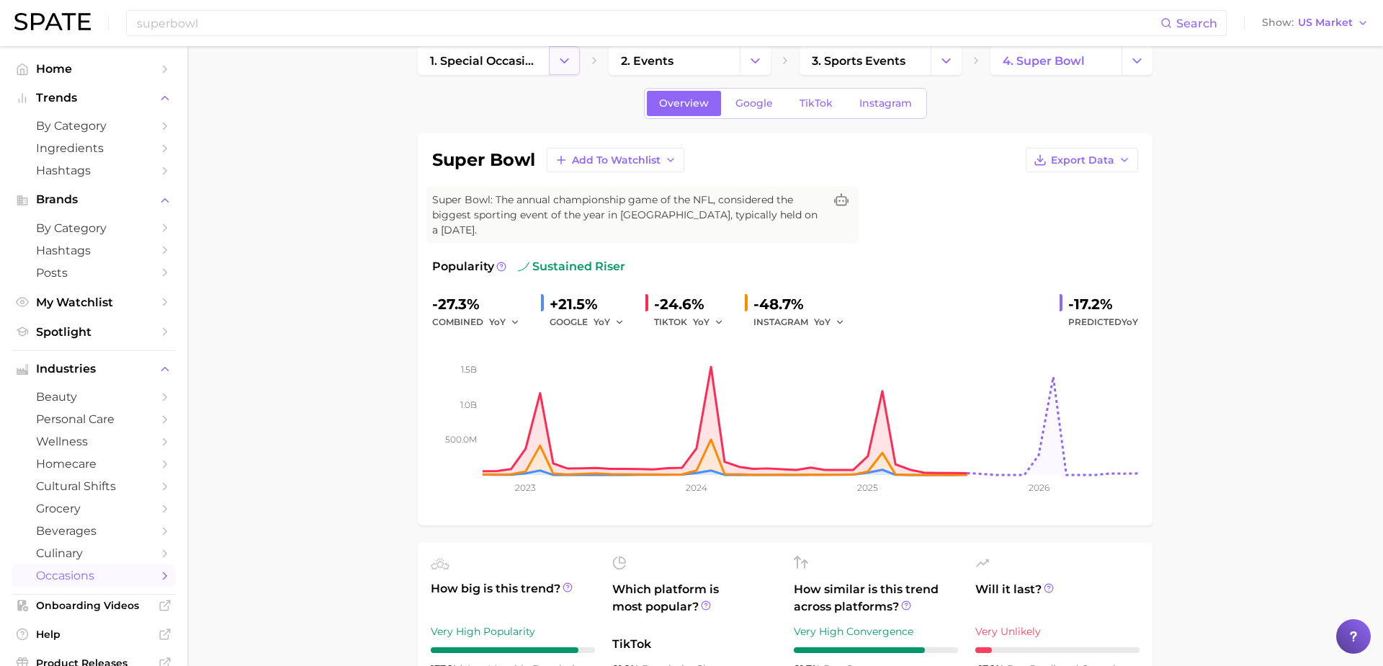
click at [563, 54] on icon "Change Category" at bounding box center [564, 60] width 15 height 15
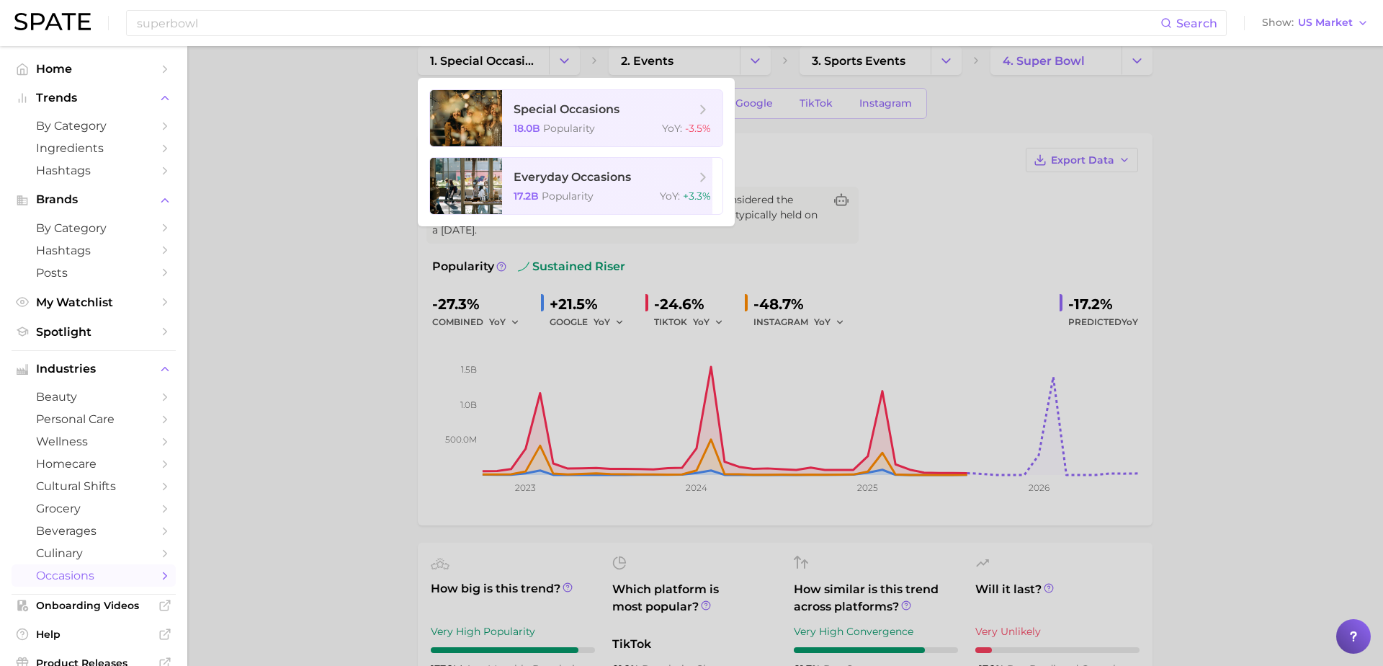
click at [748, 62] on div at bounding box center [691, 333] width 1383 height 666
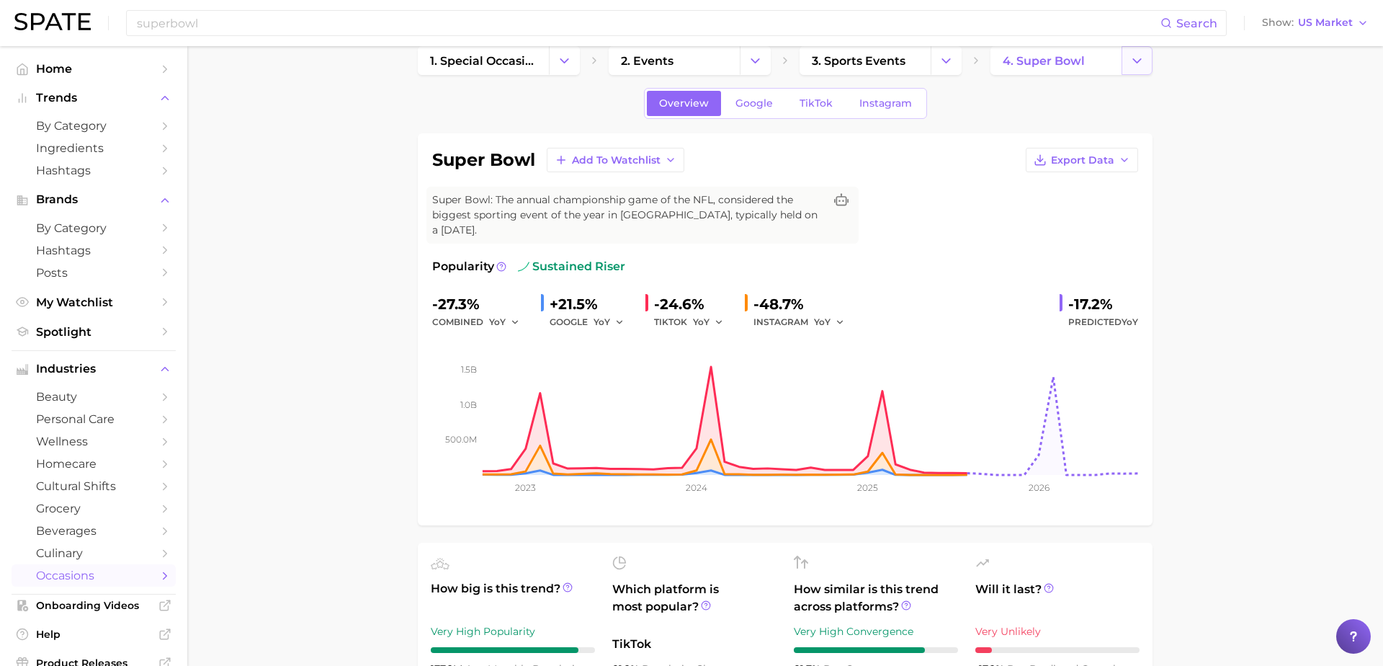
click at [1132, 61] on icon "Change Category" at bounding box center [1137, 60] width 15 height 15
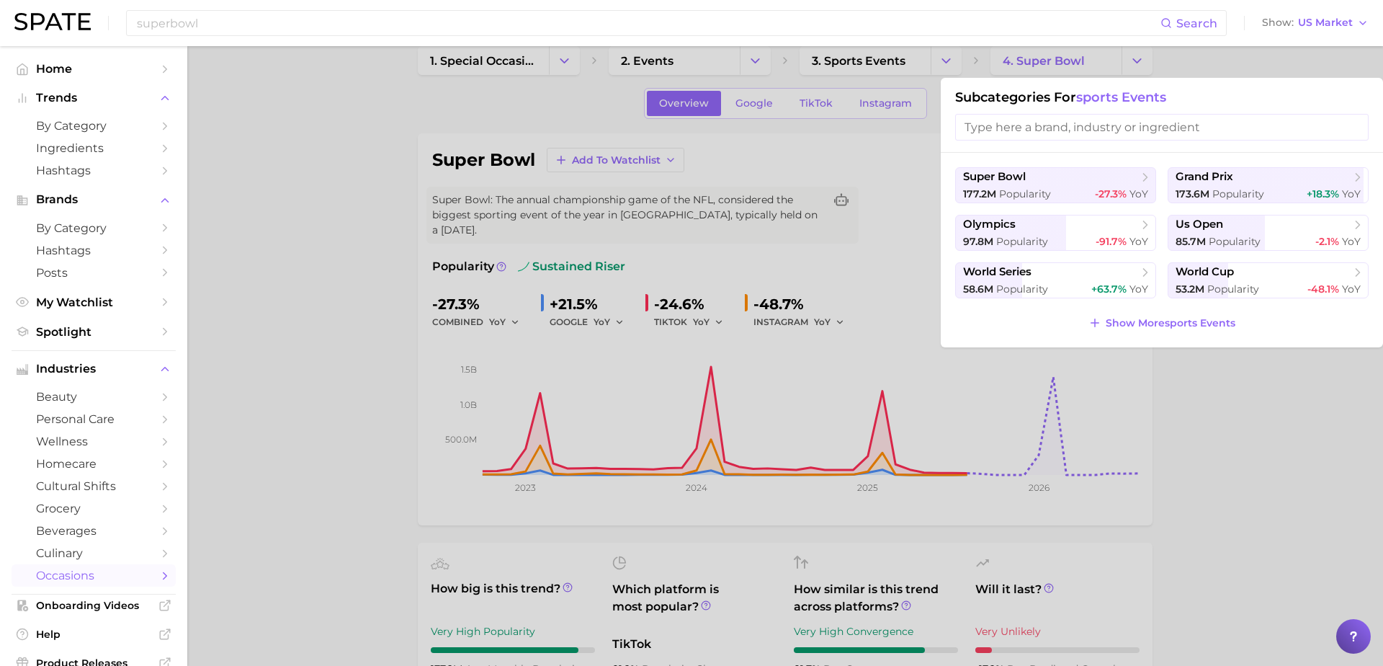
click at [1271, 440] on div at bounding box center [691, 333] width 1383 height 666
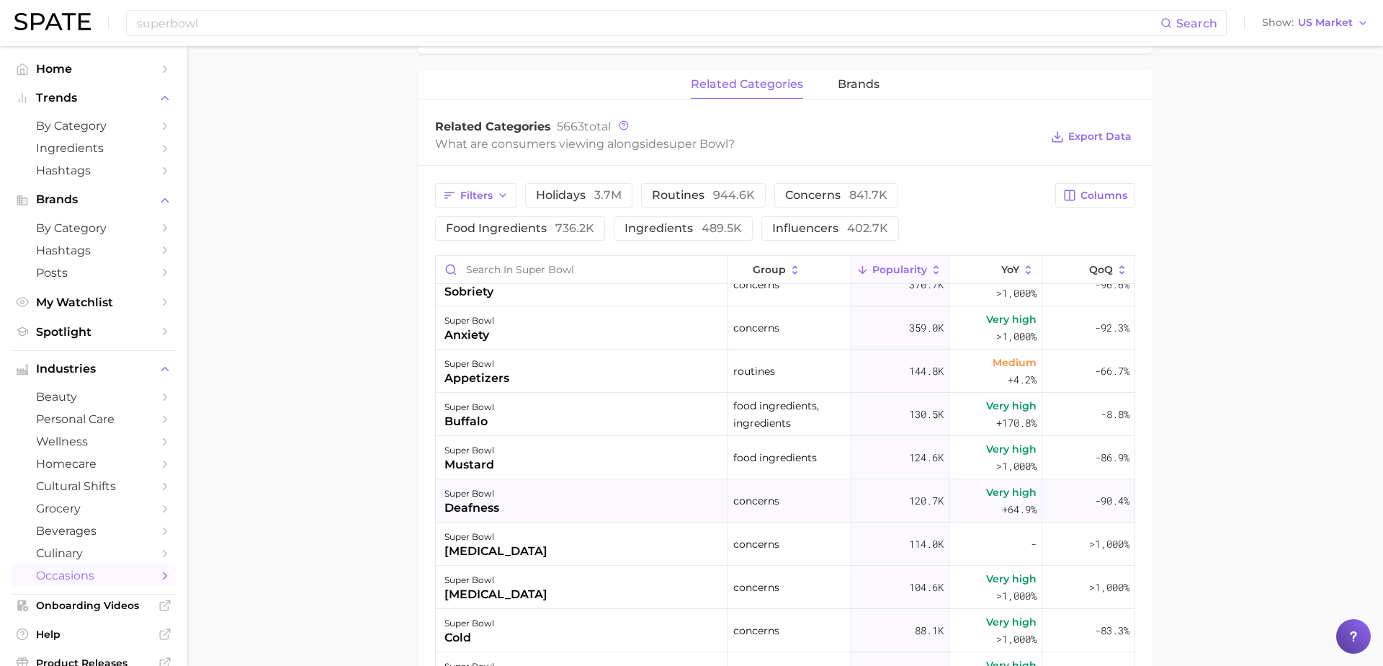
scroll to position [134, 0]
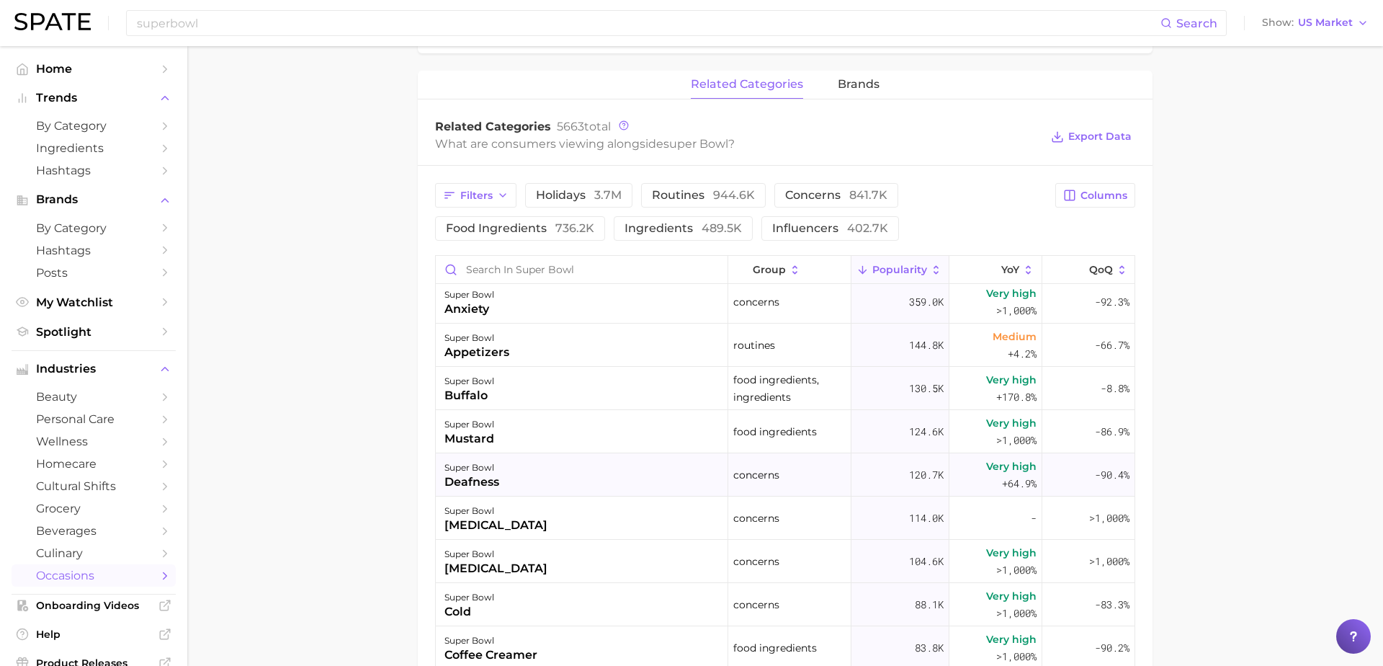
click at [471, 487] on div "deafness" at bounding box center [472, 481] width 55 height 17
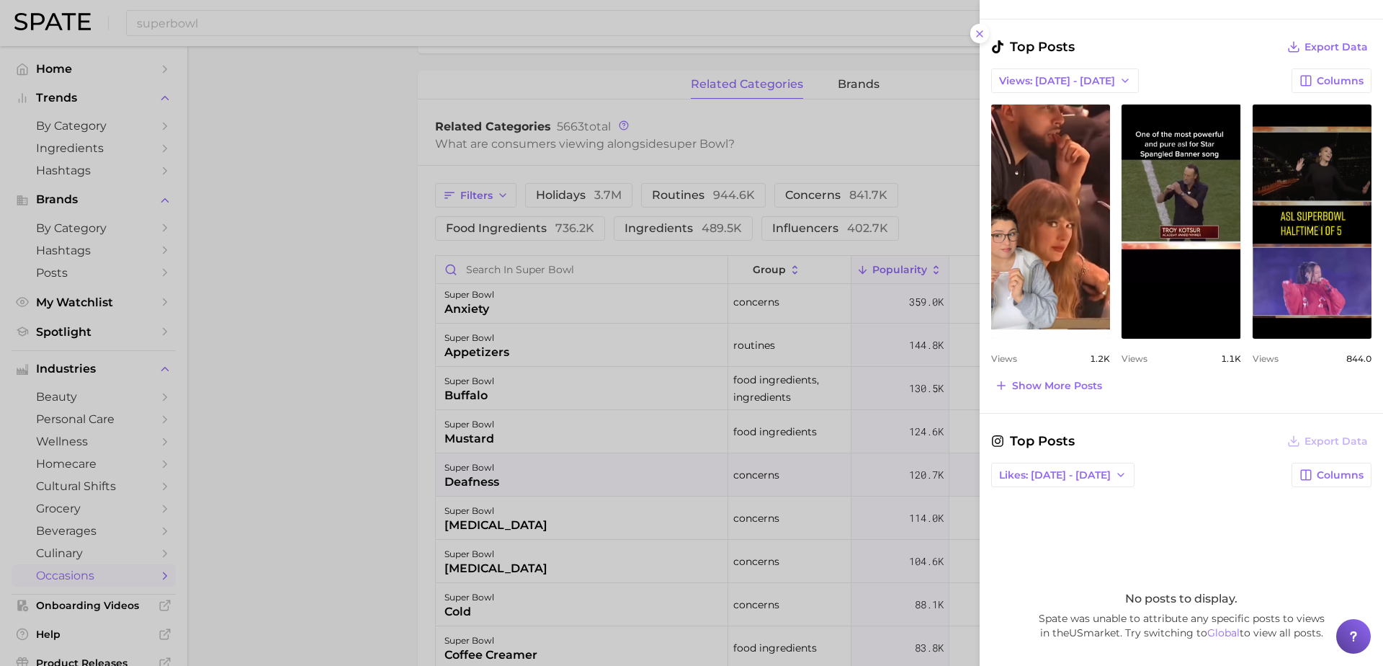
scroll to position [561, 0]
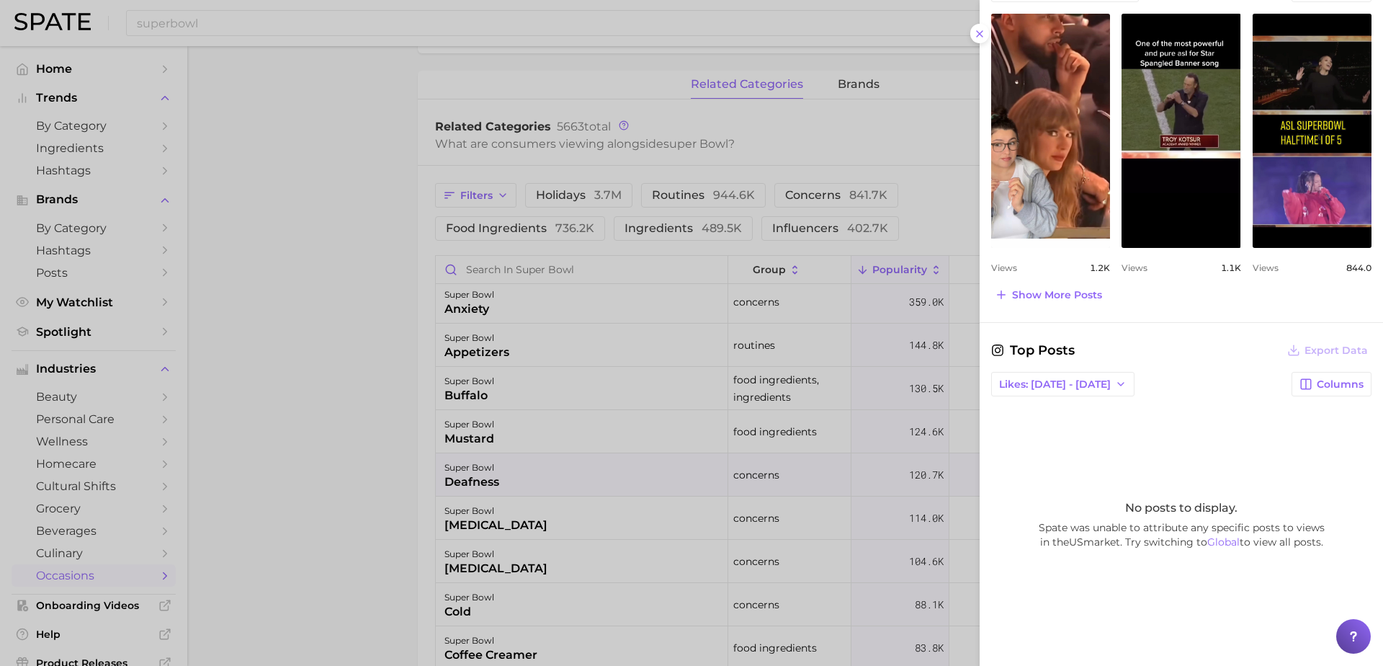
click at [502, 299] on div at bounding box center [691, 333] width 1383 height 666
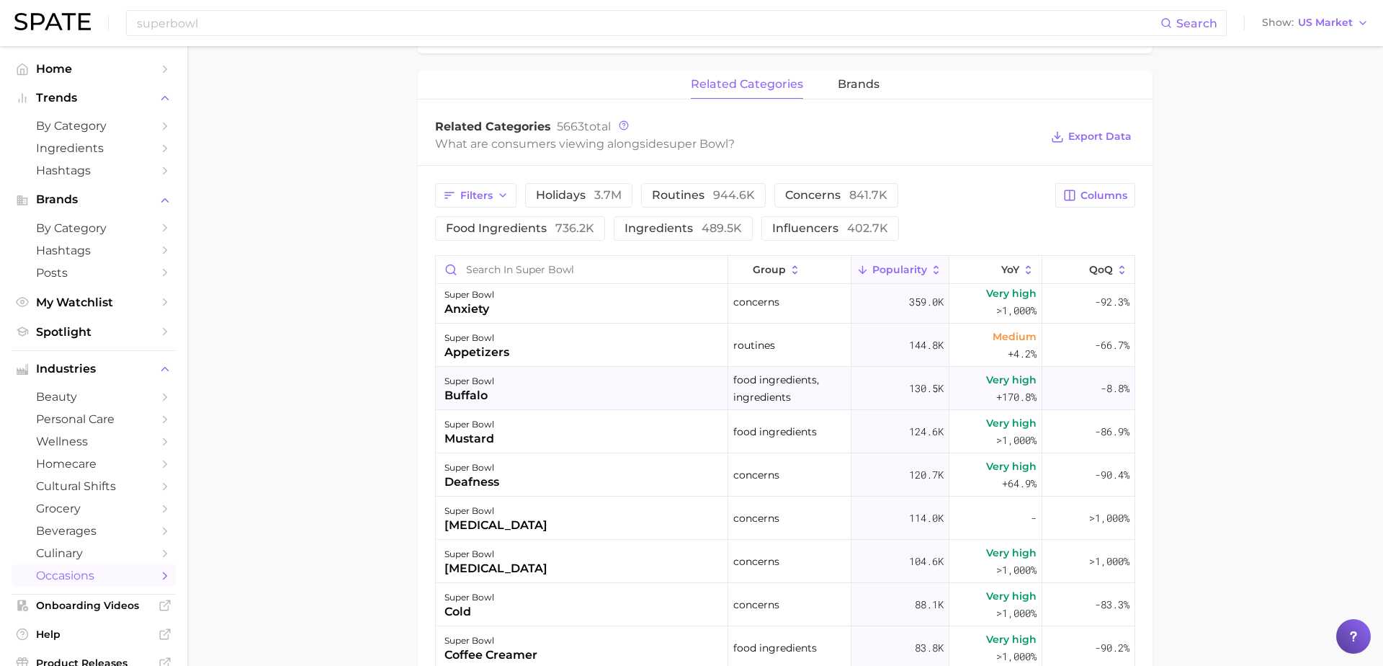
scroll to position [0, 0]
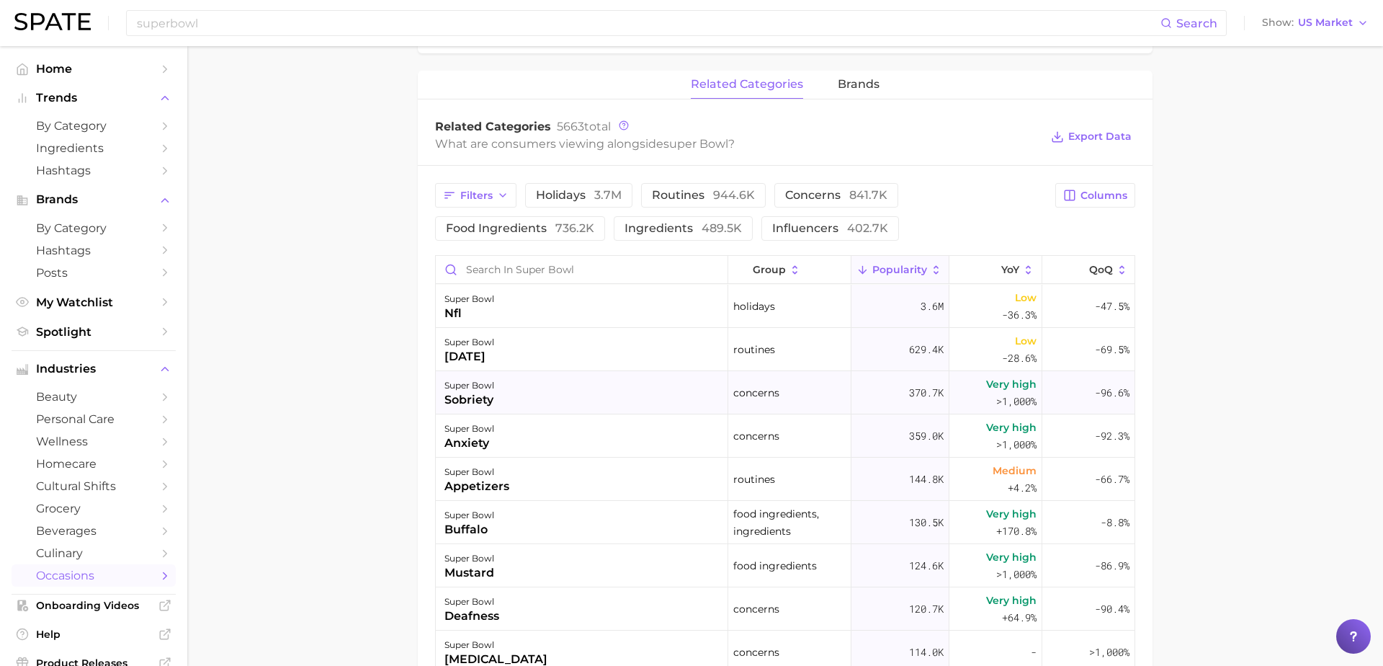
click at [496, 384] on div "super bowl sobriety" at bounding box center [582, 392] width 293 height 43
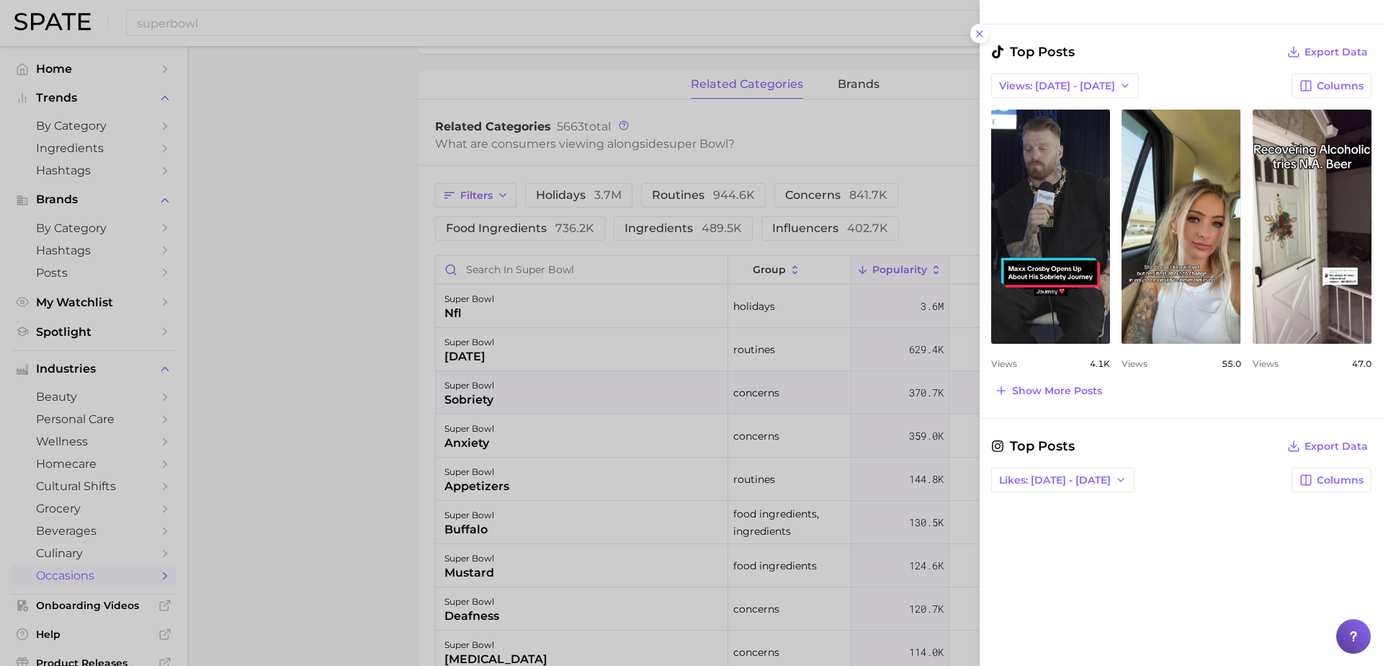
scroll to position [587, 0]
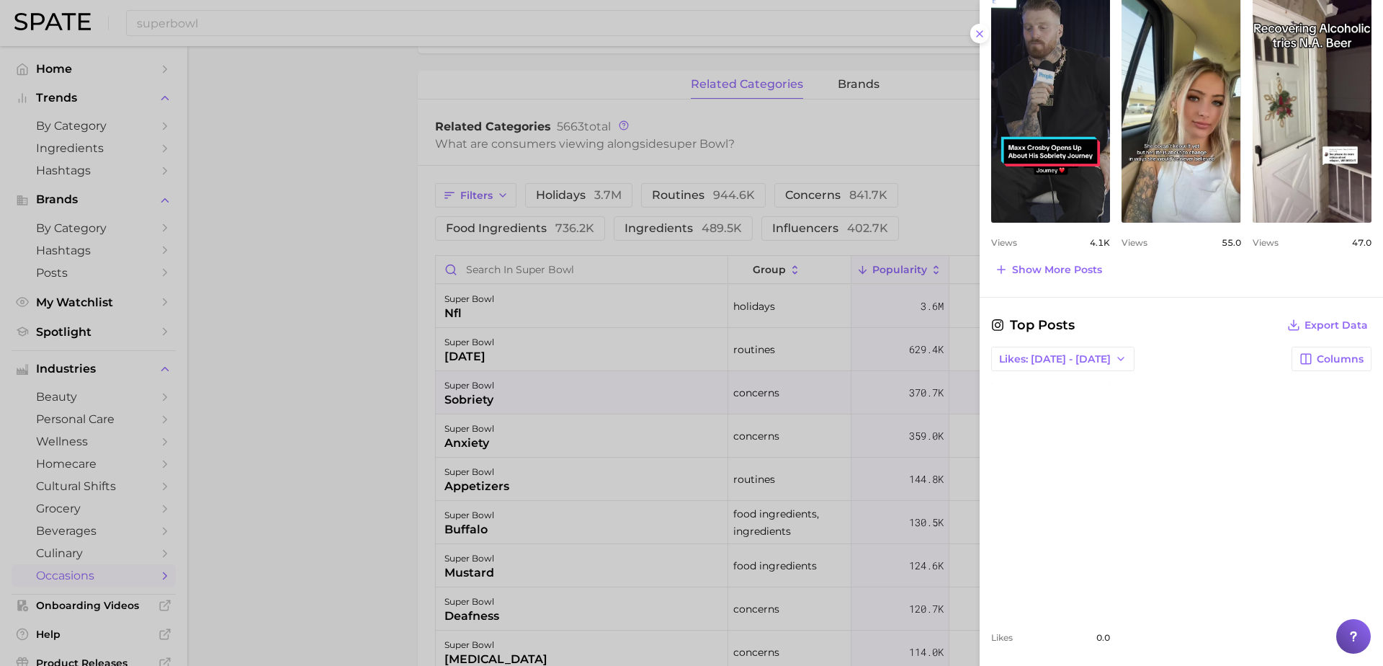
click at [337, 329] on div at bounding box center [691, 333] width 1383 height 666
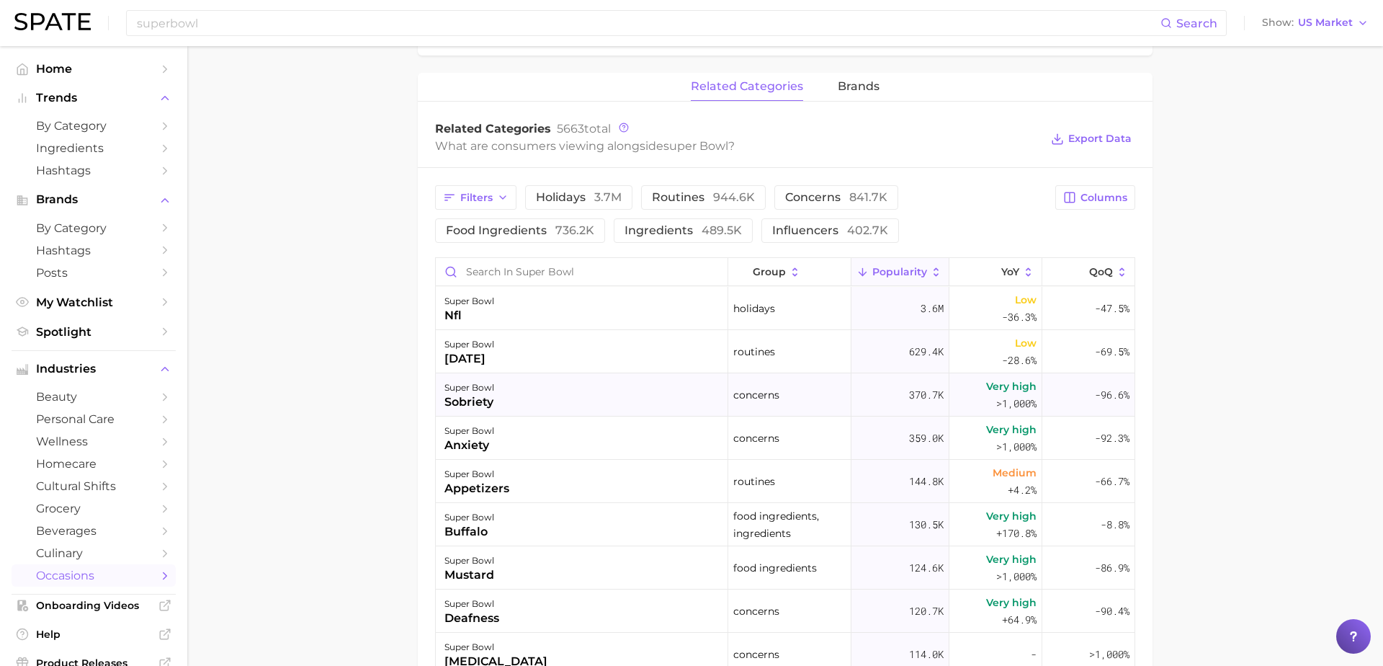
scroll to position [657, 0]
click at [987, 393] on span "Very high" at bounding box center [1011, 386] width 50 height 17
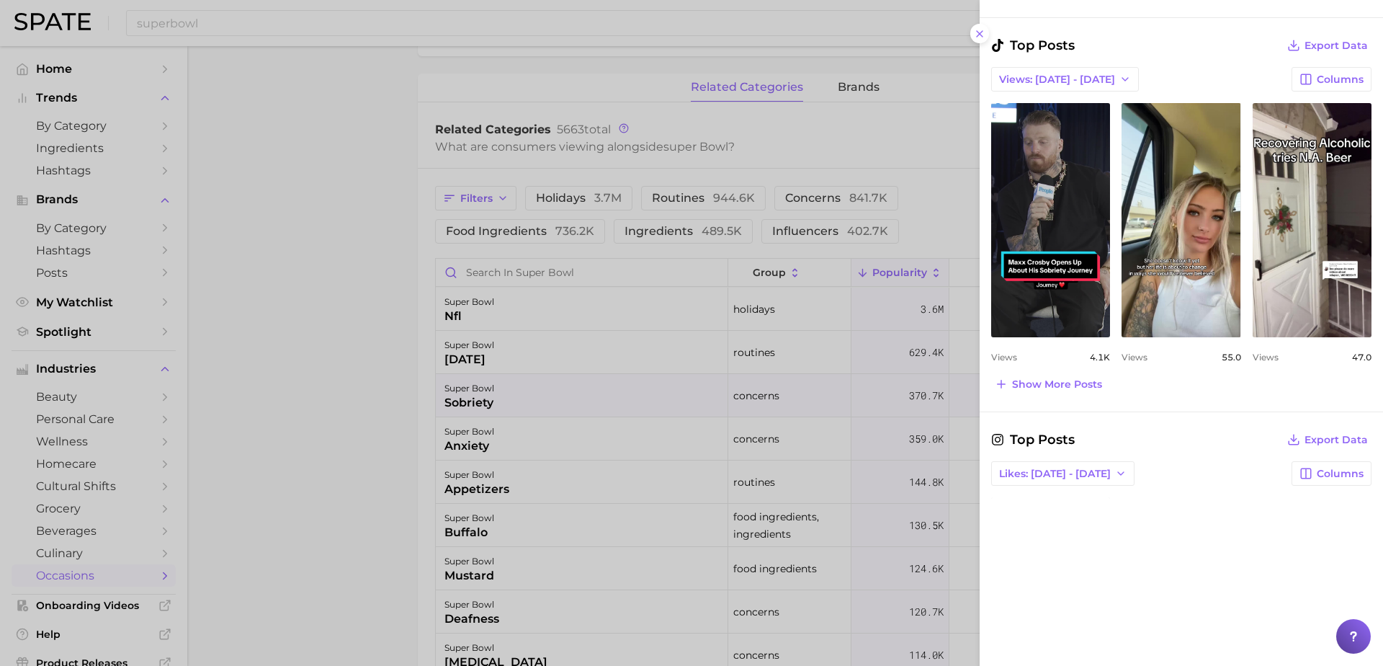
scroll to position [440, 0]
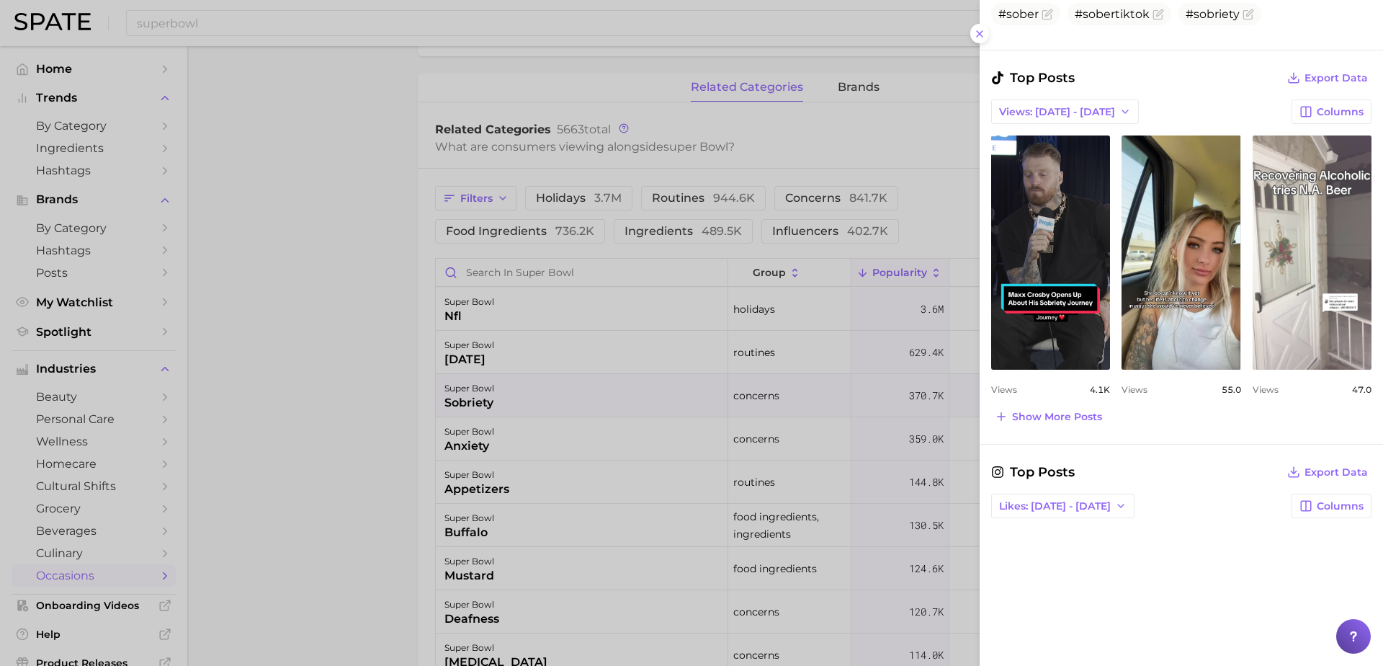
click at [1291, 197] on link "view post on TikTok" at bounding box center [1312, 252] width 119 height 234
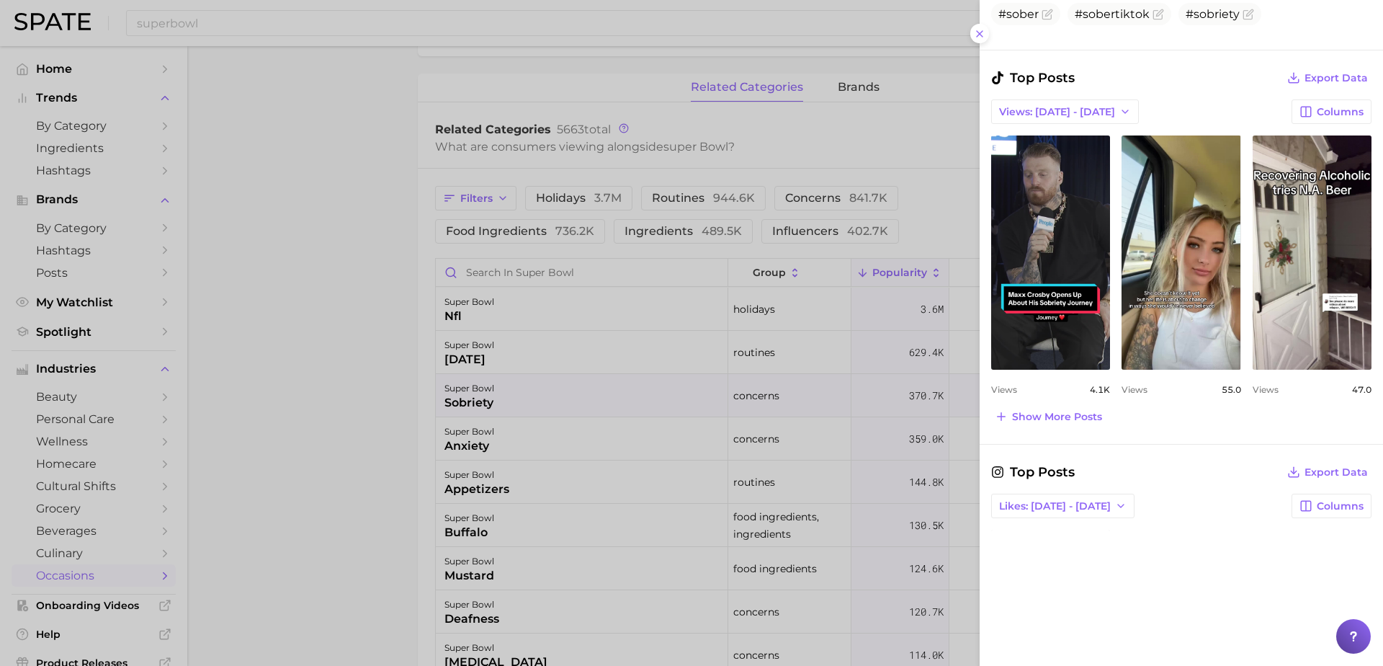
click at [357, 445] on div at bounding box center [691, 333] width 1383 height 666
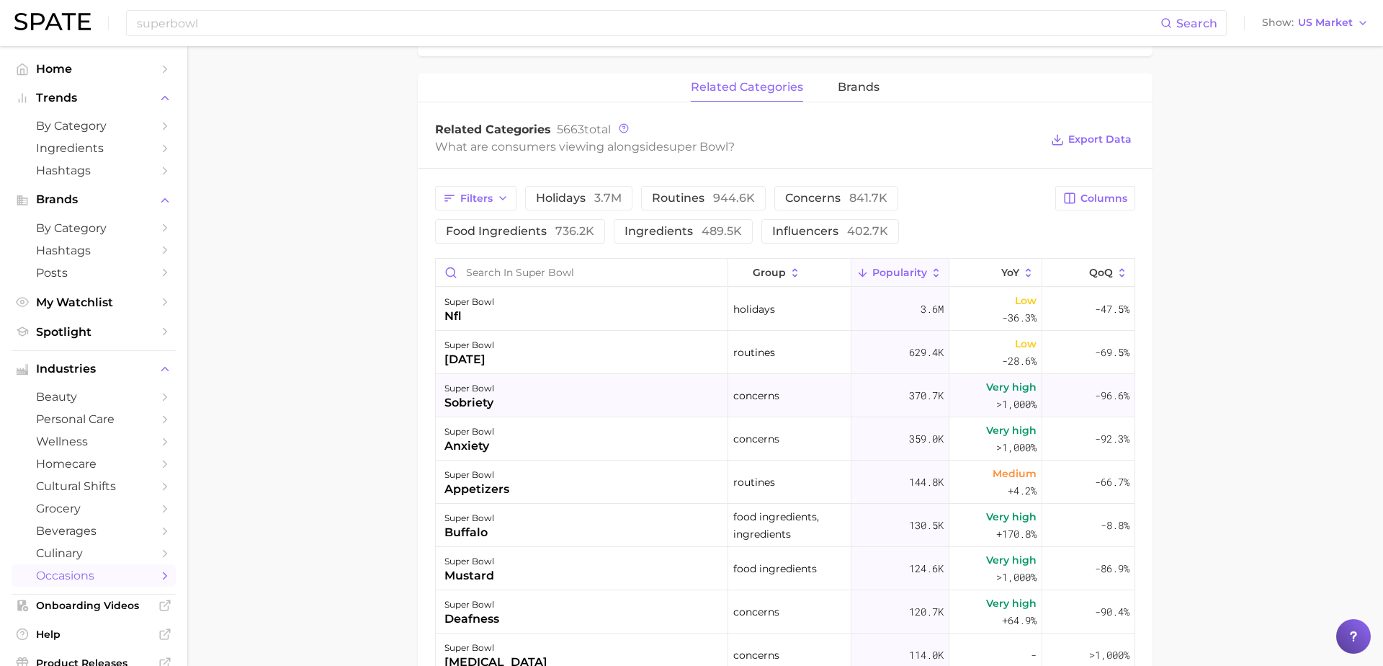
click at [540, 396] on div "super bowl sobriety" at bounding box center [582, 395] width 293 height 43
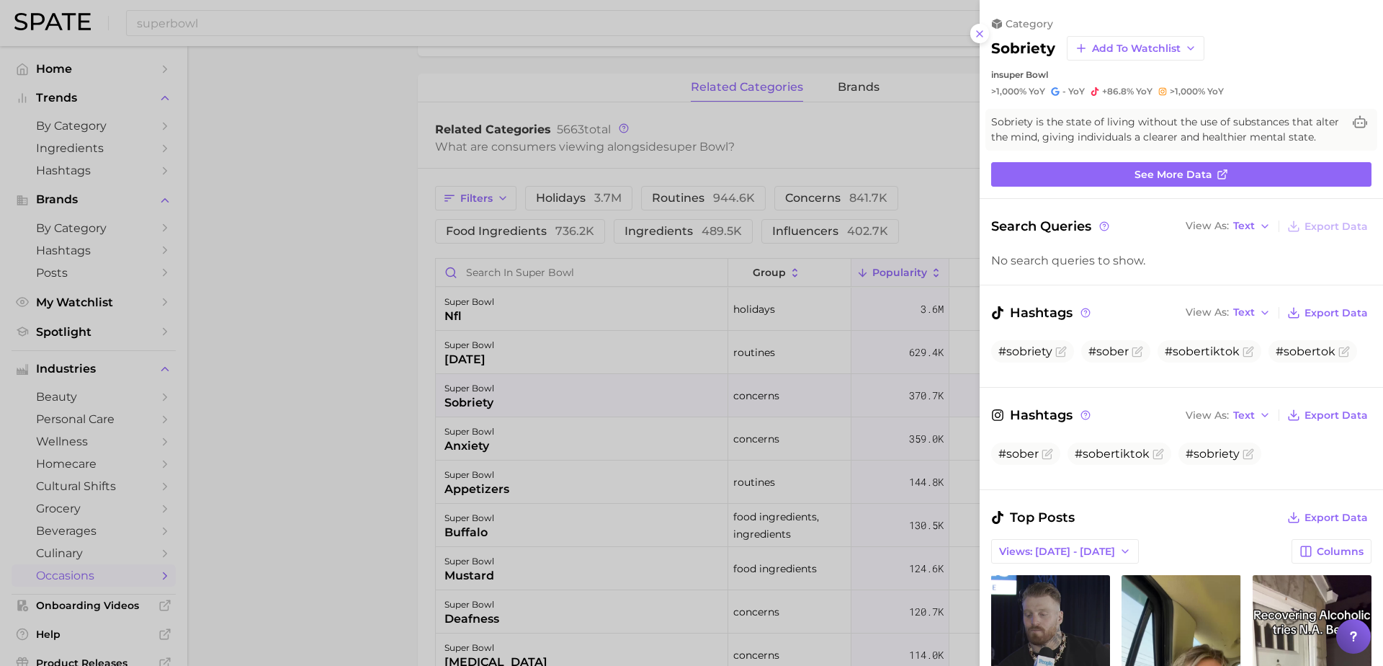
click at [348, 419] on div at bounding box center [691, 333] width 1383 height 666
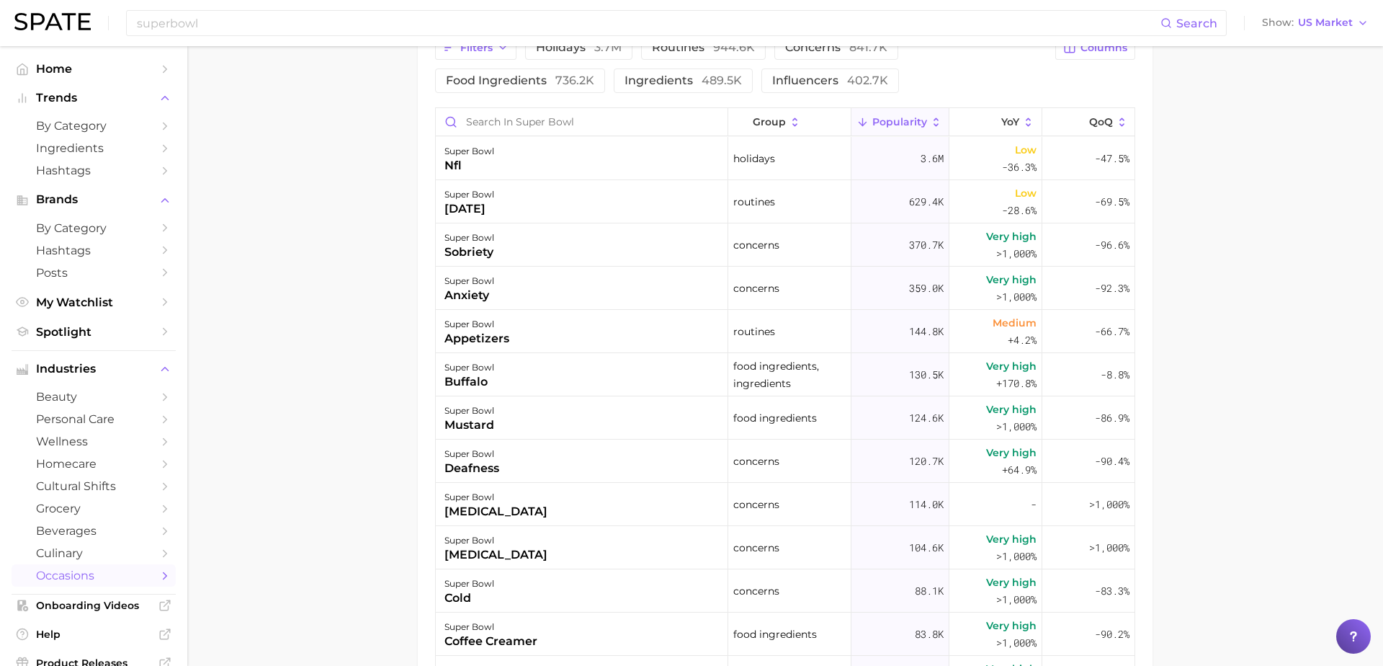
scroll to position [905, 0]
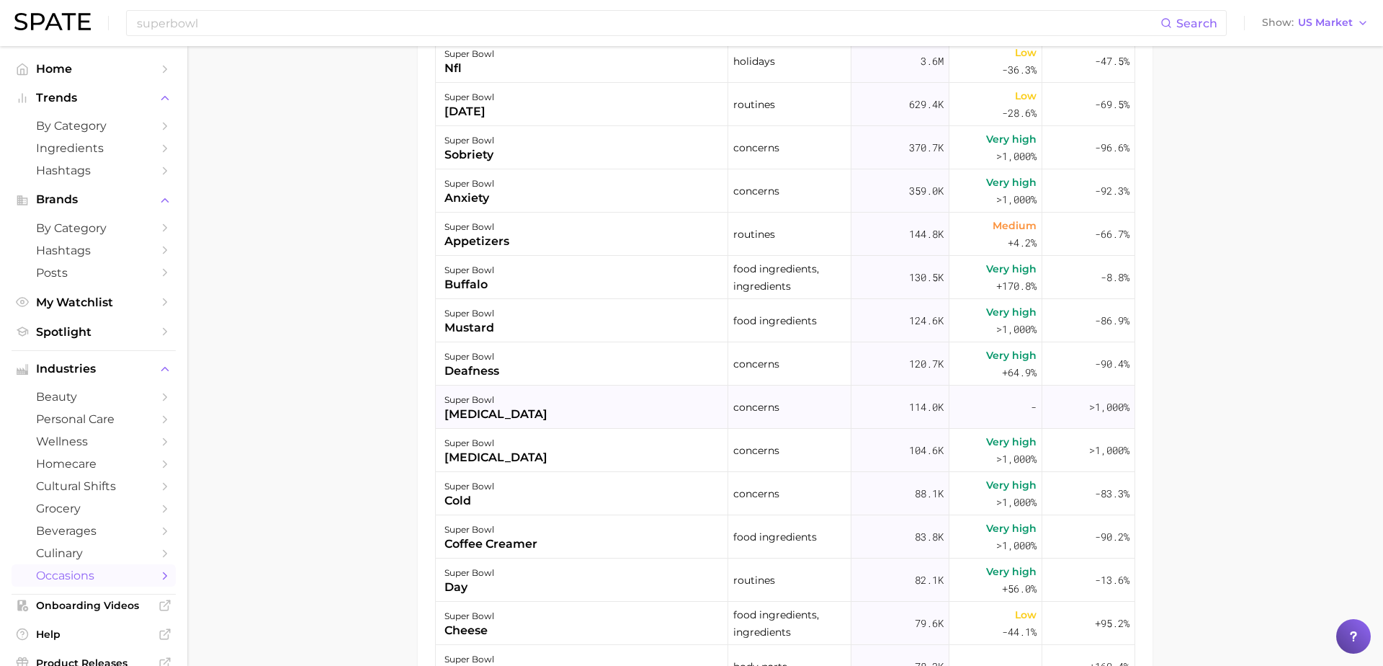
click at [477, 417] on div "[MEDICAL_DATA]" at bounding box center [496, 414] width 103 height 17
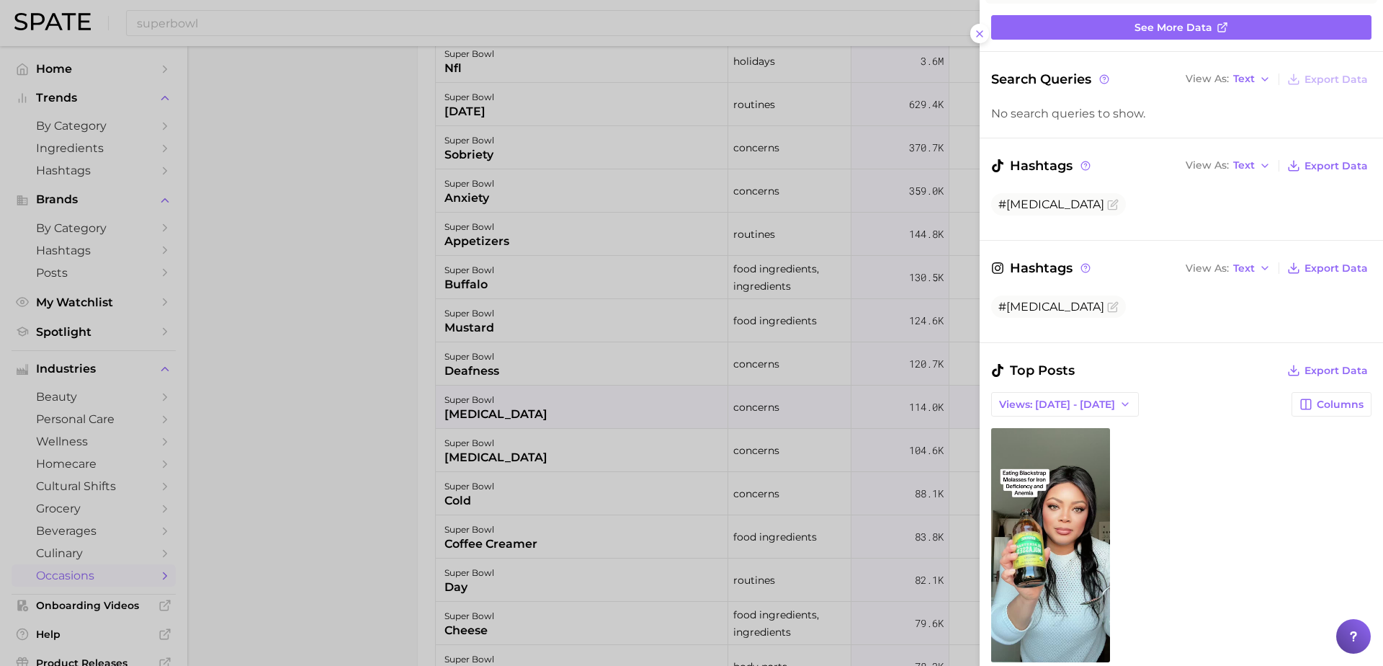
scroll to position [163, 0]
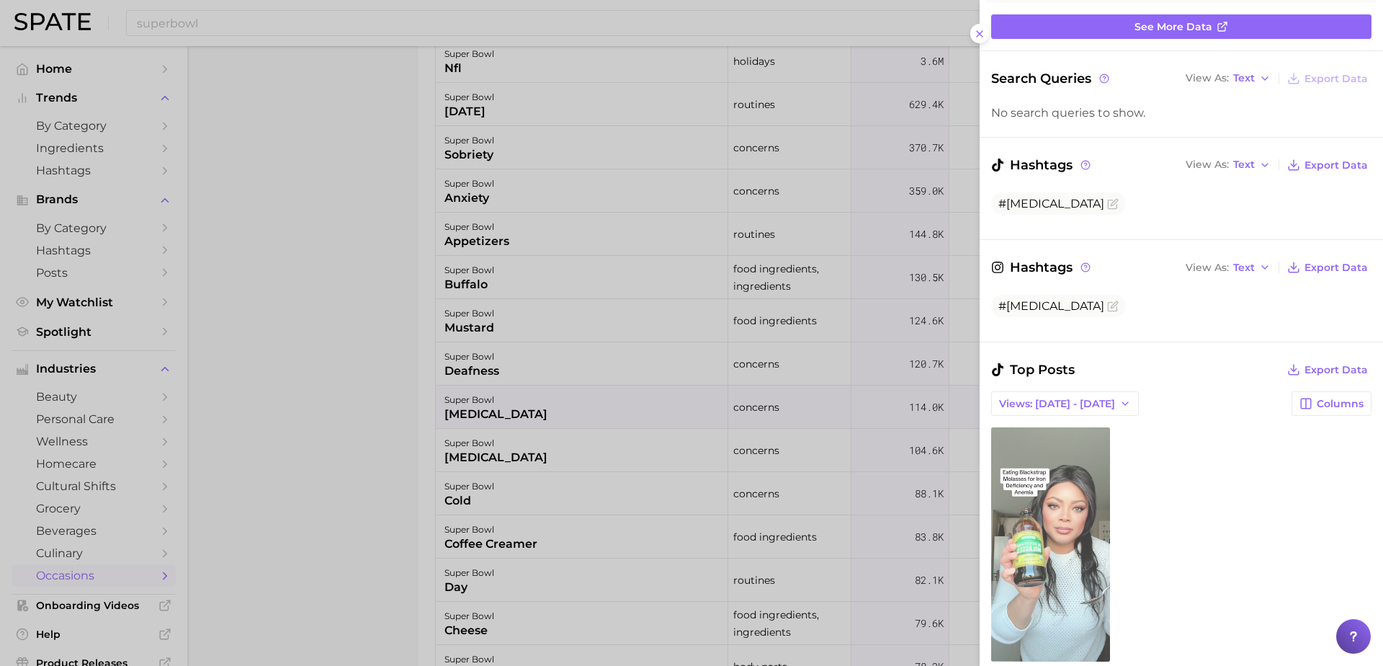
click at [1060, 510] on link "view post on TikTok" at bounding box center [1050, 544] width 119 height 234
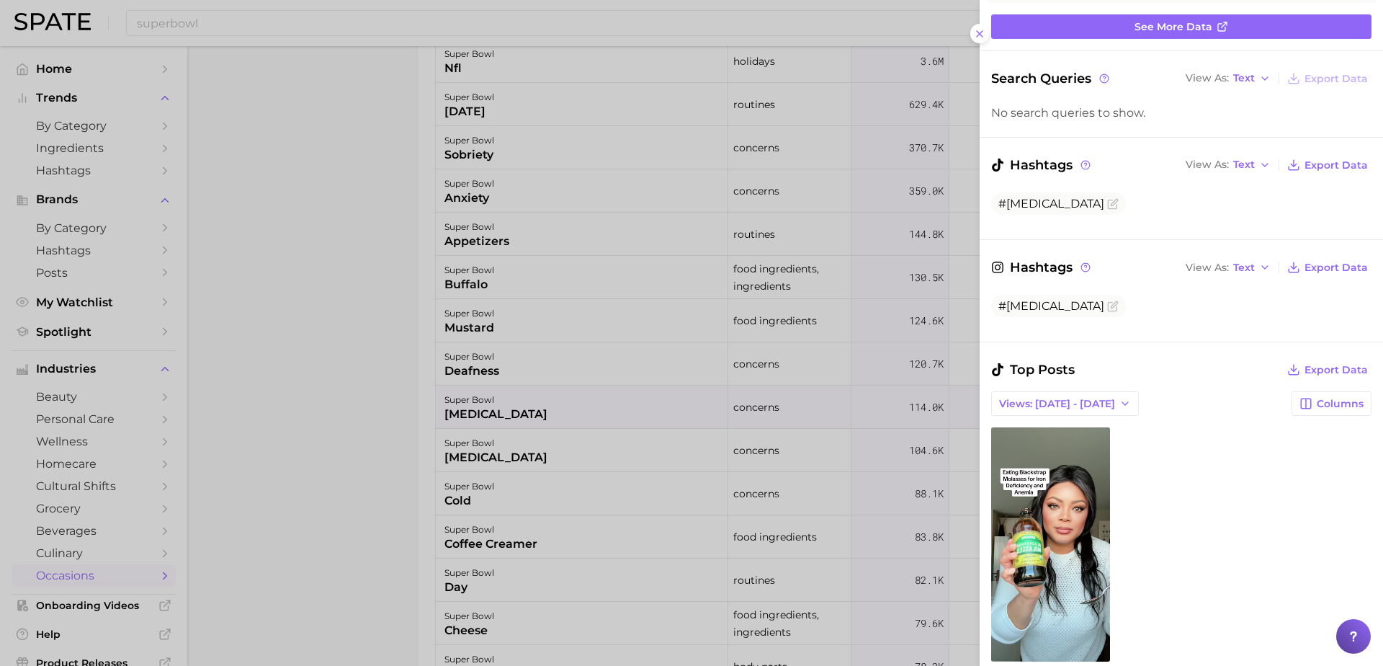
click at [341, 370] on div at bounding box center [691, 333] width 1383 height 666
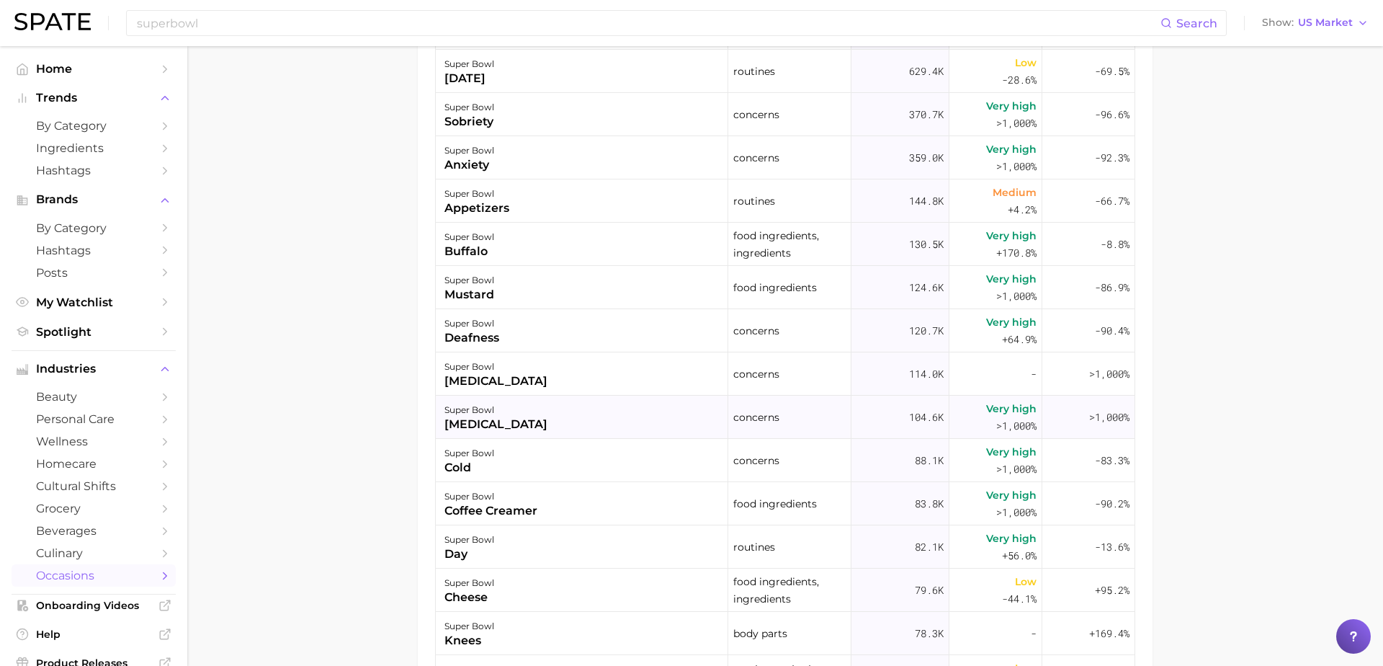
scroll to position [53, 0]
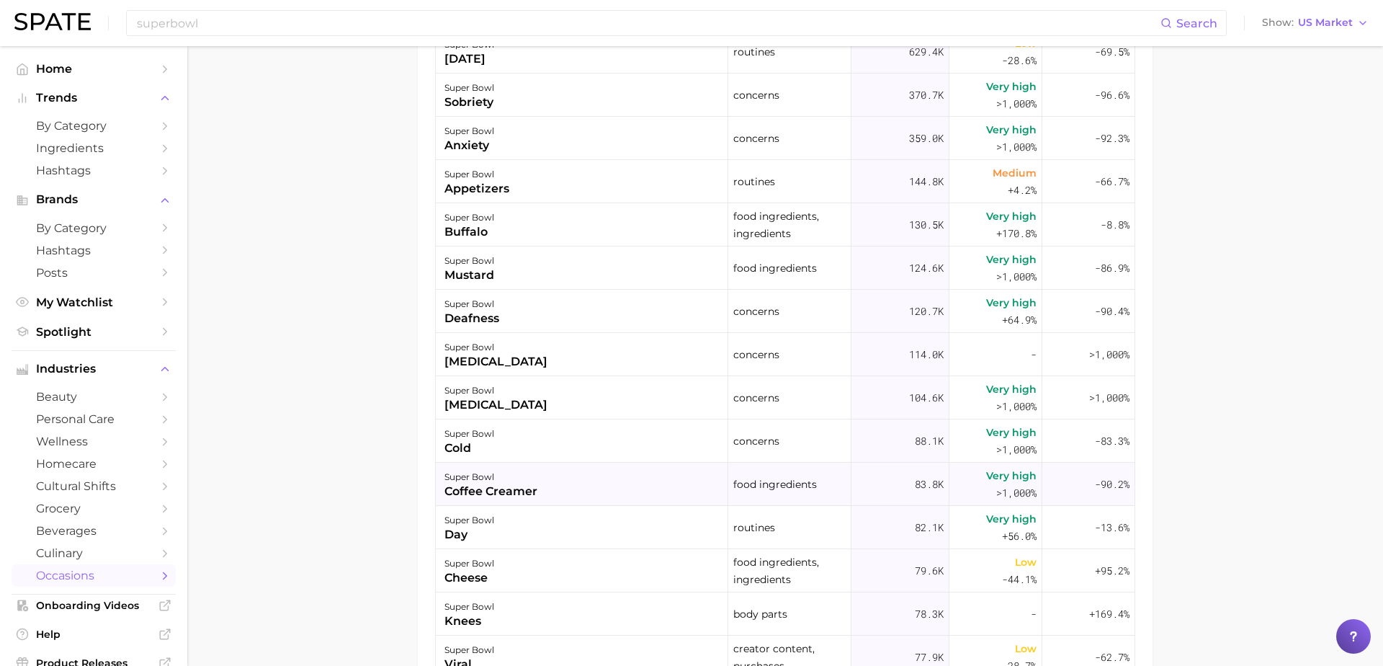
click at [498, 487] on div "coffee creamer" at bounding box center [491, 491] width 93 height 17
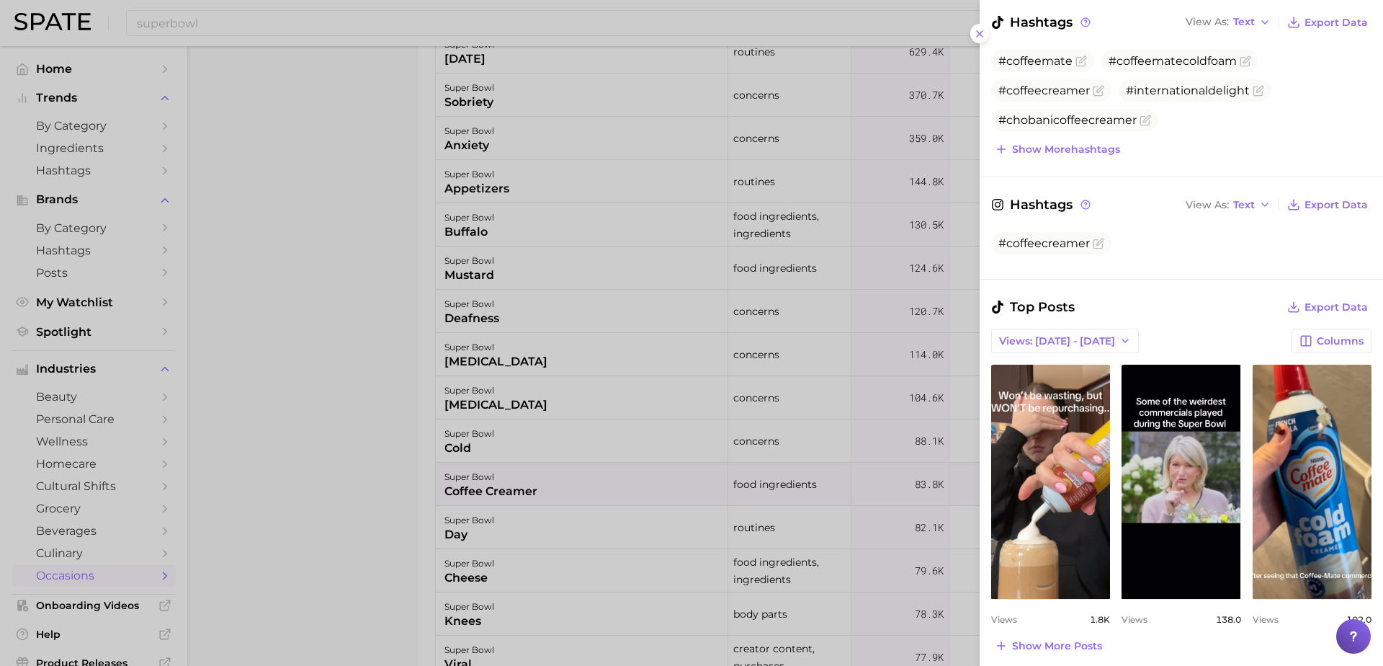
scroll to position [585, 0]
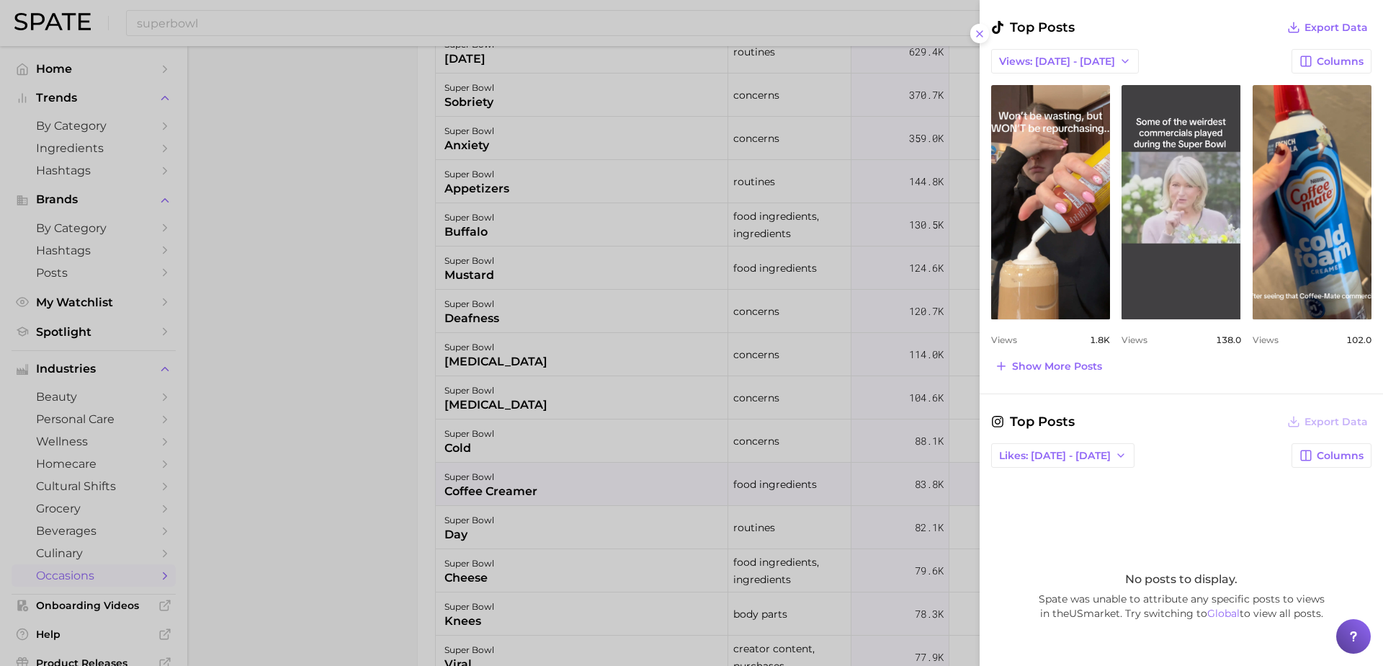
click at [1211, 181] on link "view post on TikTok" at bounding box center [1181, 202] width 119 height 234
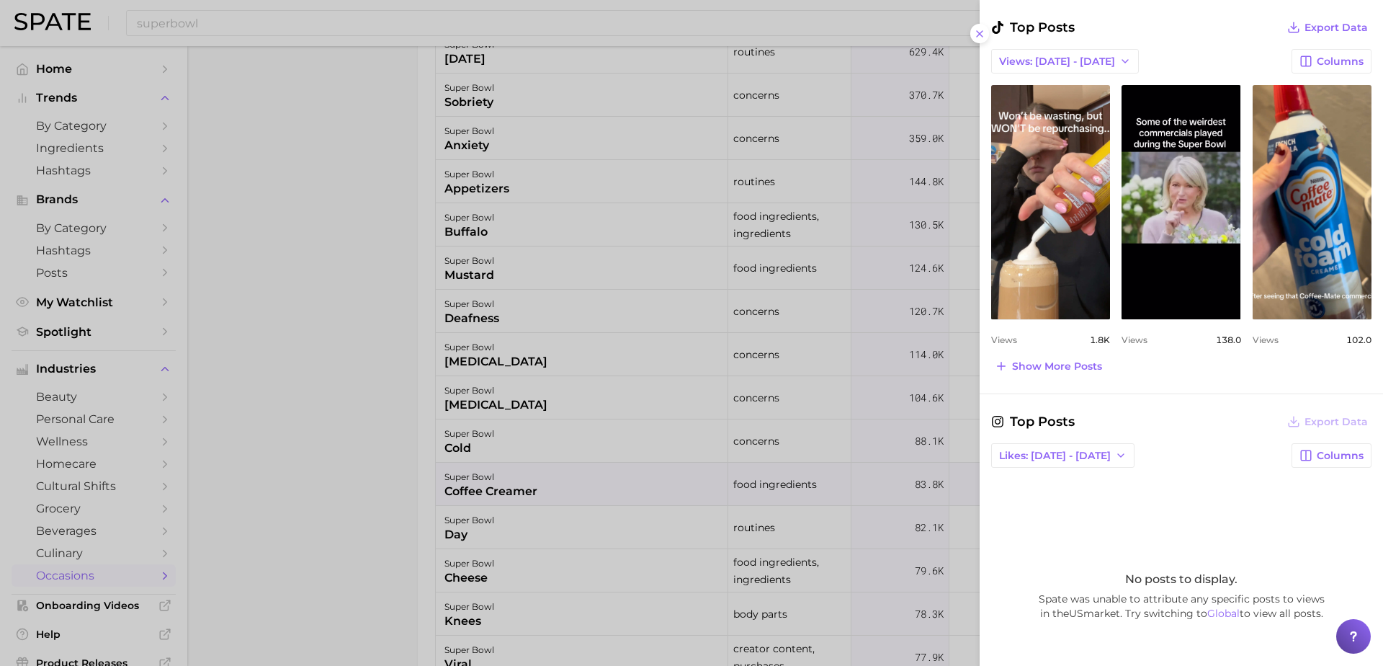
click at [350, 288] on div at bounding box center [691, 333] width 1383 height 666
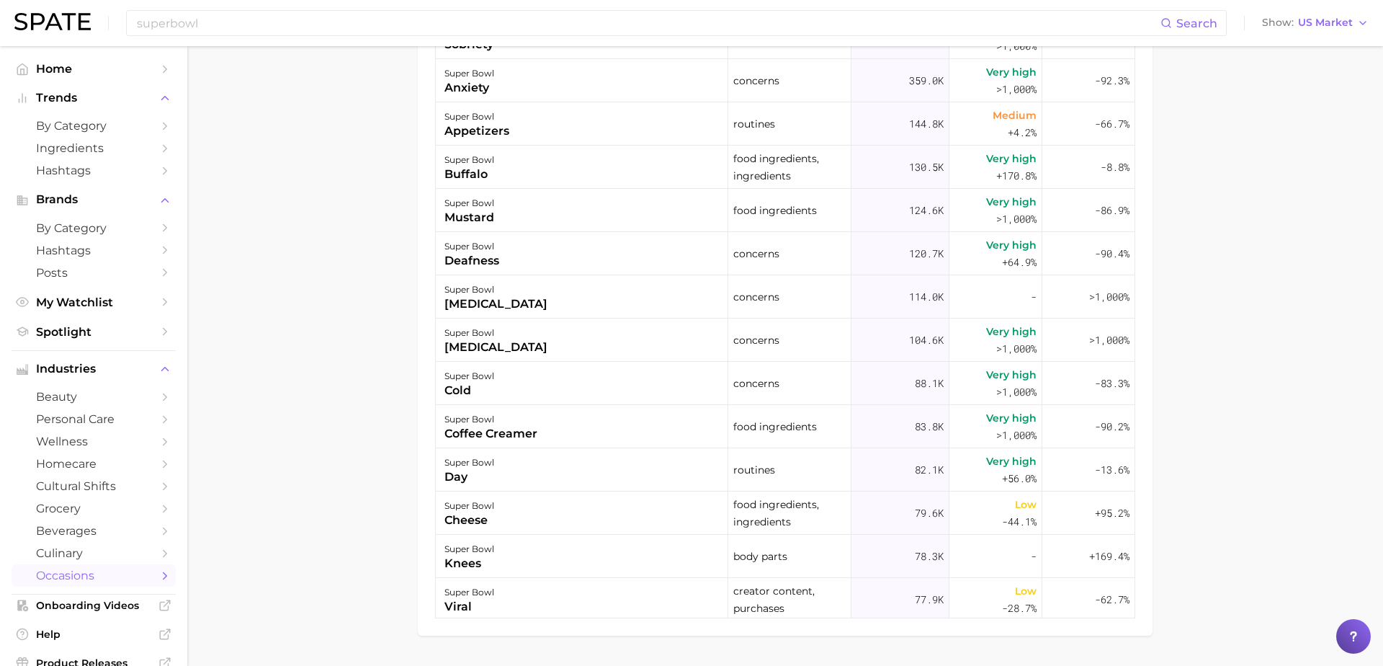
scroll to position [1004, 0]
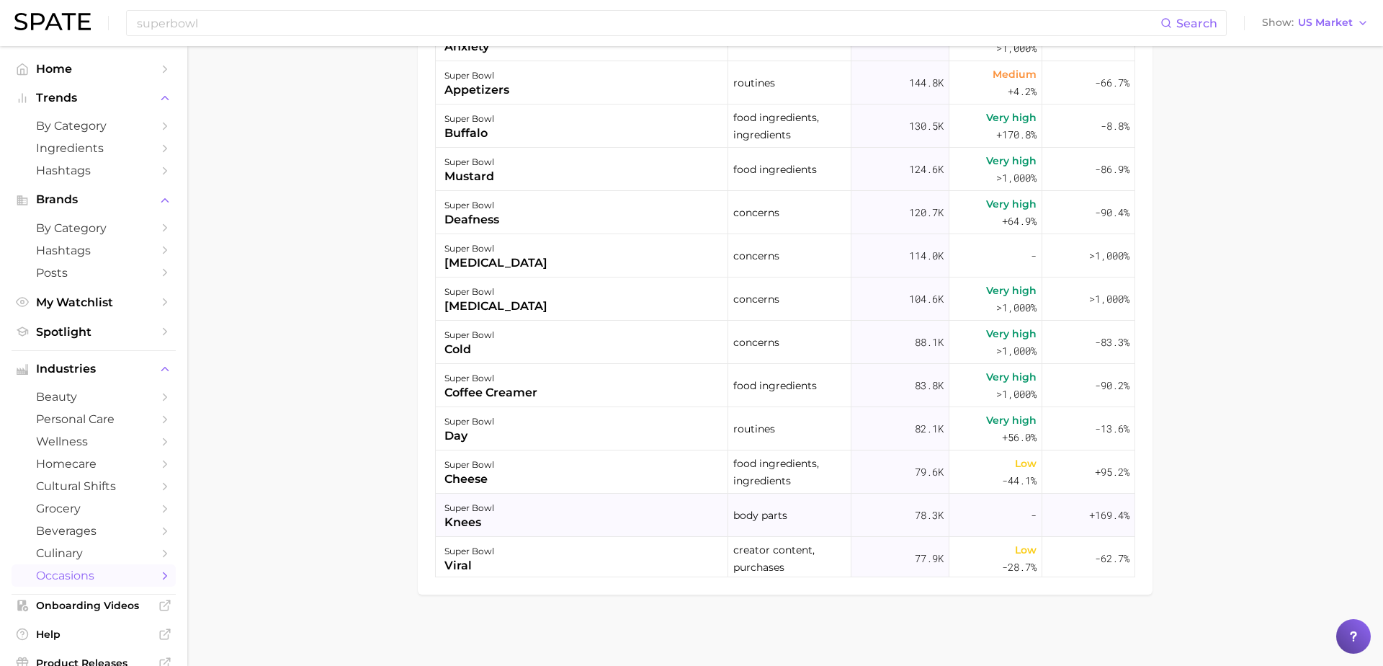
click at [473, 514] on div "knees" at bounding box center [470, 522] width 50 height 17
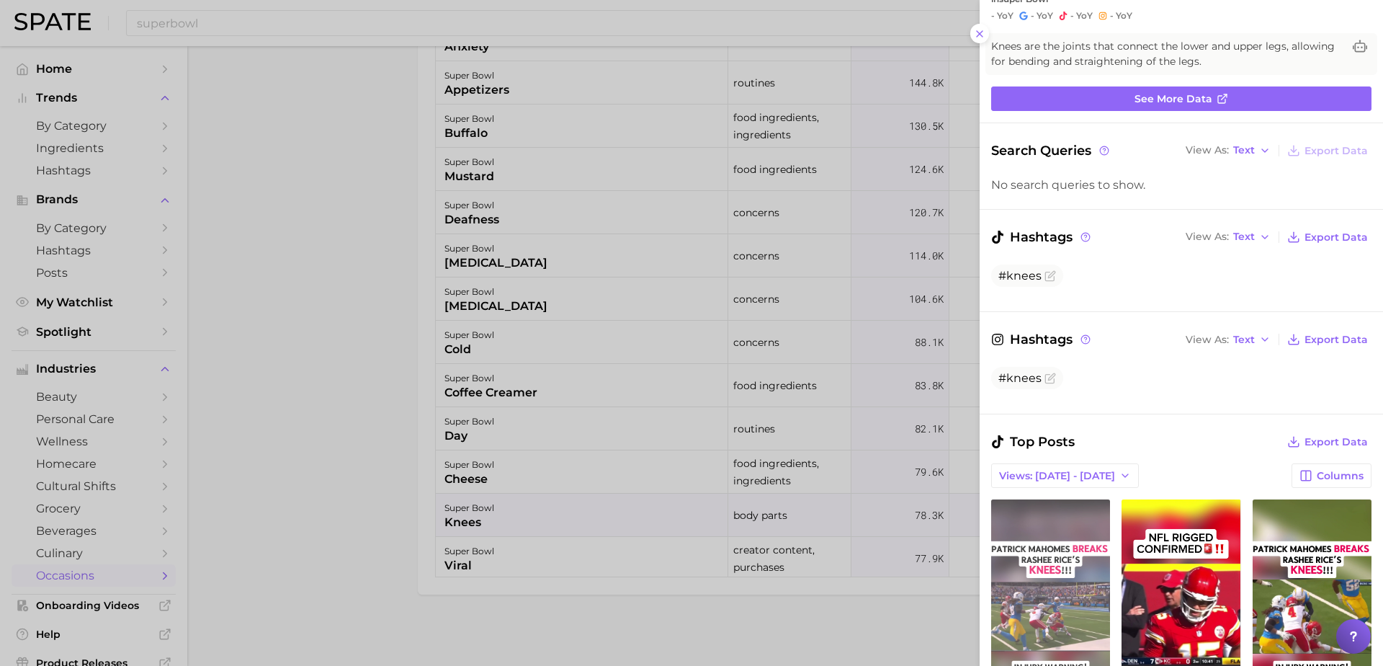
scroll to position [0, 0]
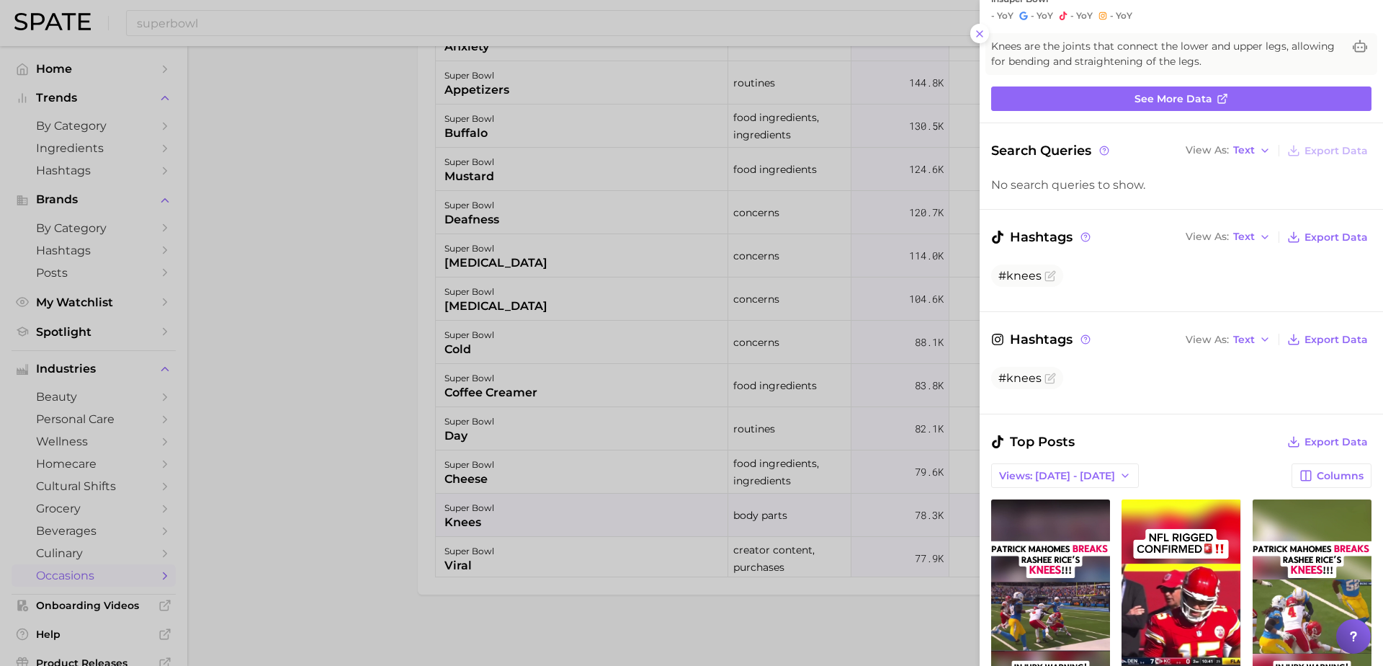
click at [338, 398] on div at bounding box center [691, 333] width 1383 height 666
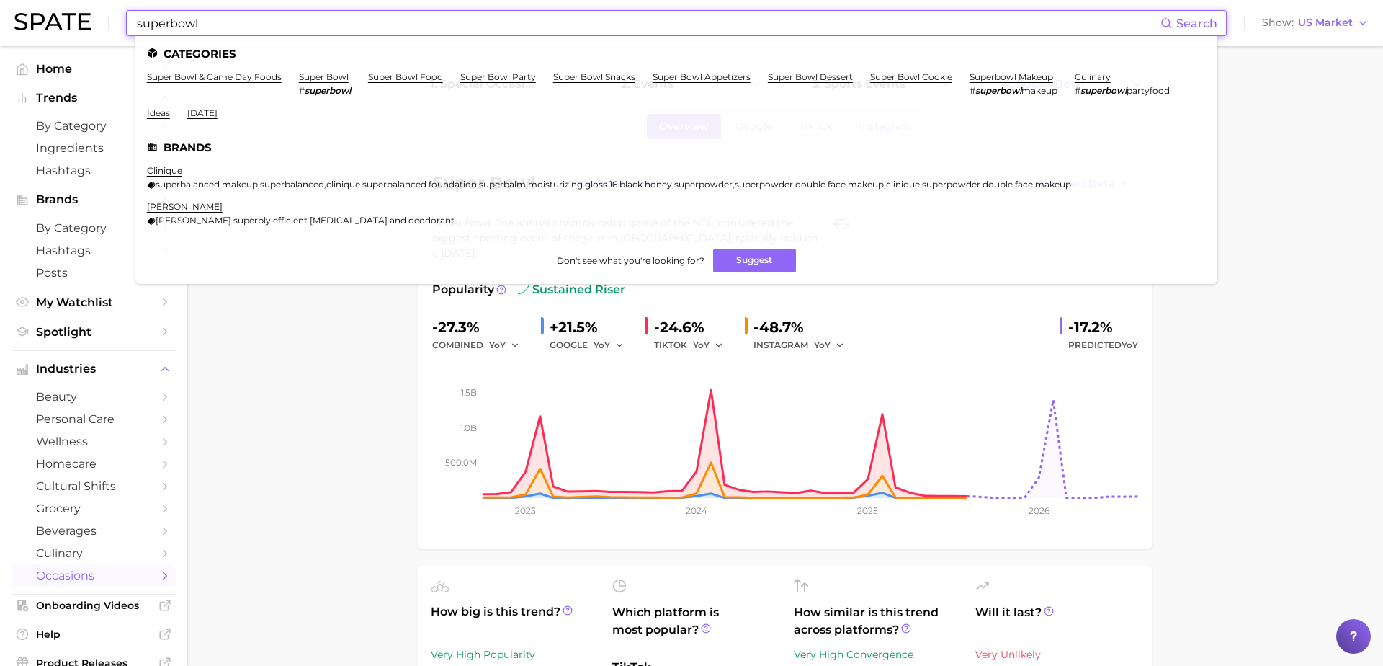
click at [461, 21] on input "superbowl" at bounding box center [647, 23] width 1025 height 24
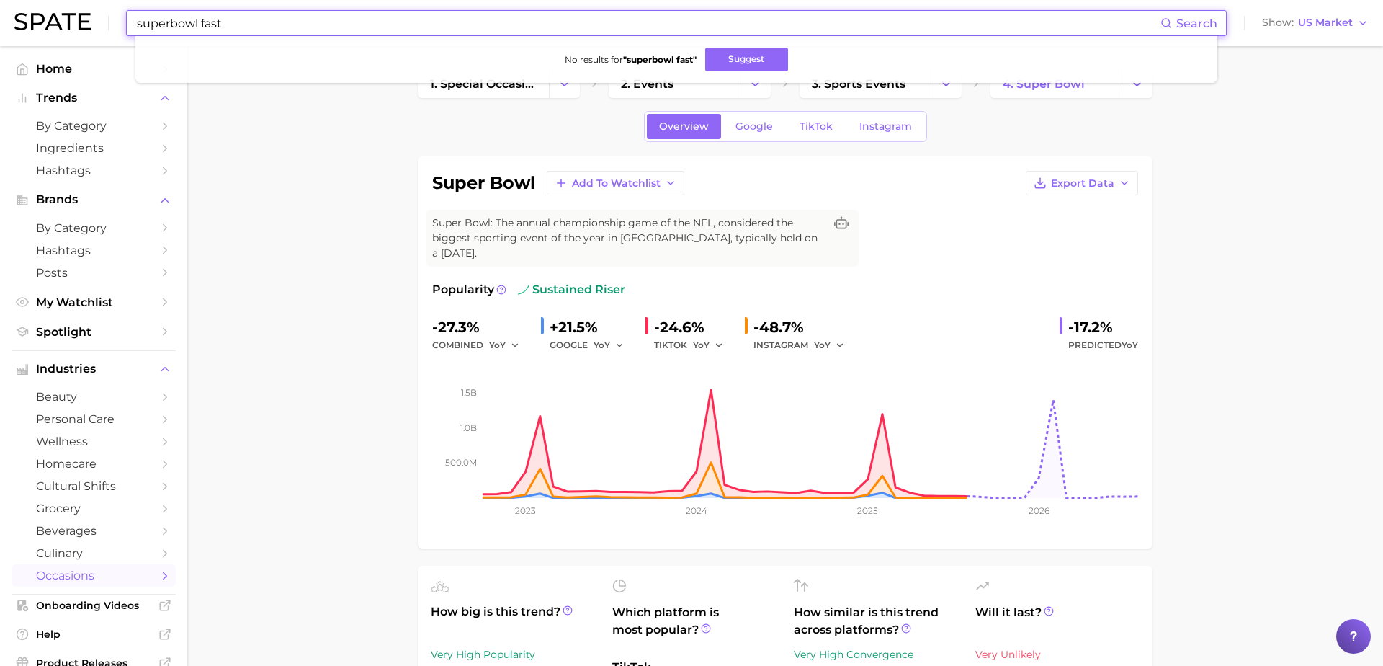
drag, startPoint x: 318, startPoint y: 20, endPoint x: 0, endPoint y: 3, distance: 318.2
click at [0, 3] on header "superbowl fast Search No results for " superbowl fast " Suggest Show US Market" at bounding box center [691, 23] width 1383 height 46
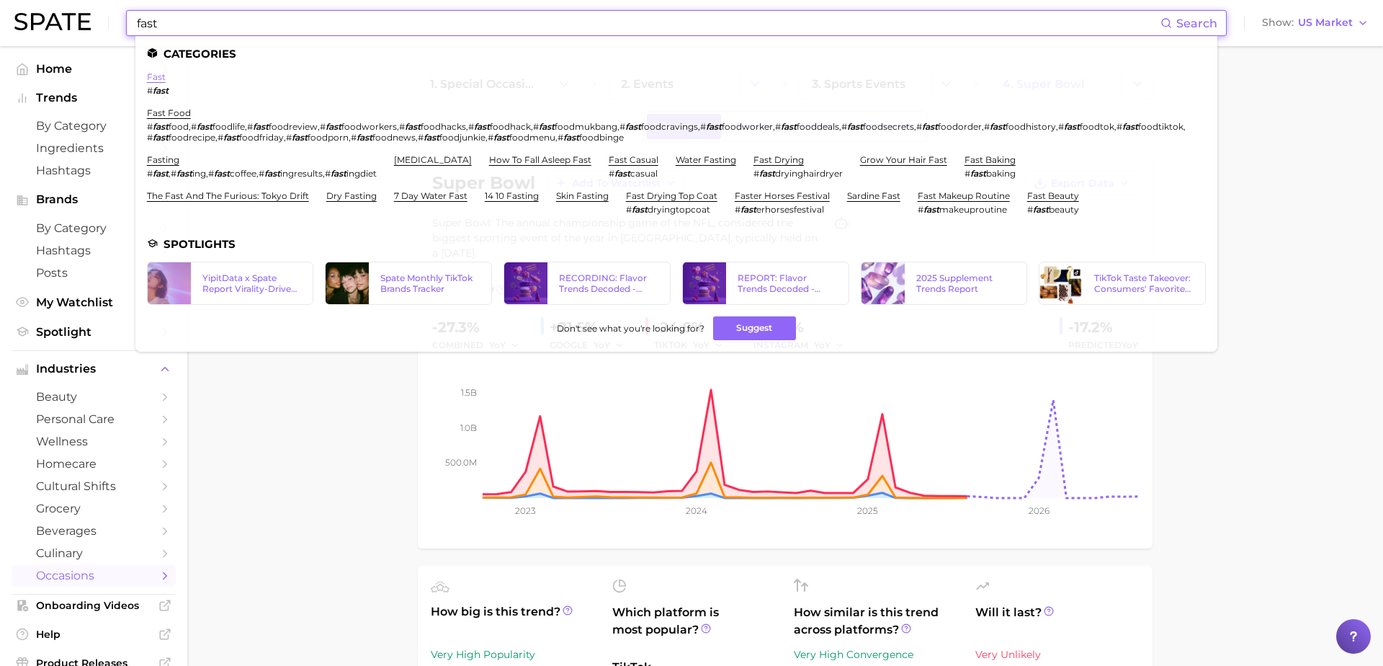
type input "fast"
click at [153, 78] on link "fast" at bounding box center [156, 76] width 19 height 11
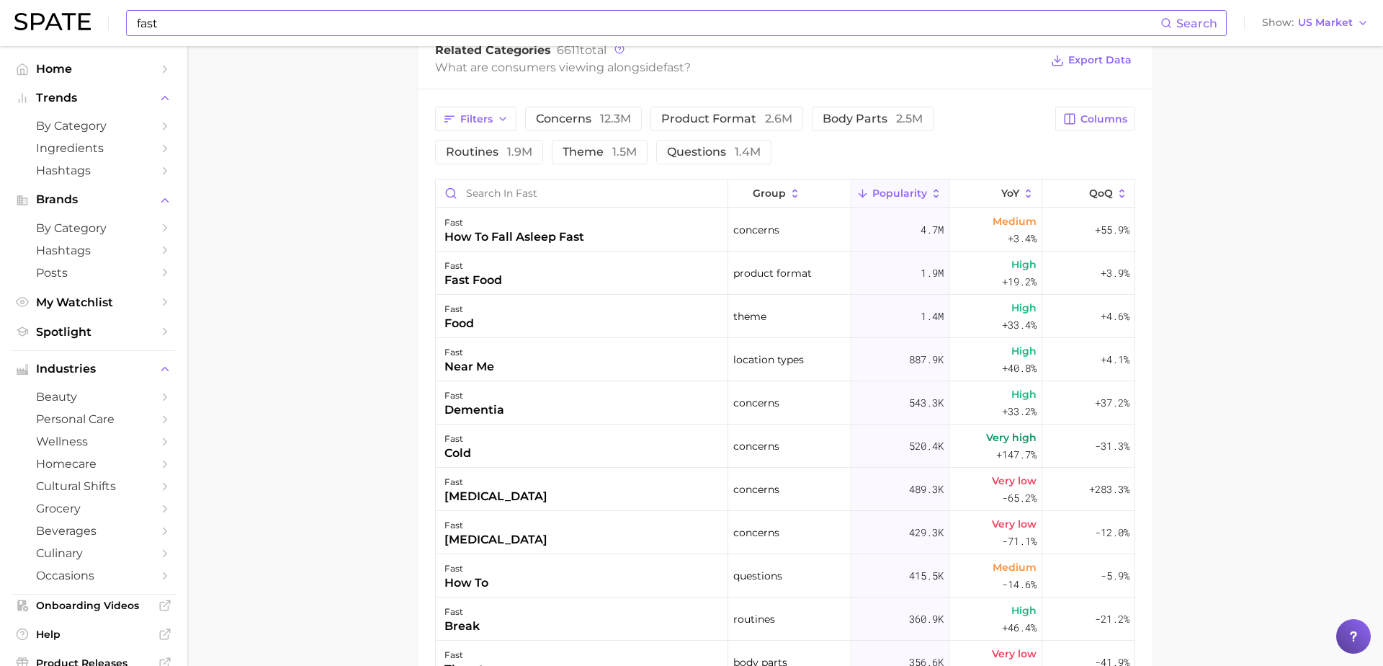
scroll to position [791, 0]
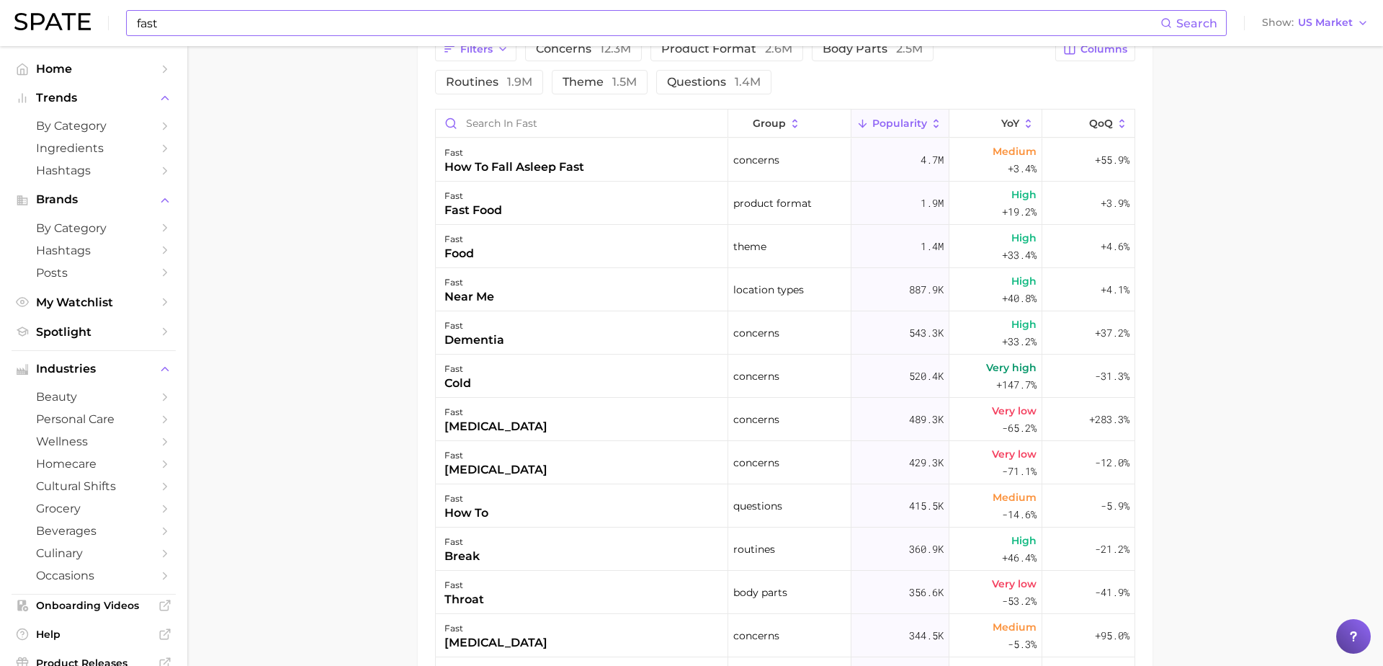
click at [907, 122] on span "Popularity" at bounding box center [900, 123] width 55 height 12
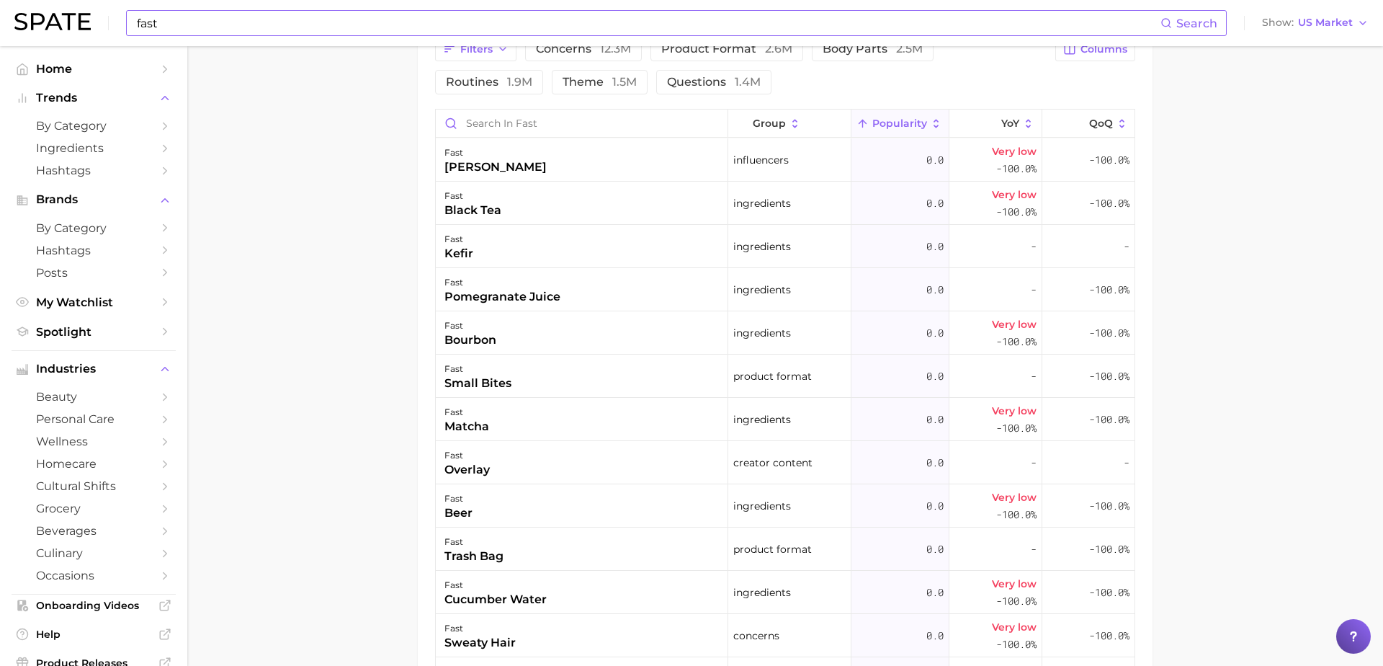
click at [899, 122] on span "Popularity" at bounding box center [900, 123] width 55 height 12
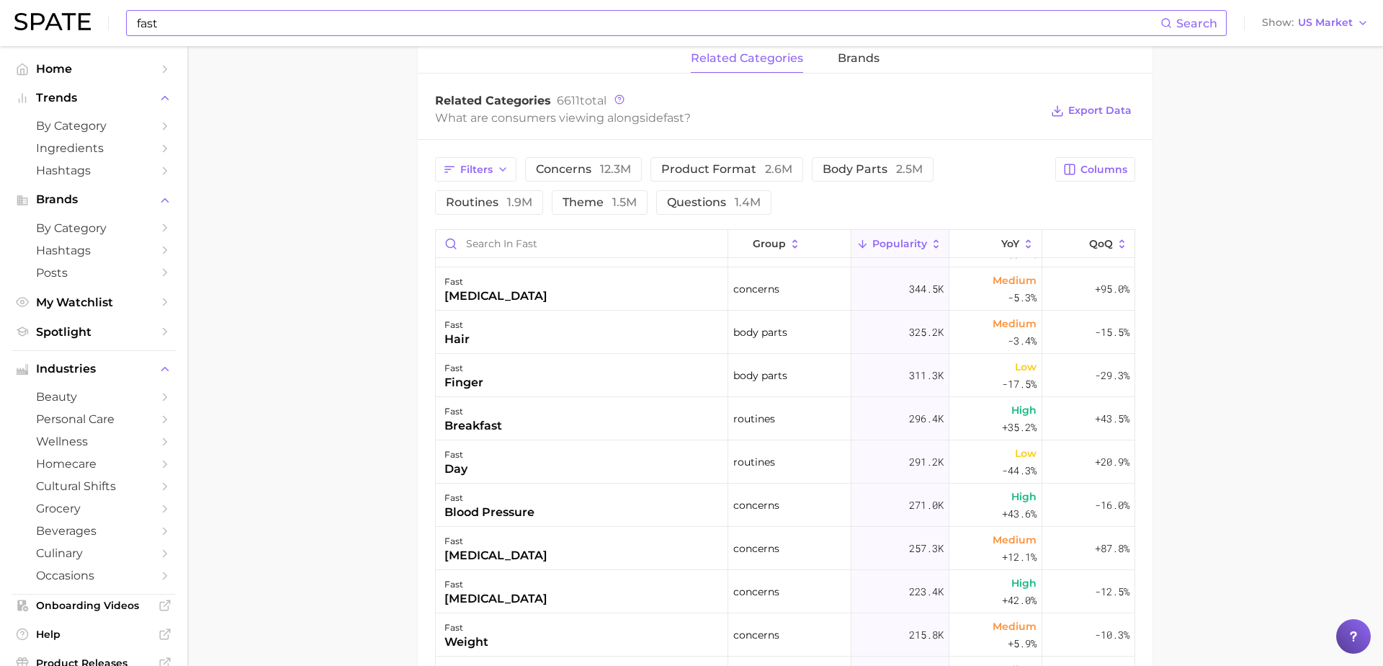
scroll to position [479, 0]
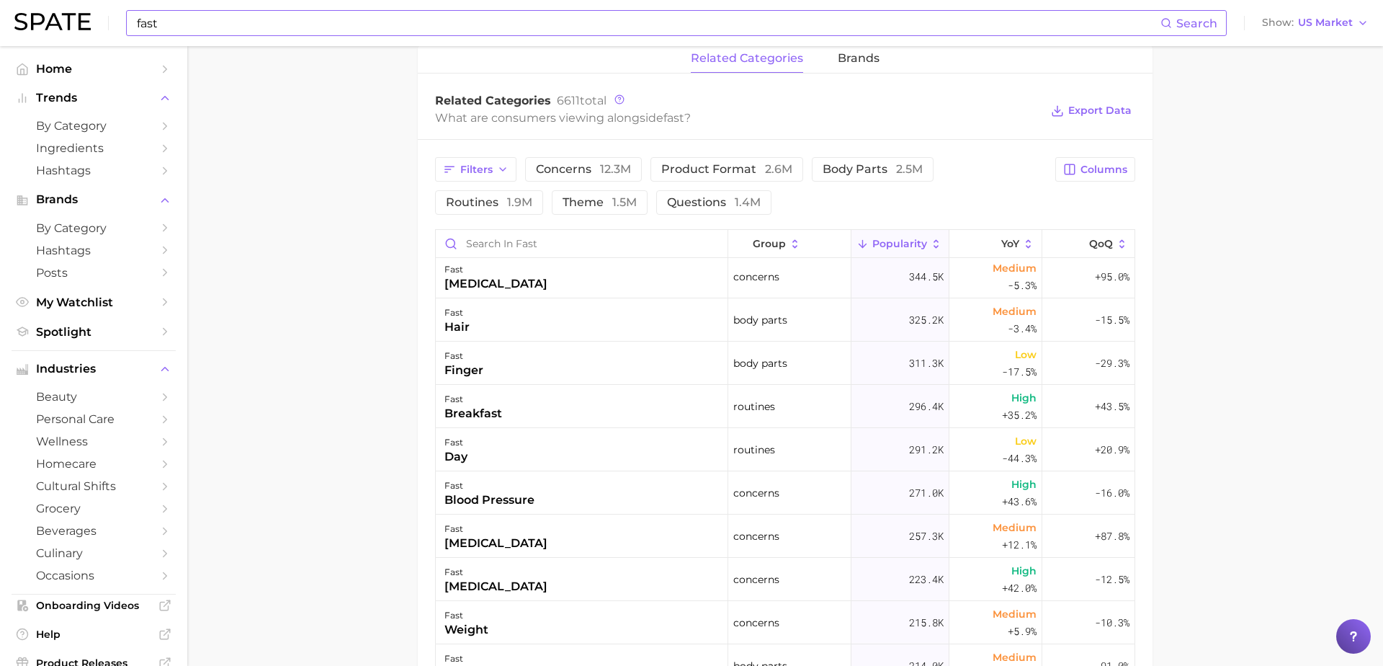
click at [357, 366] on main "fast Overview Google TikTok Instagram fast Add to Watchlist Export Data Fast: S…" at bounding box center [785, 179] width 1196 height 1609
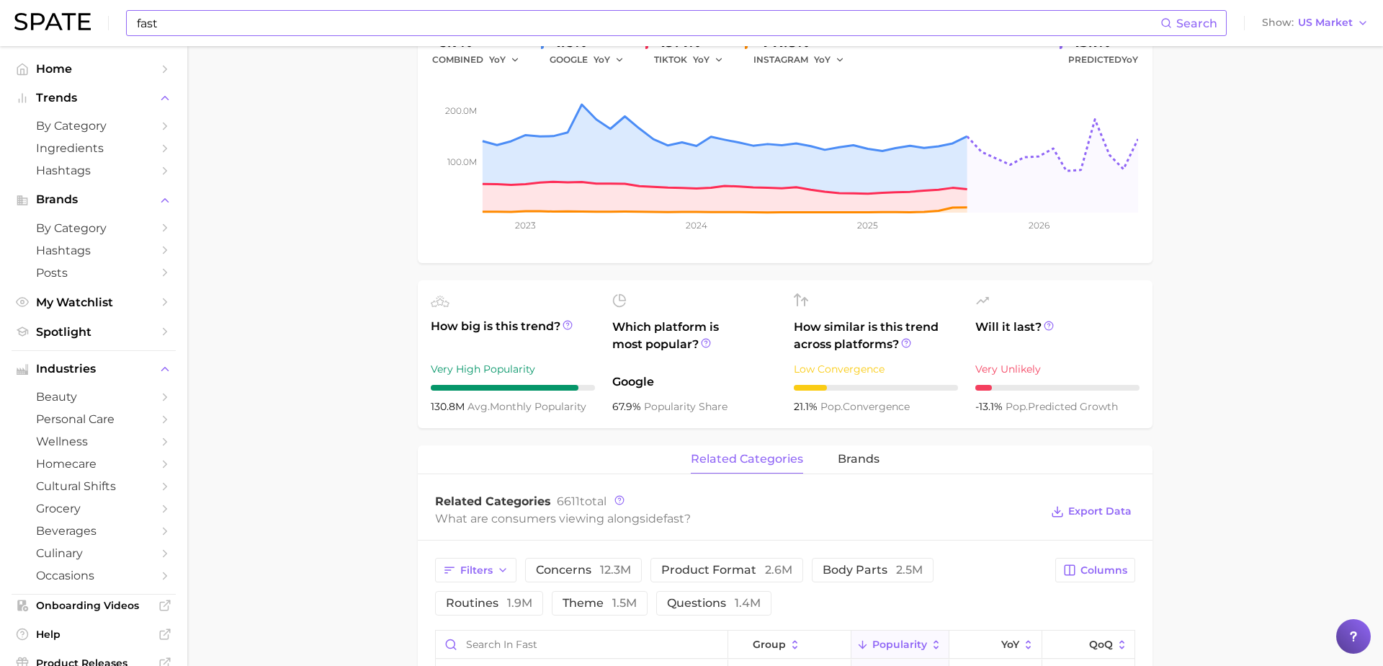
scroll to position [0, 0]
